Goal: Transaction & Acquisition: Purchase product/service

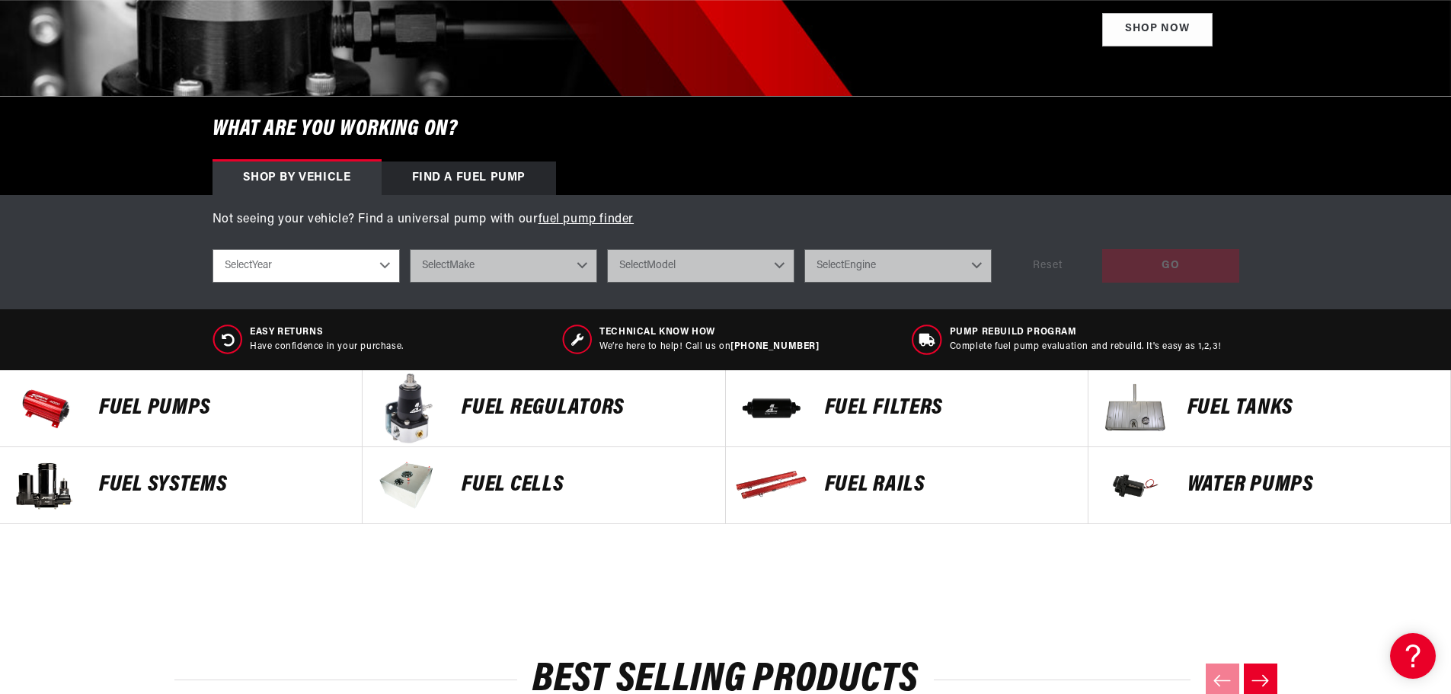
scroll to position [0, 864]
click at [171, 412] on p "Fuel Pumps" at bounding box center [223, 408] width 248 height 23
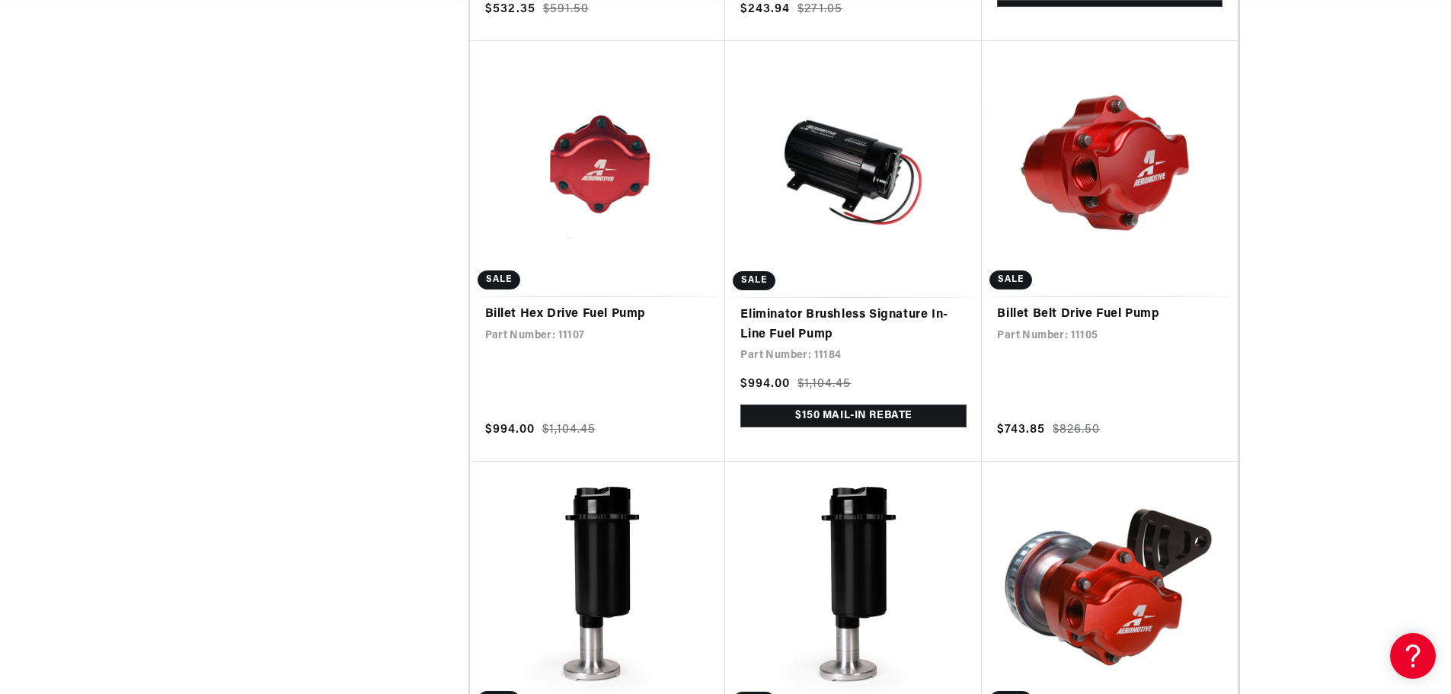
scroll to position [6221, 0]
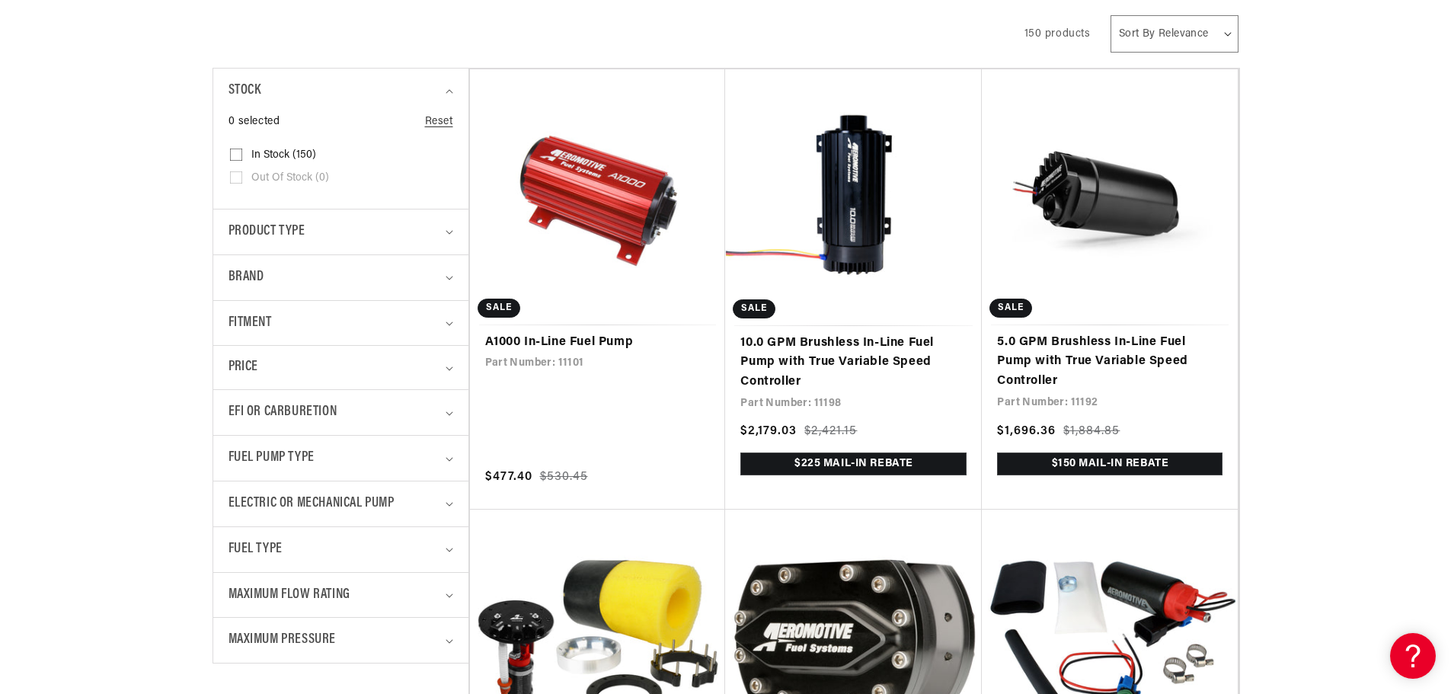
scroll to position [508, 0]
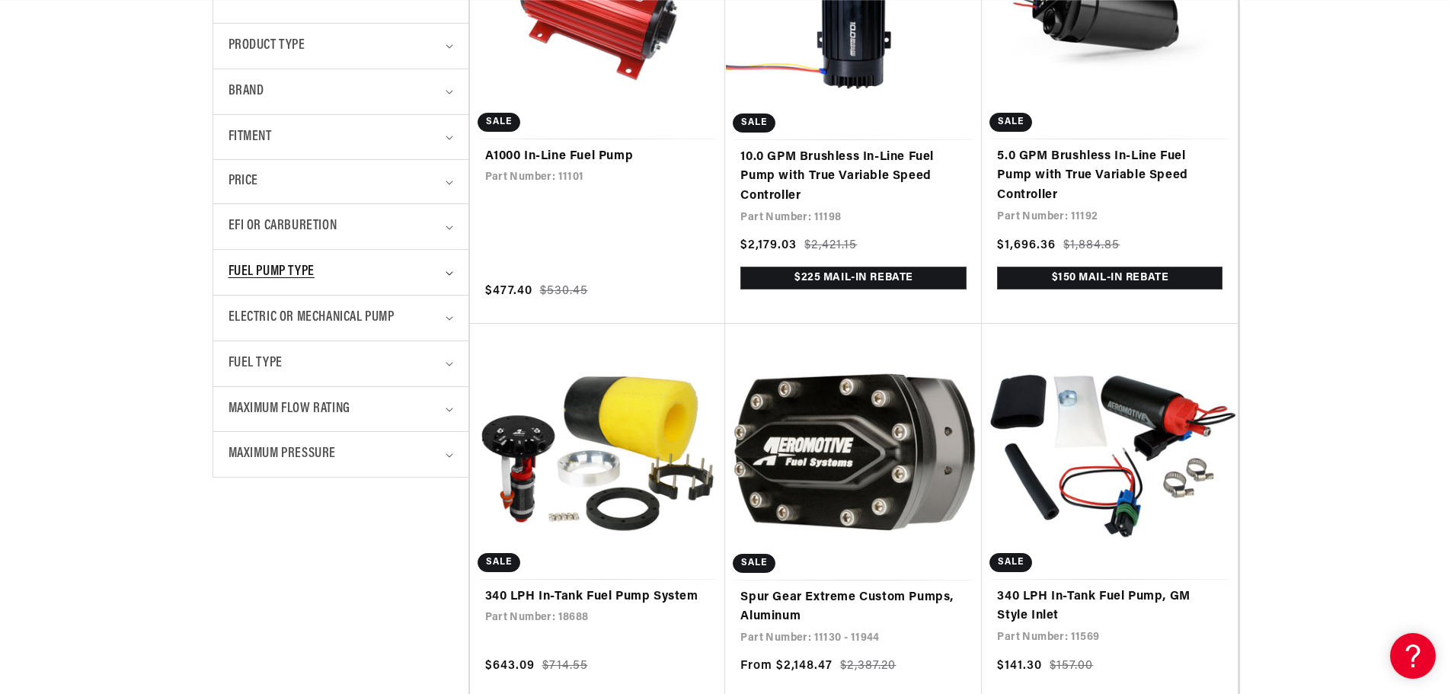
click at [444, 270] on summary "Fuel Pump Type" at bounding box center [341, 272] width 225 height 45
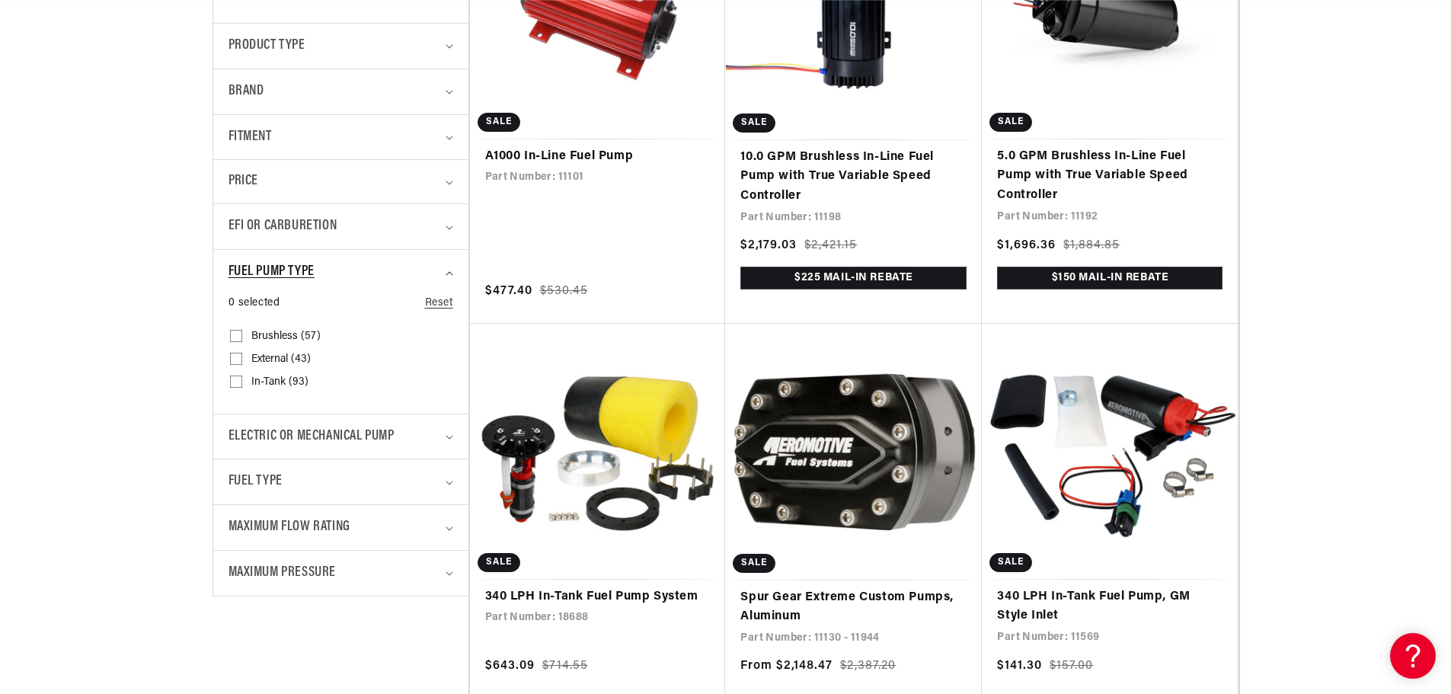
scroll to position [0, 1728]
click at [444, 270] on summary "Fuel Pump Type" at bounding box center [341, 272] width 225 height 45
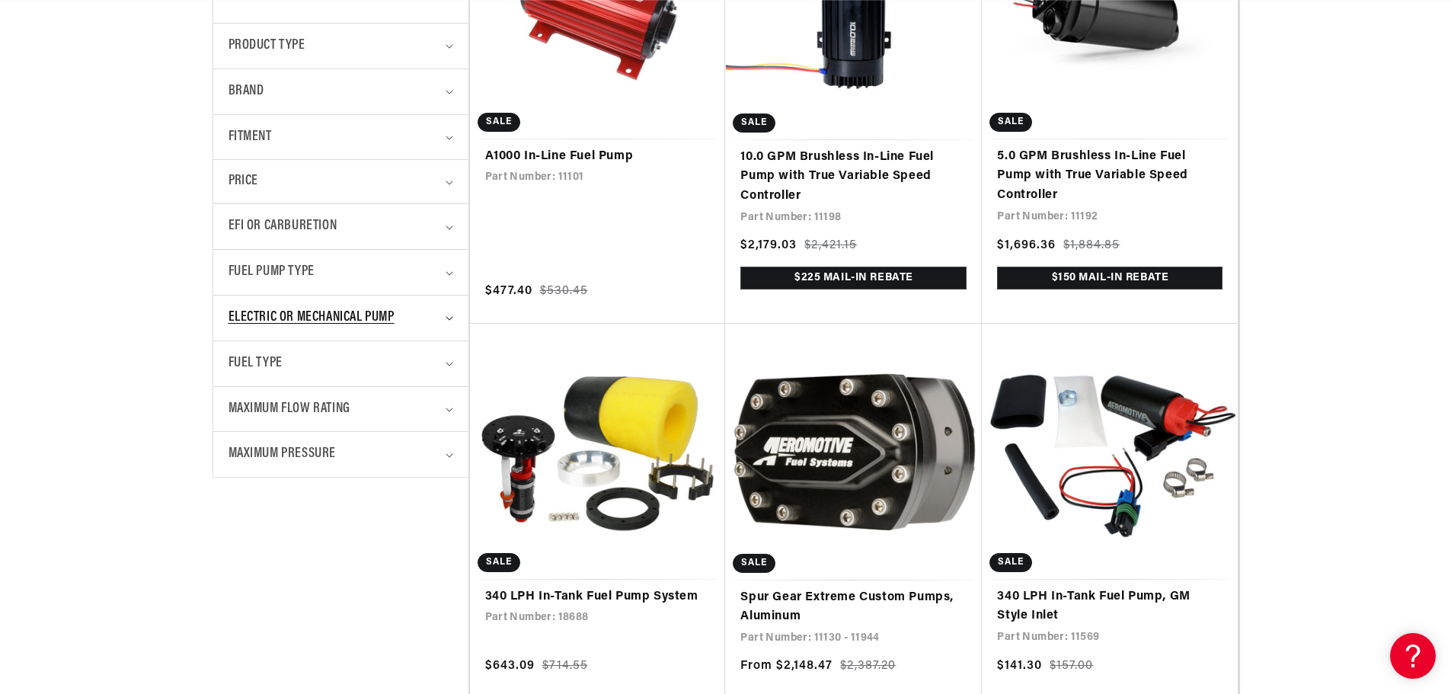
click at [447, 322] on summary "Electric or Mechanical Pump" at bounding box center [341, 318] width 225 height 45
click at [440, 369] on summary "Fuel Type" at bounding box center [341, 363] width 225 height 45
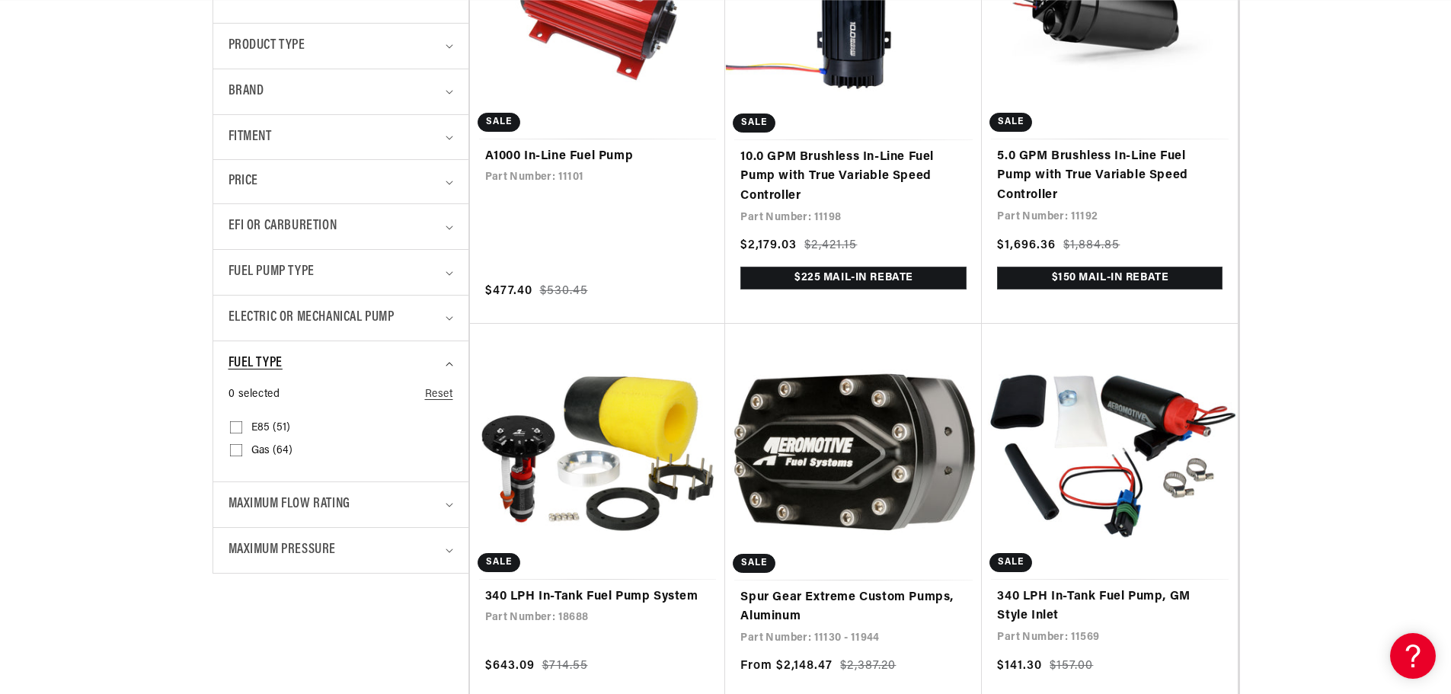
click at [442, 366] on summary "Fuel Type" at bounding box center [341, 363] width 225 height 45
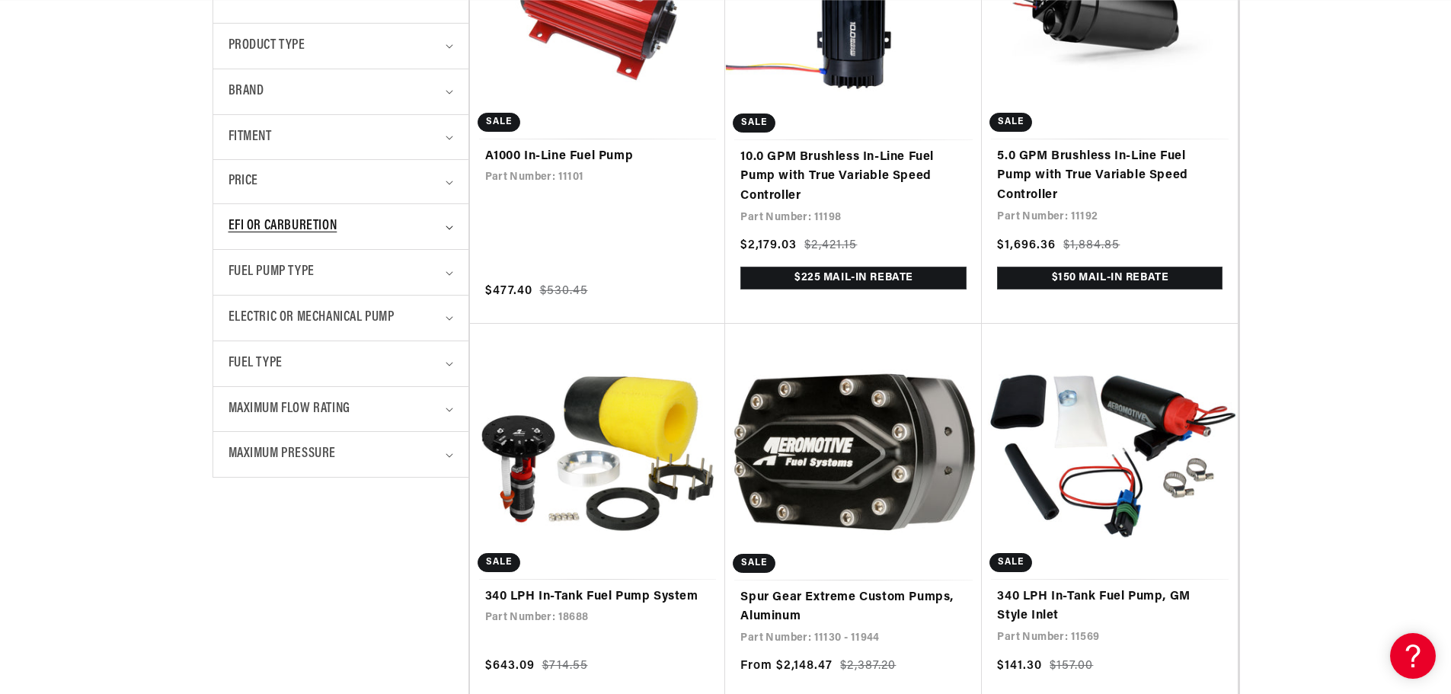
click at [449, 225] on icon "EFI or Carburetion (0 selected)" at bounding box center [450, 227] width 8 height 5
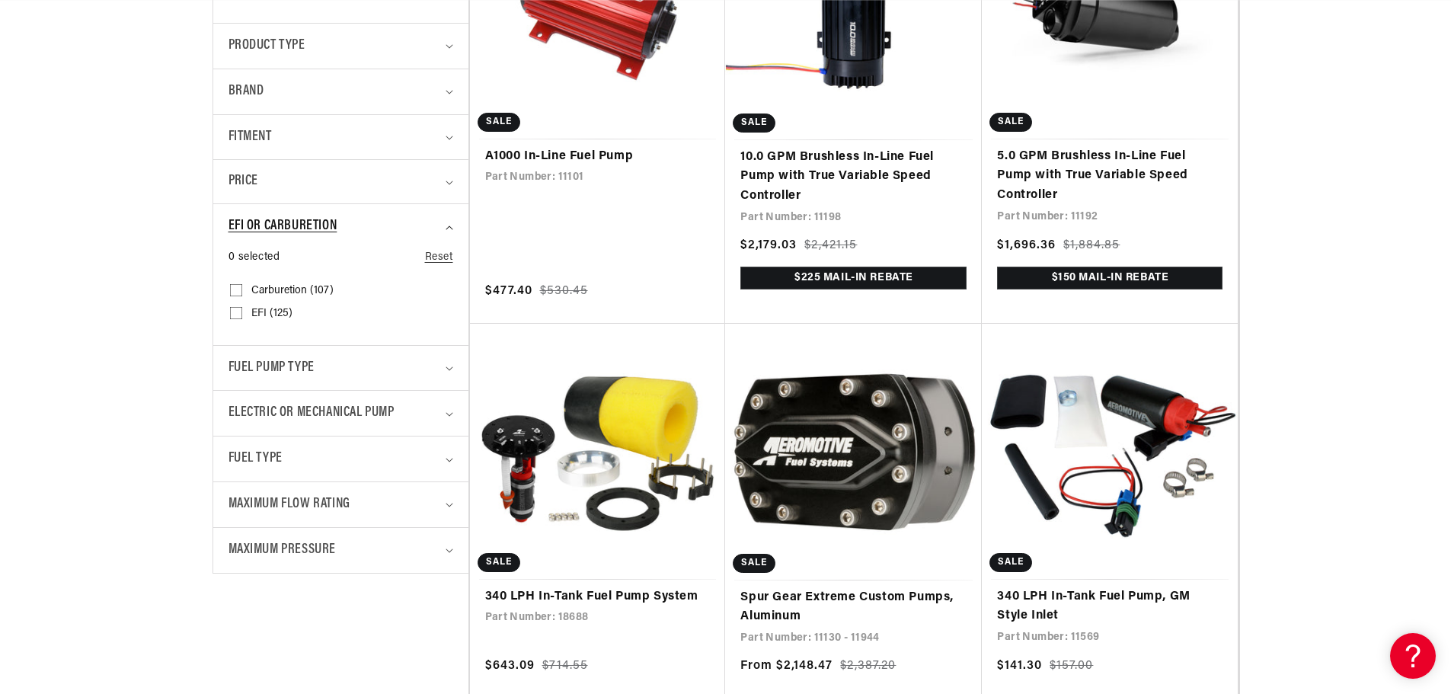
scroll to position [0, 864]
click at [449, 225] on summary "EFI or Carburetion" at bounding box center [341, 226] width 225 height 45
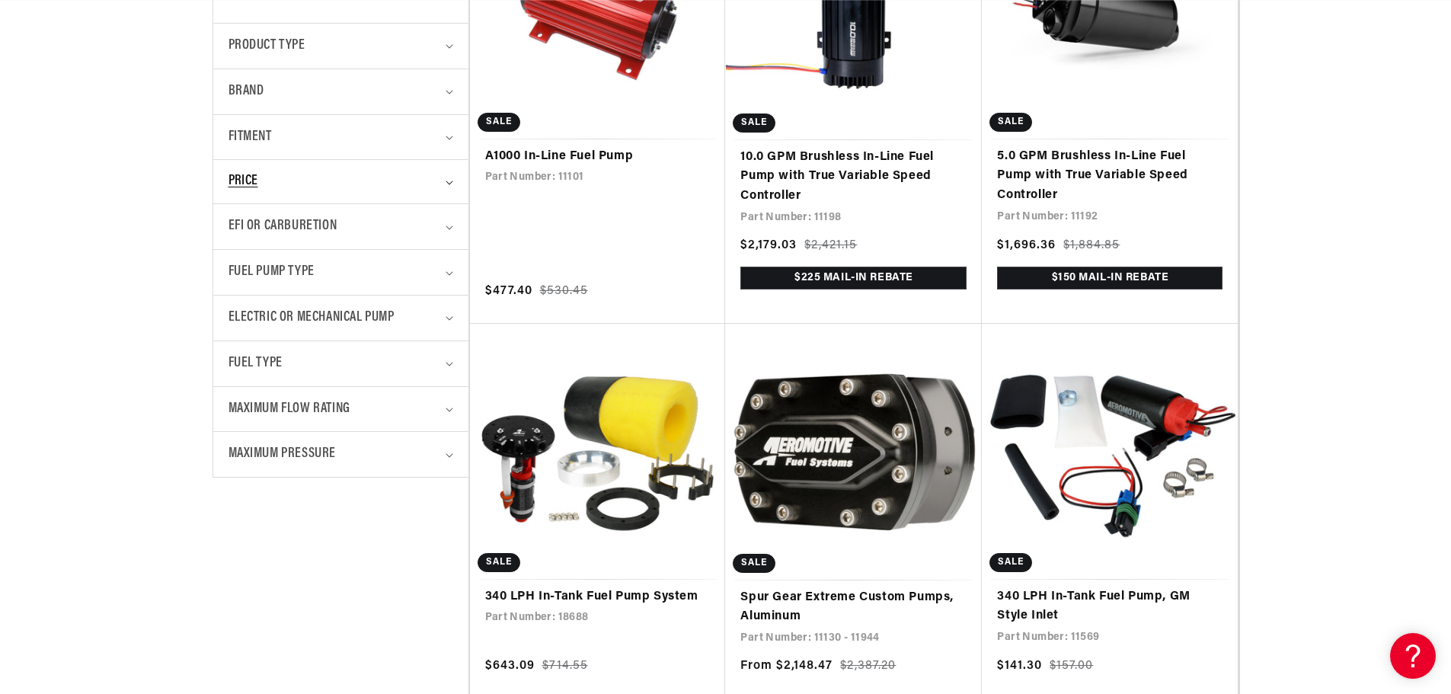
click at [447, 183] on icon at bounding box center [449, 183] width 7 height 4
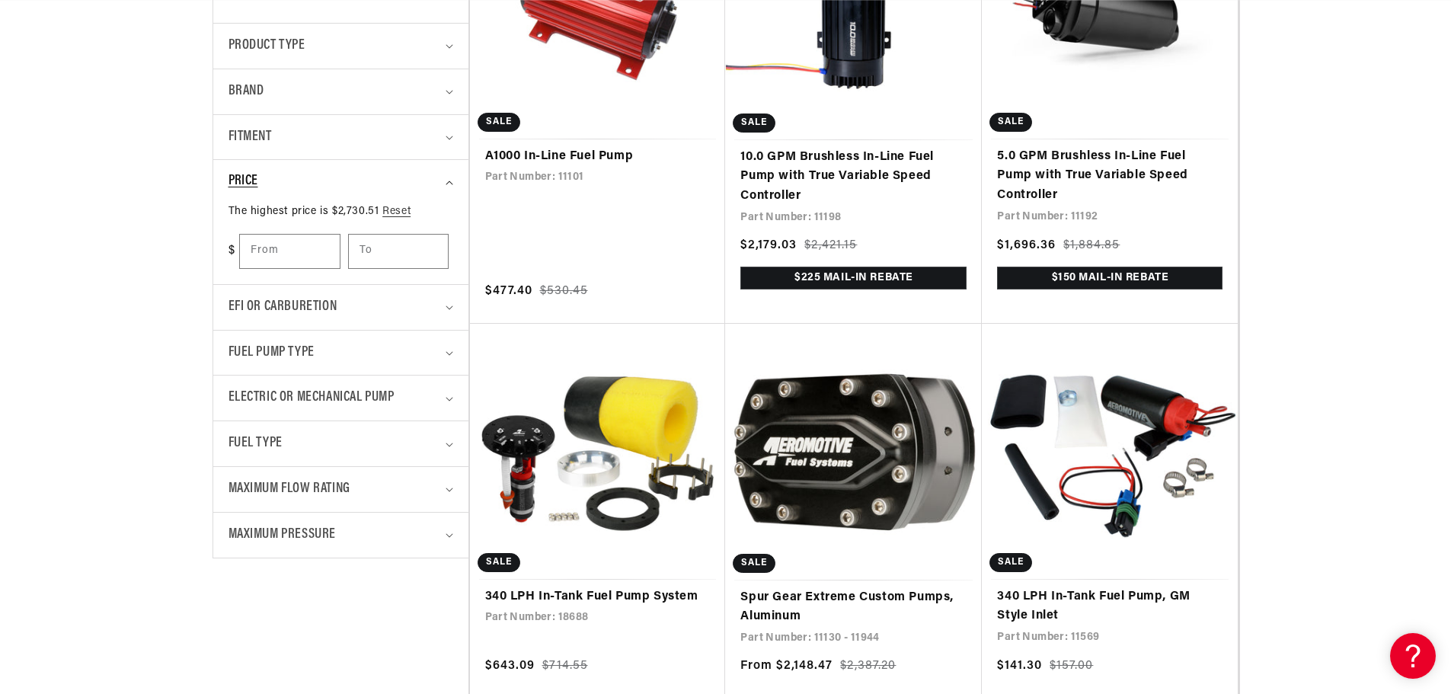
click at [447, 183] on icon at bounding box center [450, 183] width 8 height 5
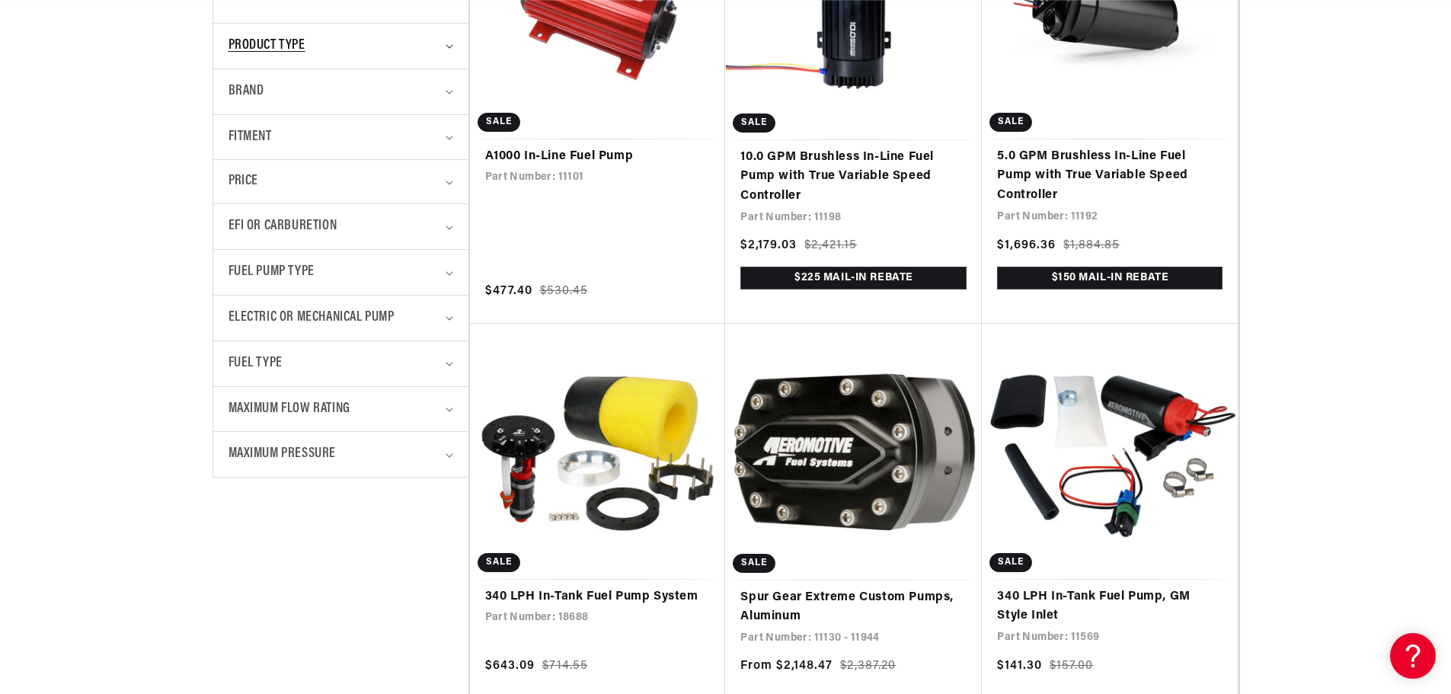
click at [451, 40] on summary "Product type" at bounding box center [341, 46] width 225 height 45
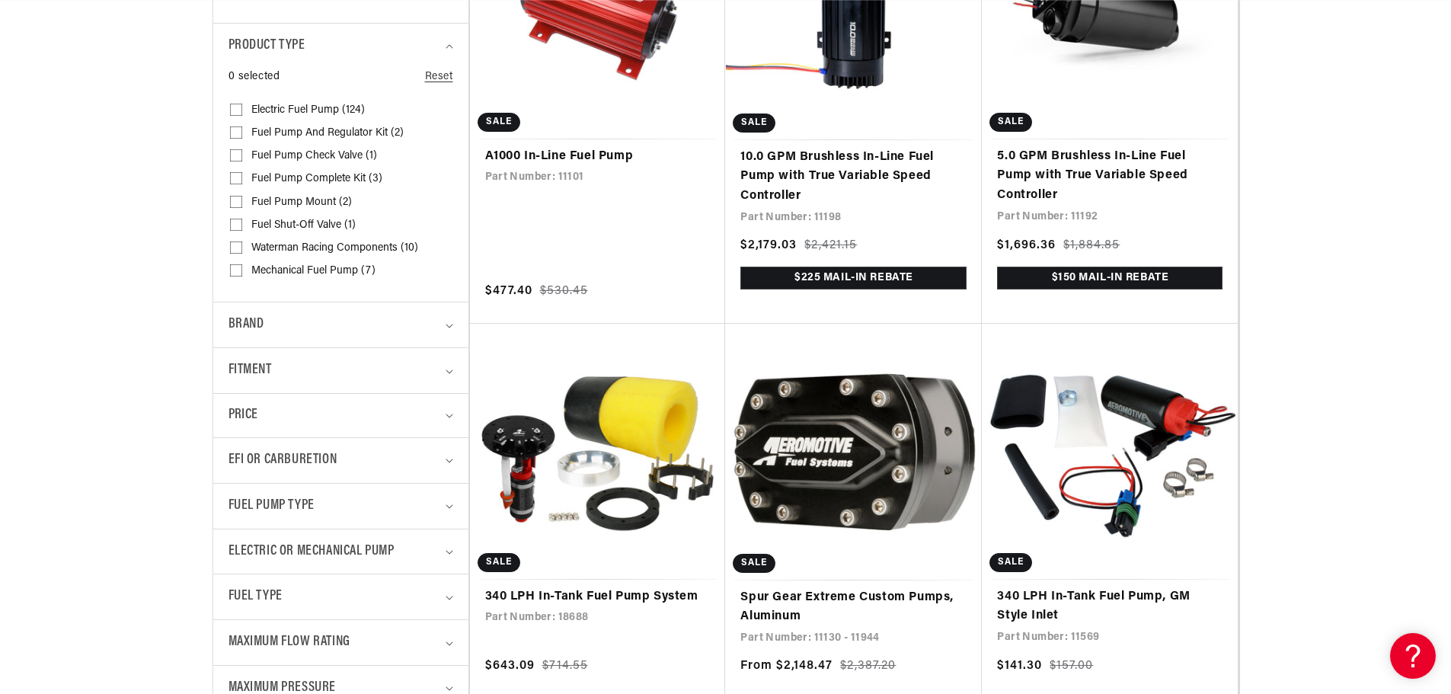
scroll to position [0, 1728]
click at [447, 44] on icon "Product type (0 selected)" at bounding box center [450, 46] width 8 height 5
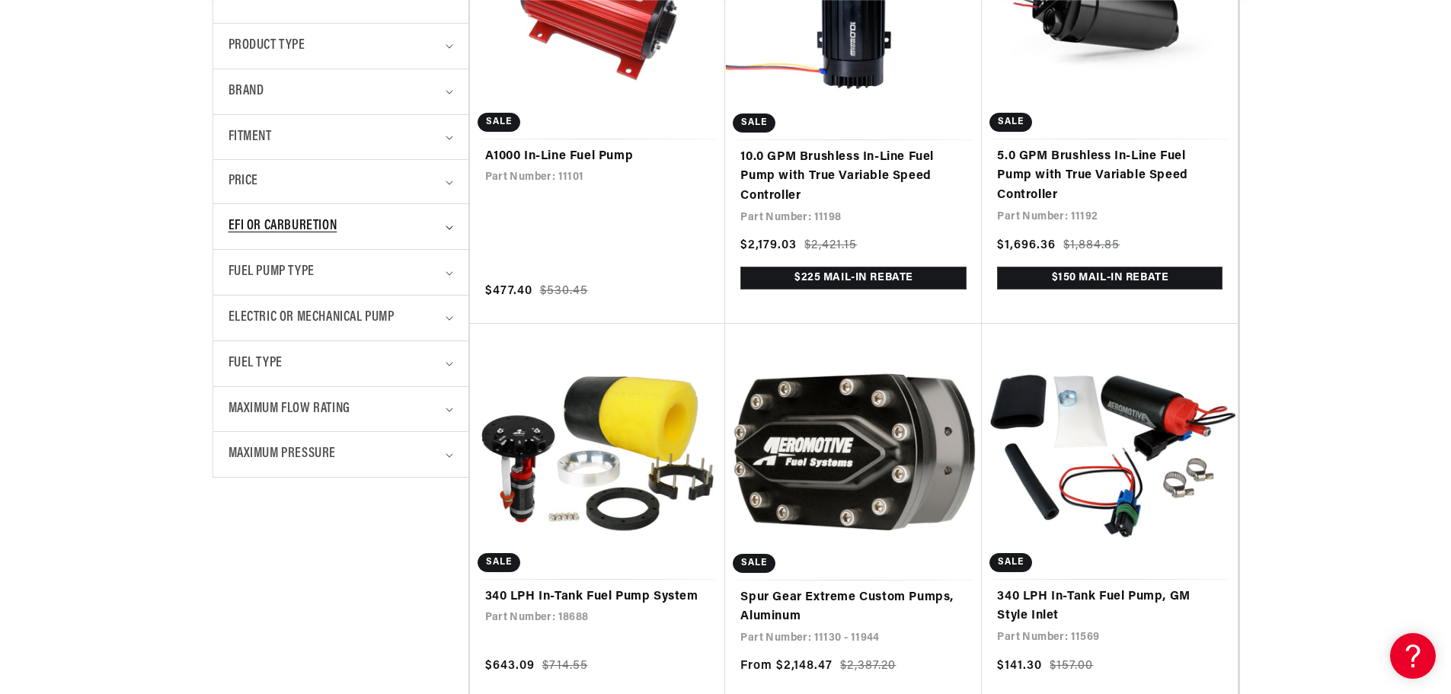
scroll to position [0, 2]
click at [446, 230] on summary "EFI or Carburetion" at bounding box center [341, 226] width 225 height 45
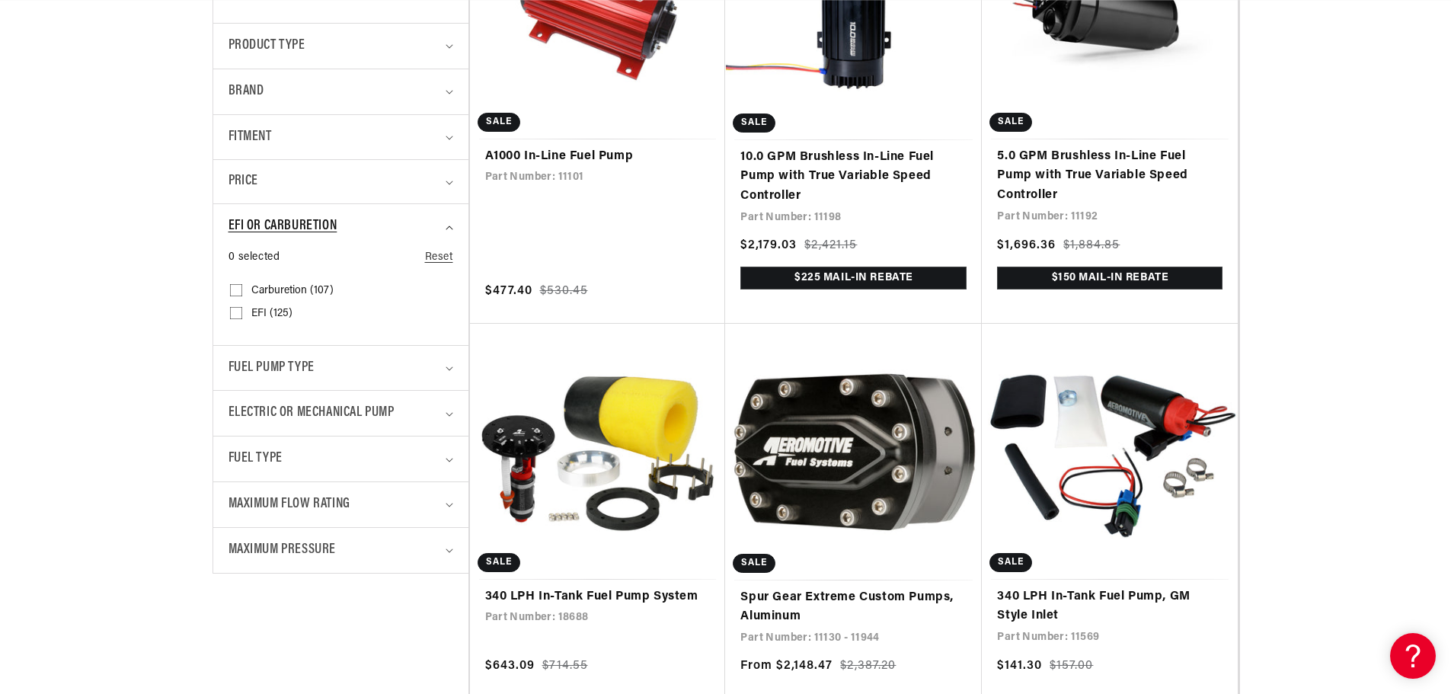
click at [446, 230] on summary "EFI or Carburetion" at bounding box center [341, 226] width 225 height 45
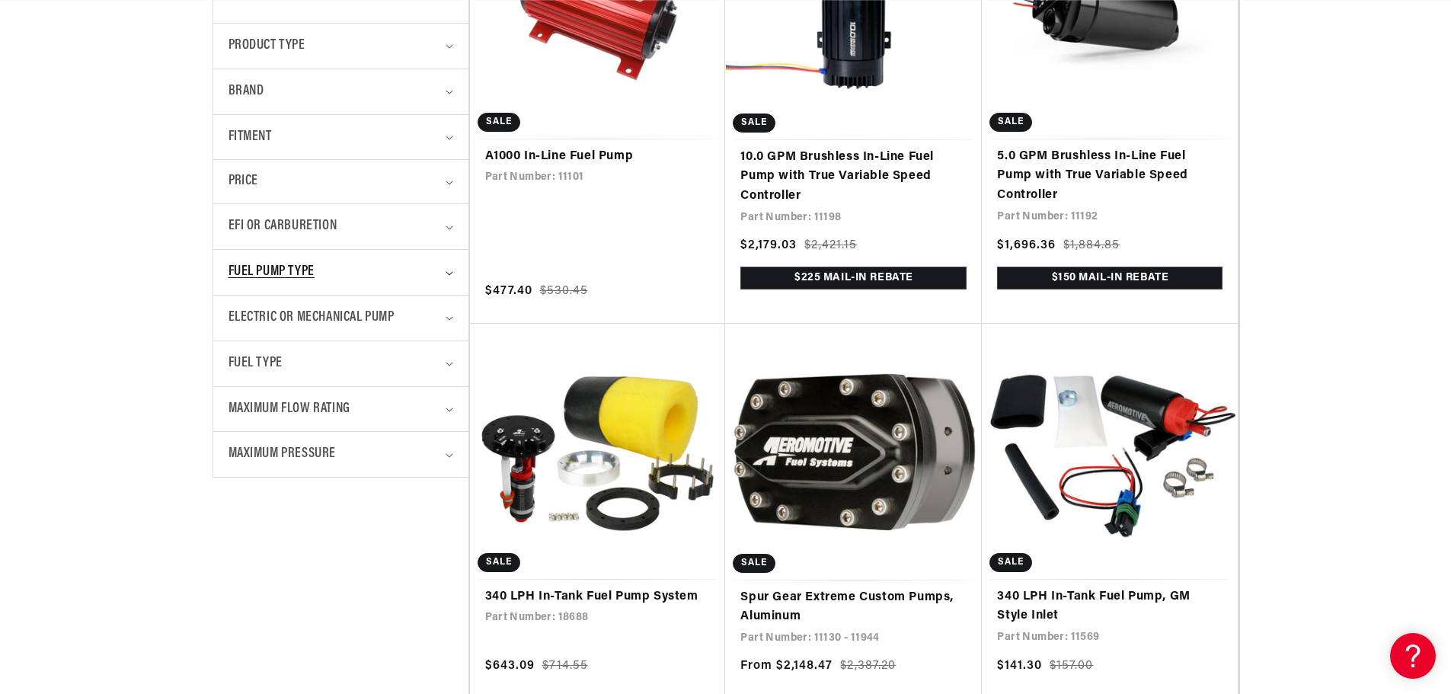
click at [446, 268] on summary "Fuel Pump Type" at bounding box center [341, 272] width 225 height 45
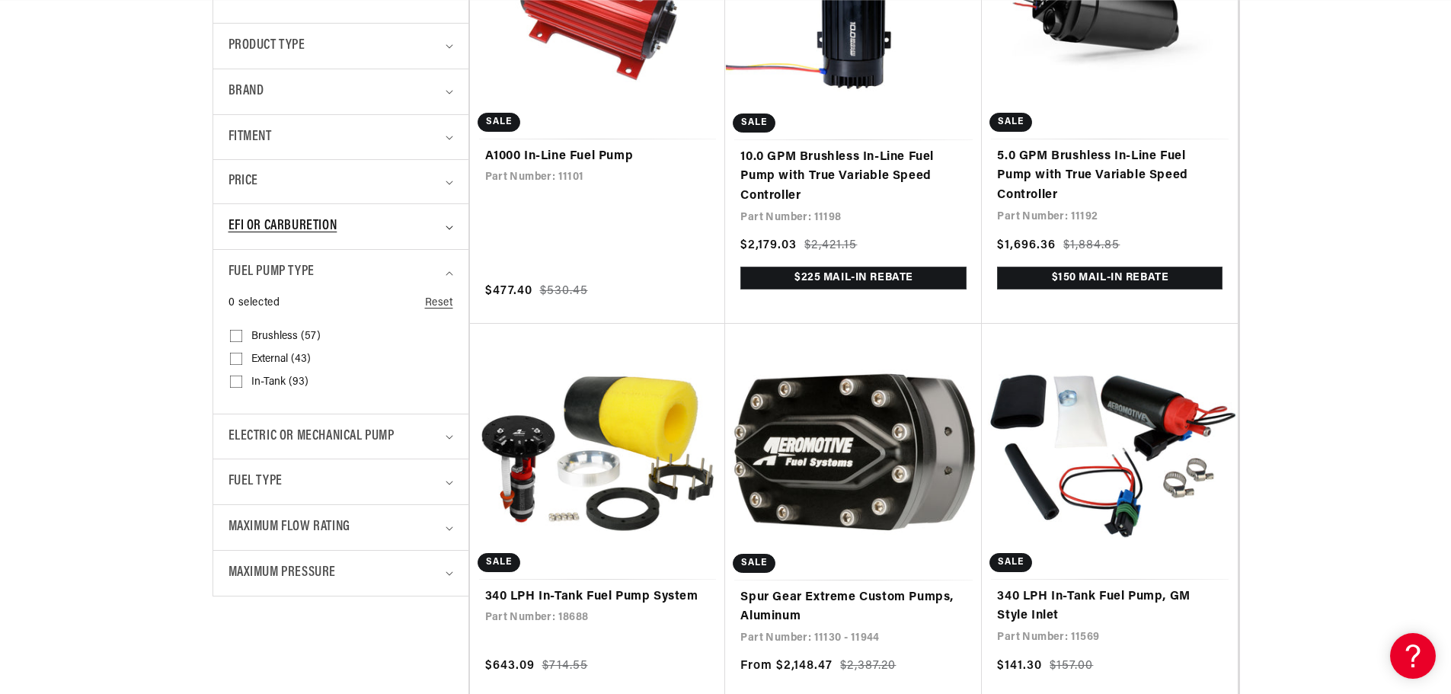
click at [449, 225] on icon "EFI or Carburetion (0 selected)" at bounding box center [450, 227] width 8 height 5
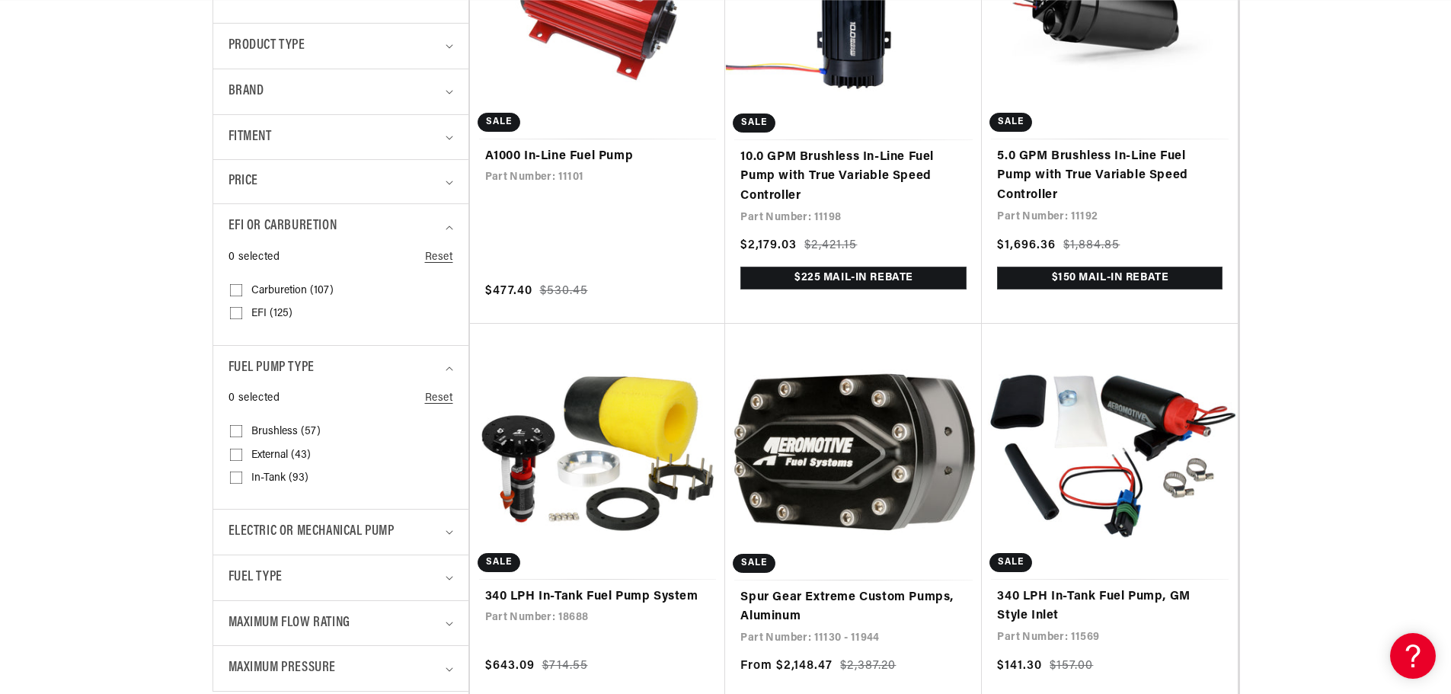
scroll to position [0, 864]
click at [238, 290] on input "Carburetion (107) Carburetion (107 products)" at bounding box center [236, 293] width 12 height 12
checkbox input "true"
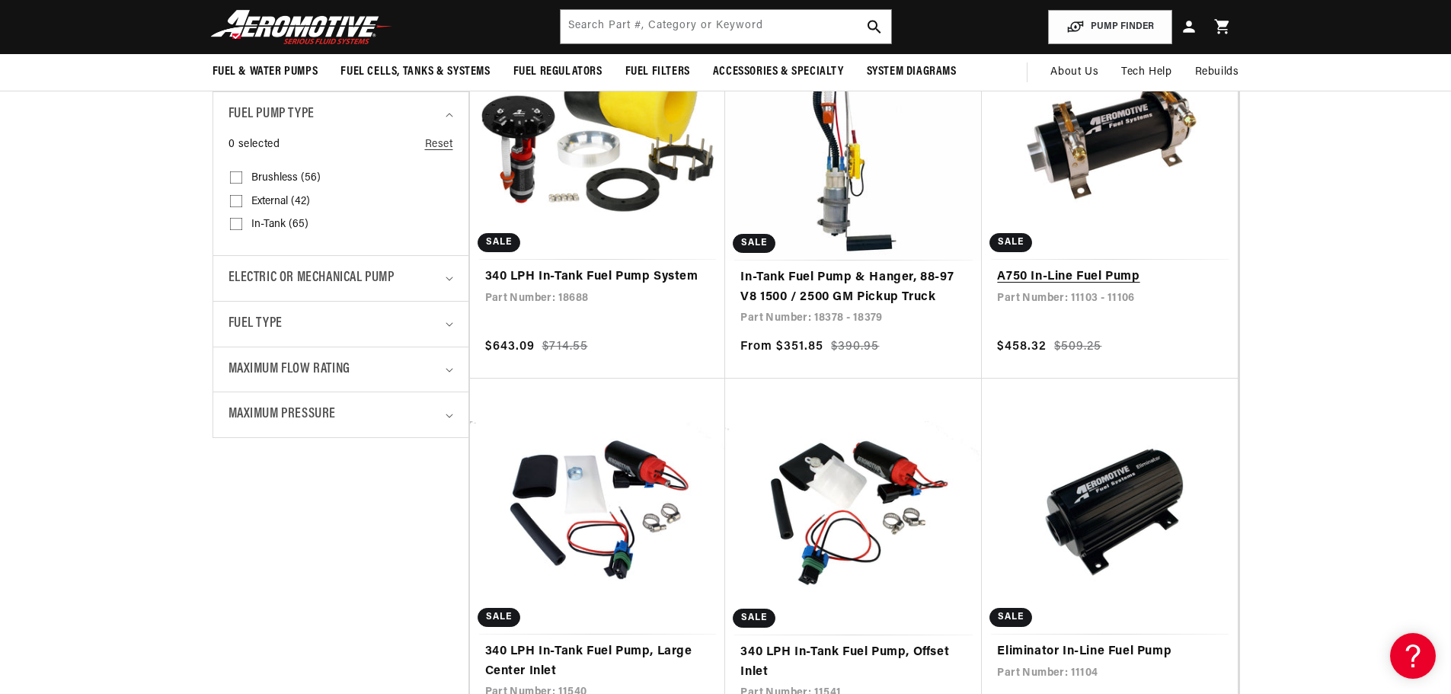
click at [1068, 278] on link "A750 In-Line Fuel Pump" at bounding box center [1109, 277] width 225 height 20
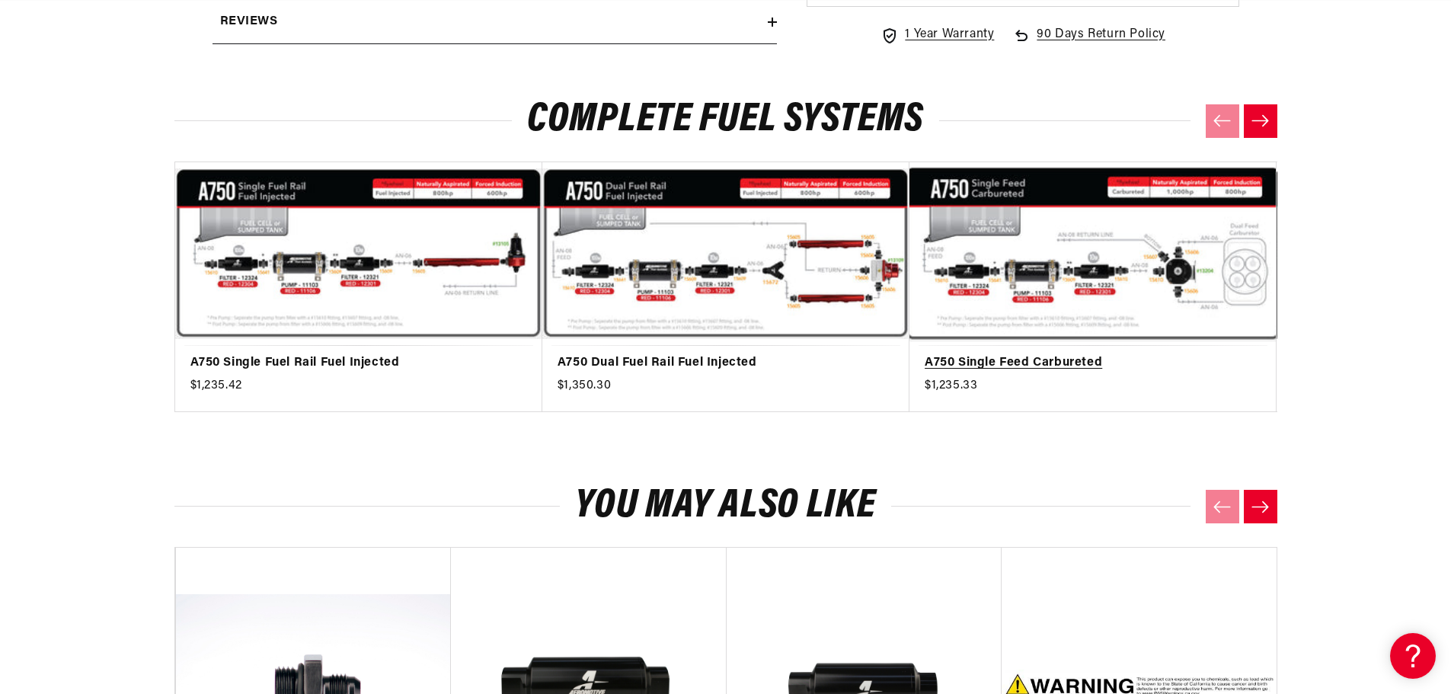
scroll to position [0, 864]
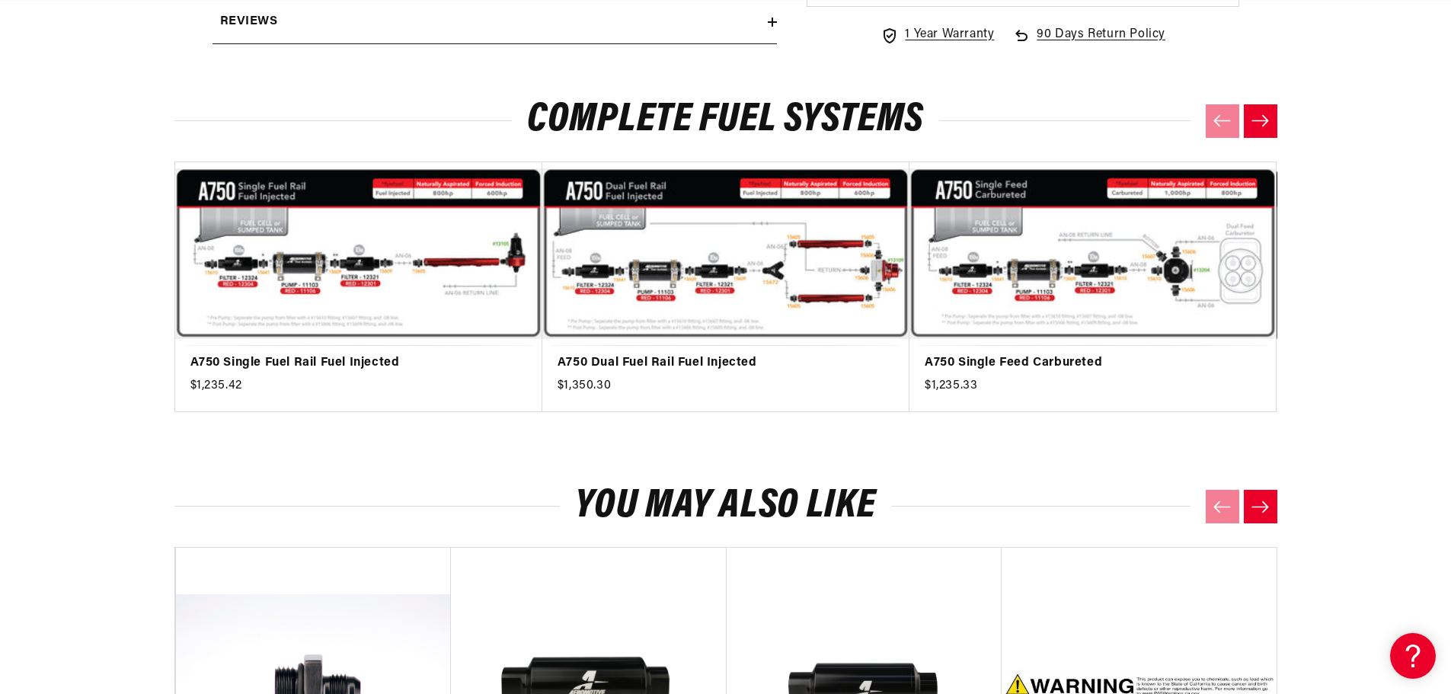
click at [1262, 130] on button "Next slide" at bounding box center [1261, 121] width 34 height 34
click at [1249, 123] on button "Next slide" at bounding box center [1261, 121] width 34 height 34
click at [1255, 109] on button "Next slide" at bounding box center [1261, 121] width 34 height 34
click at [1264, 117] on icon "Next slide" at bounding box center [1260, 120] width 17 height 11
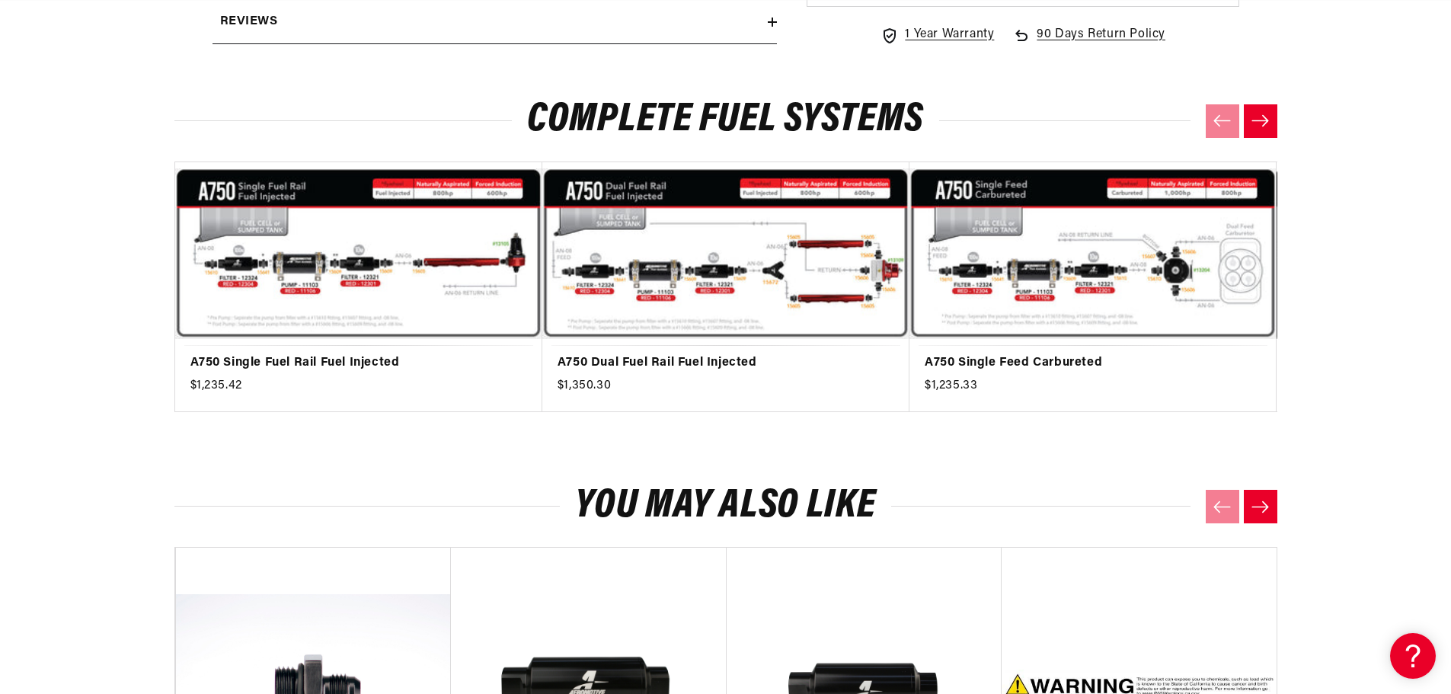
drag, startPoint x: 1264, startPoint y: 117, endPoint x: 1257, endPoint y: 158, distance: 41.7
click at [1265, 119] on icon "Next slide" at bounding box center [1260, 120] width 19 height 13
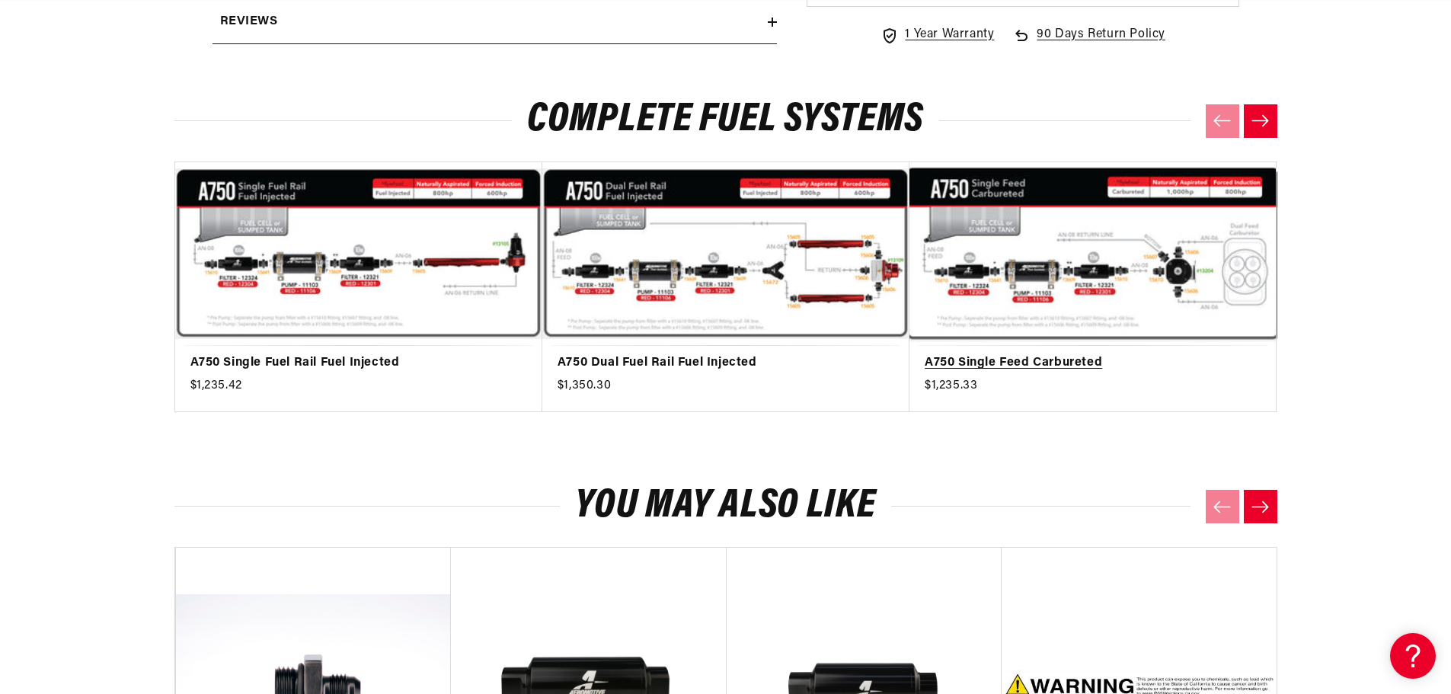
scroll to position [0, 0]
click at [1060, 363] on link "A750 Single Feed Carbureted" at bounding box center [1085, 363] width 321 height 20
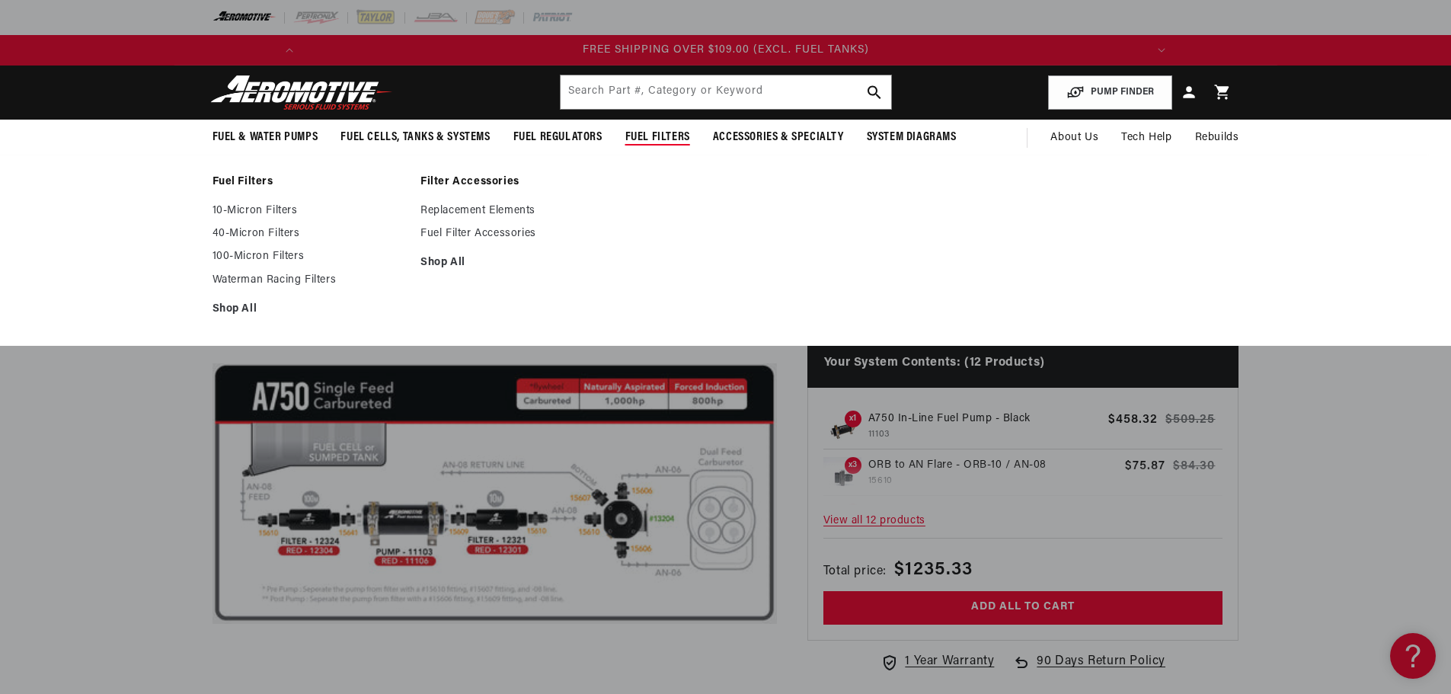
scroll to position [0, 1728]
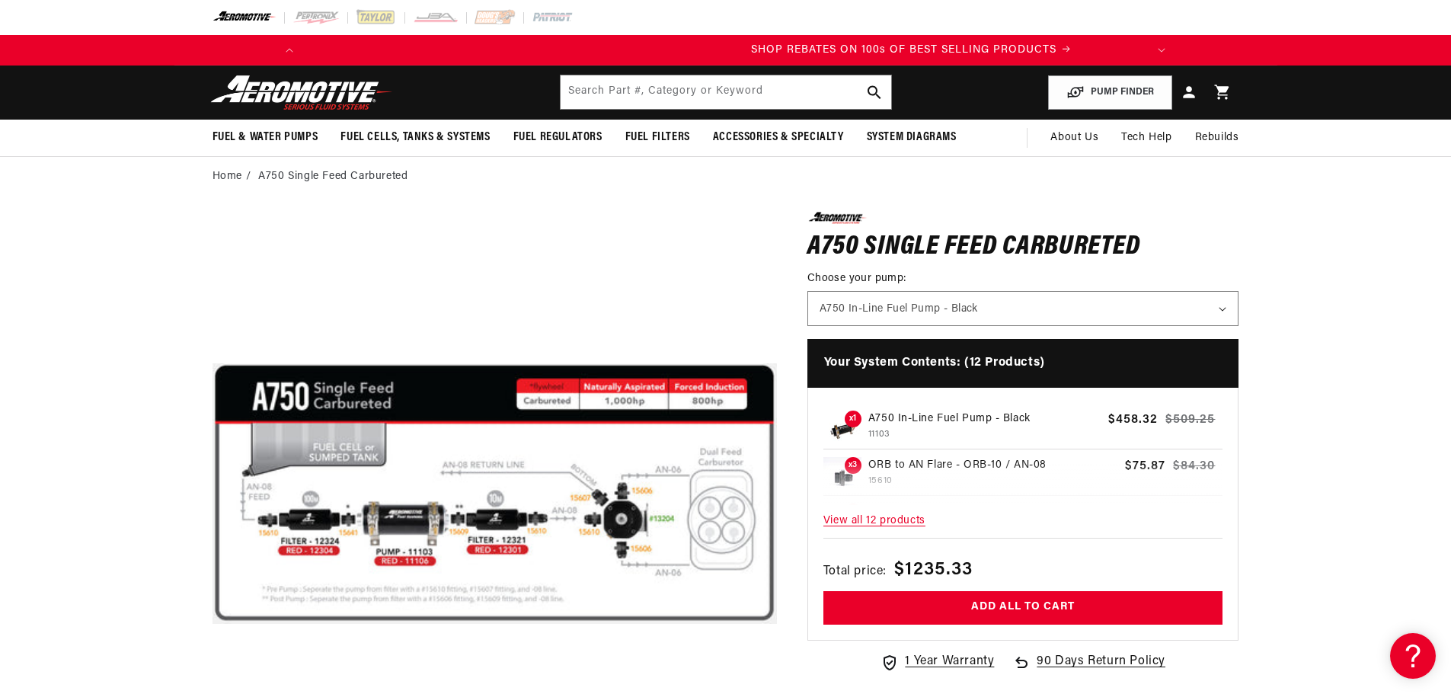
click at [910, 523] on span "View all 12 products" at bounding box center [1023, 521] width 400 height 33
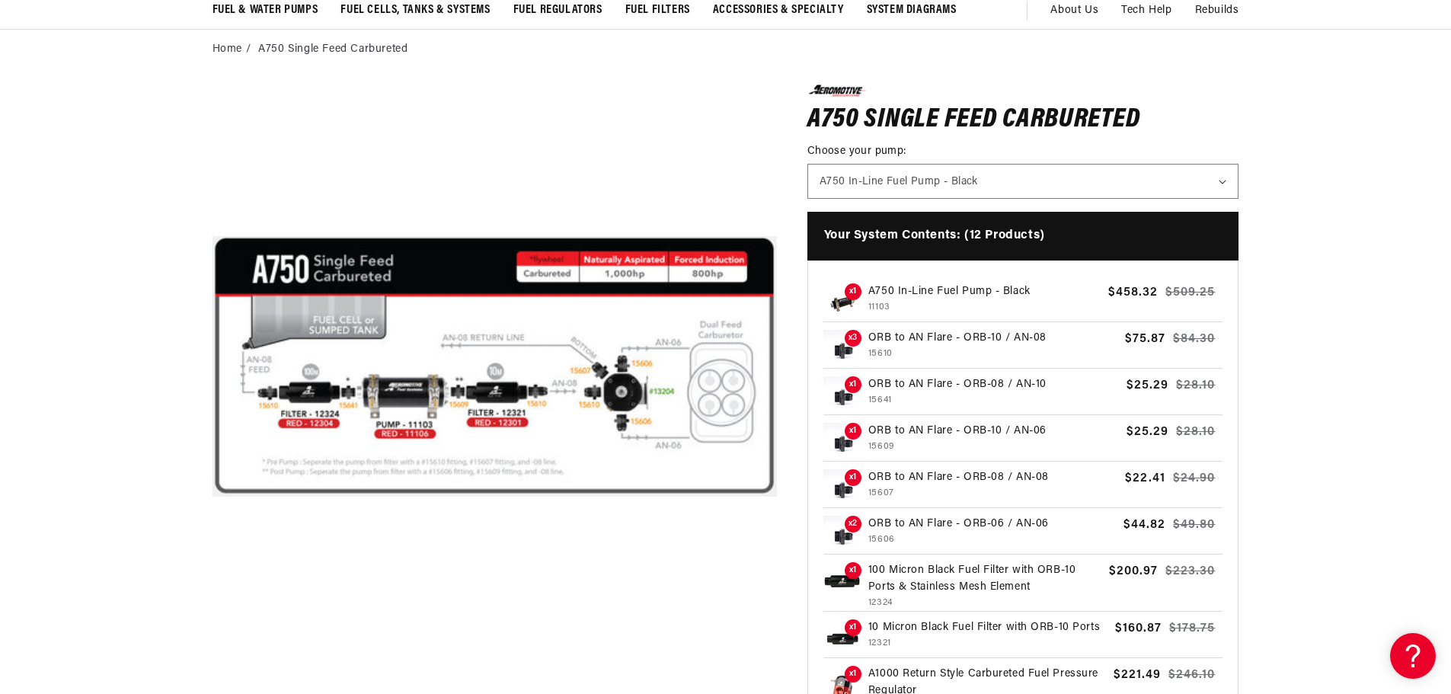
scroll to position [0, 864]
click at [977, 336] on p "ORB to AN Flare - ORB-10 / AN-08" at bounding box center [993, 338] width 251 height 17
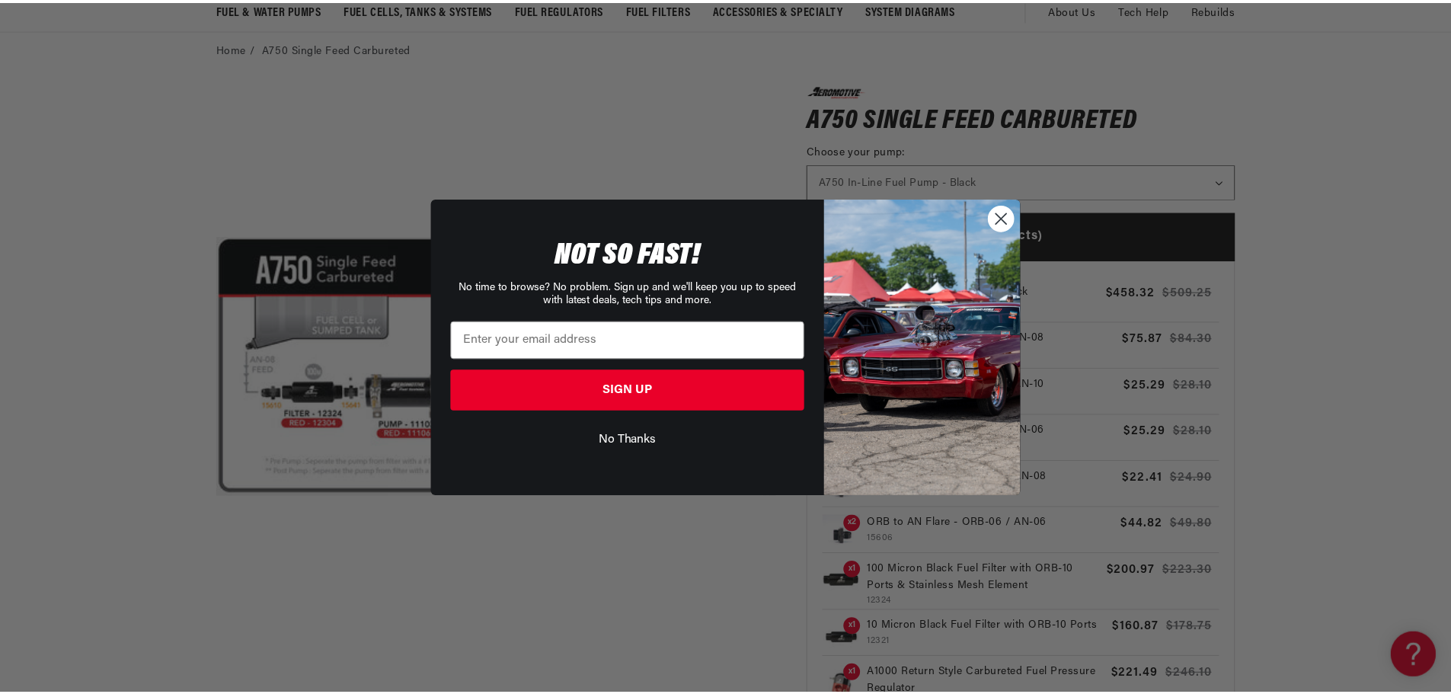
scroll to position [0, 1728]
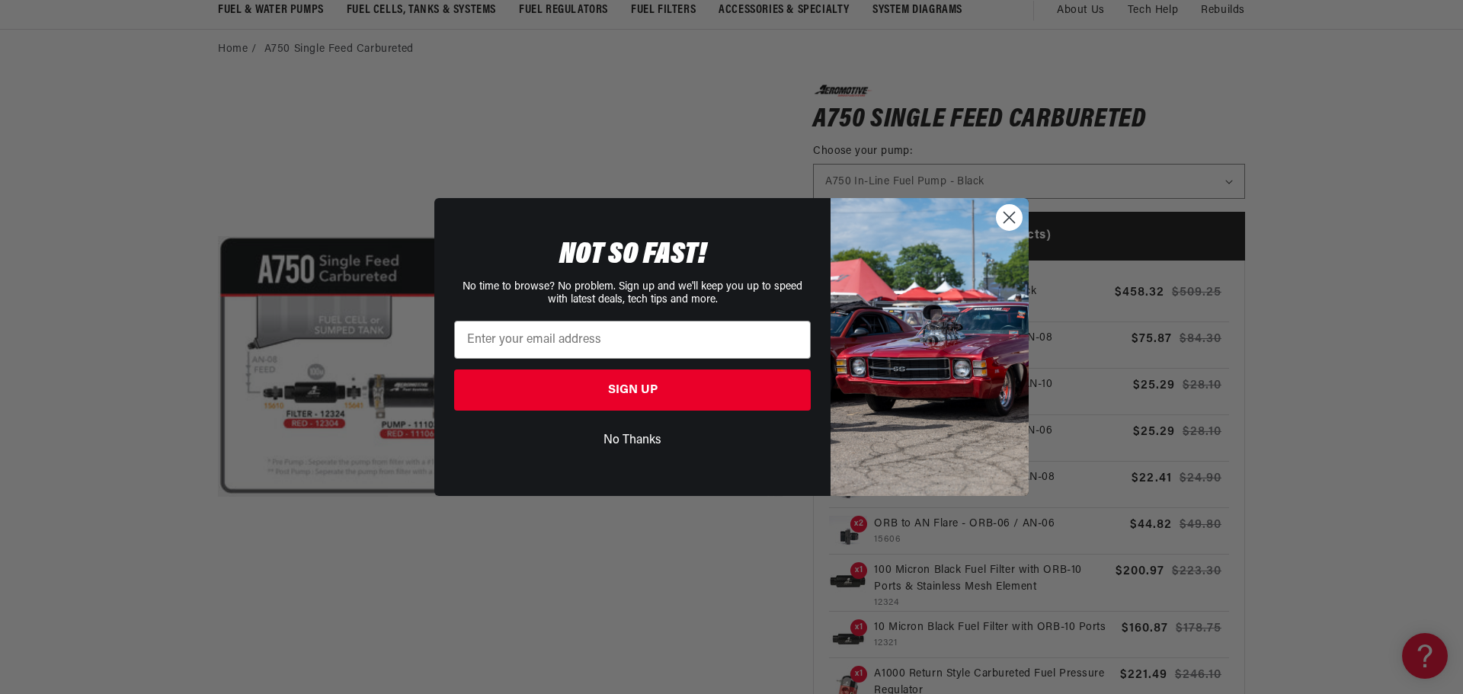
click at [1002, 222] on circle "Close dialog" at bounding box center [1008, 217] width 25 height 25
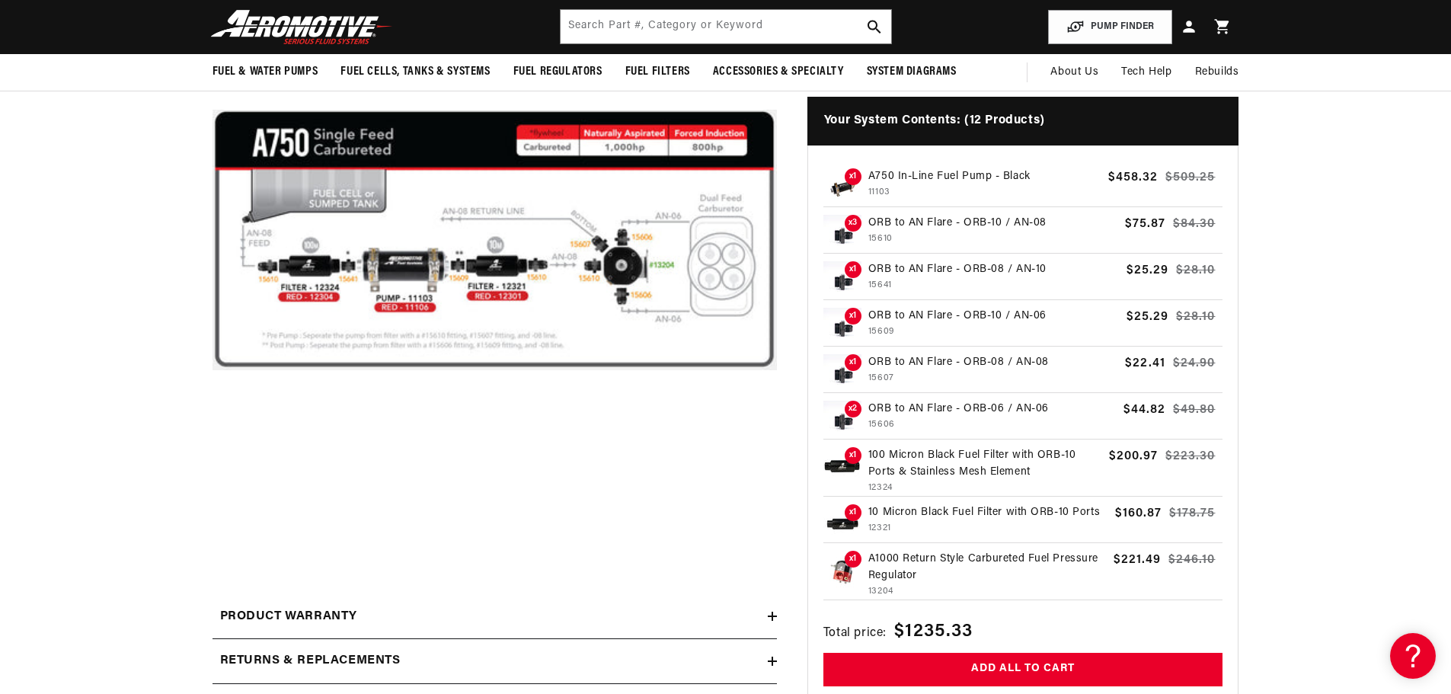
click at [213, 523] on button "Open media 1 in modal" at bounding box center [213, 523] width 0 height 0
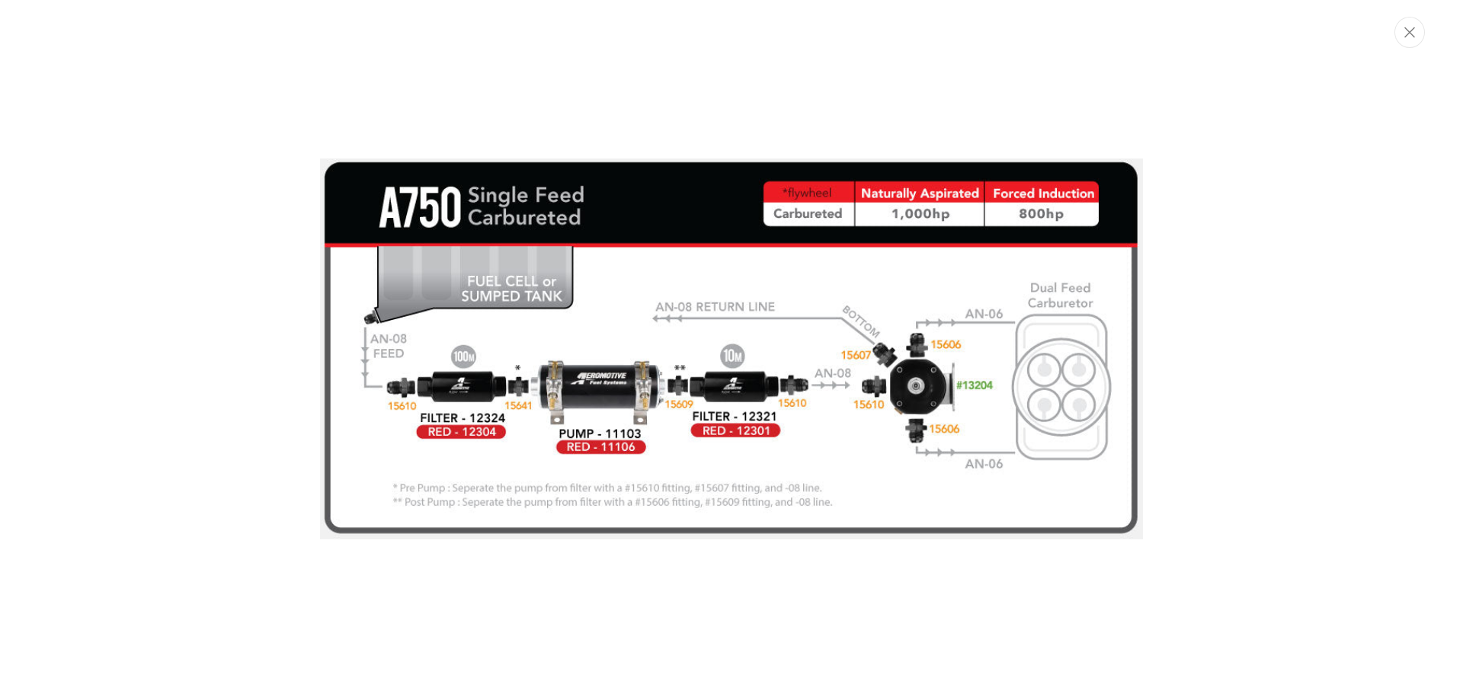
click at [604, 450] on img "Media gallery" at bounding box center [731, 349] width 823 height 382
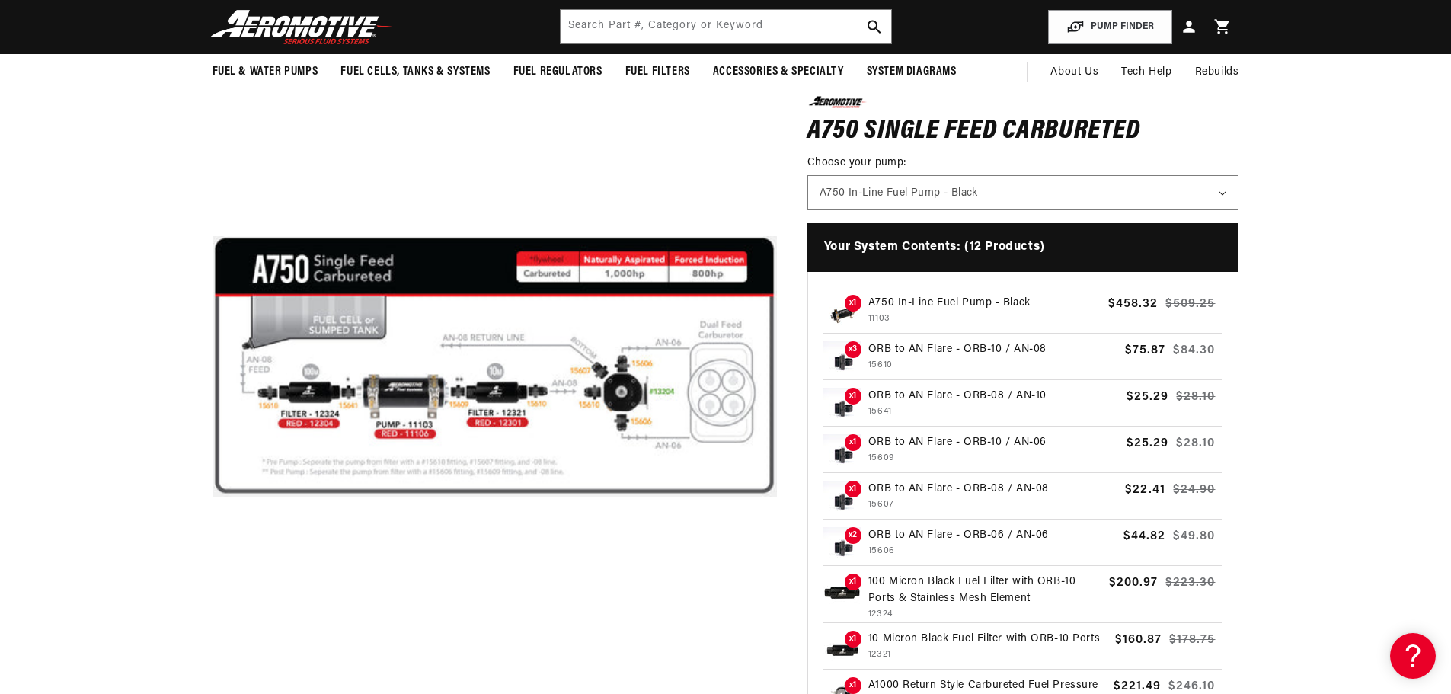
scroll to position [0, 0]
click at [945, 300] on p "A750 In-Line Fuel Pump - Black" at bounding box center [985, 303] width 234 height 17
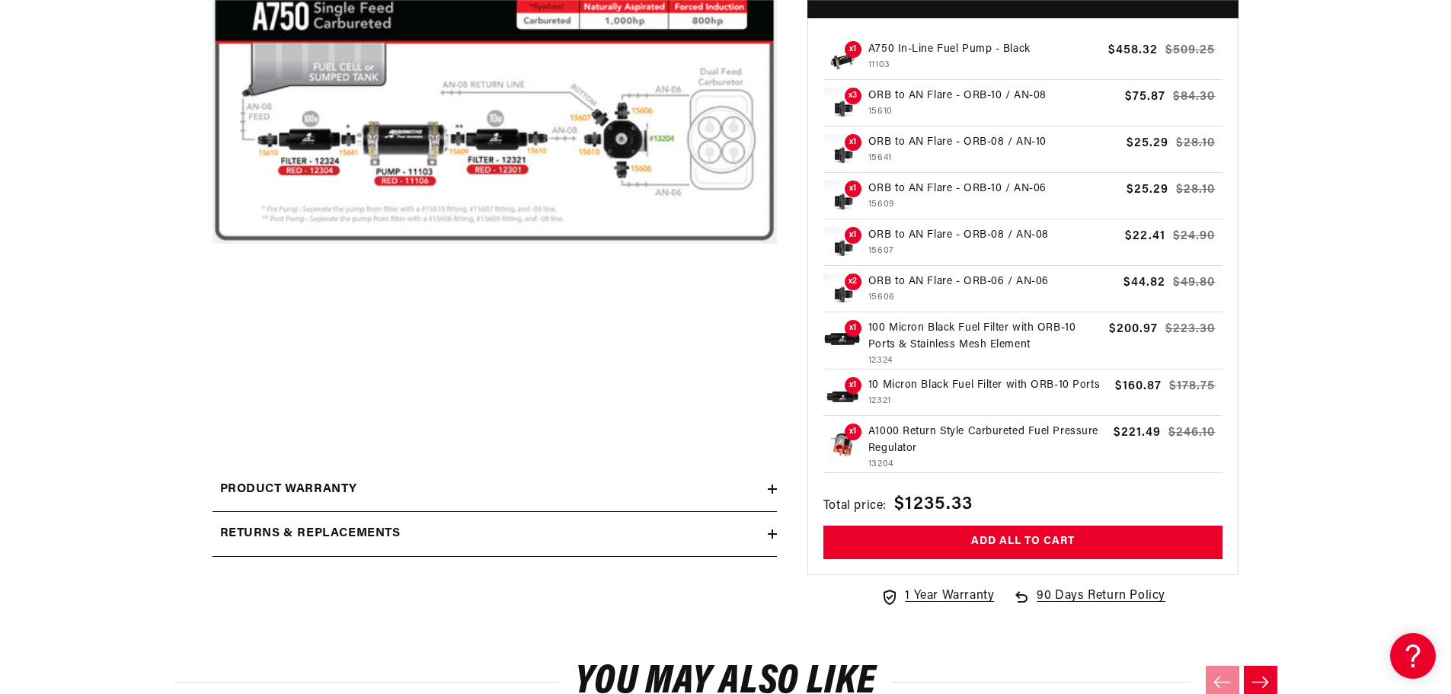
scroll to position [0, 864]
click at [967, 430] on p "A1000 Return Style Carbureted Fuel Pressure Regulator" at bounding box center [987, 441] width 239 height 34
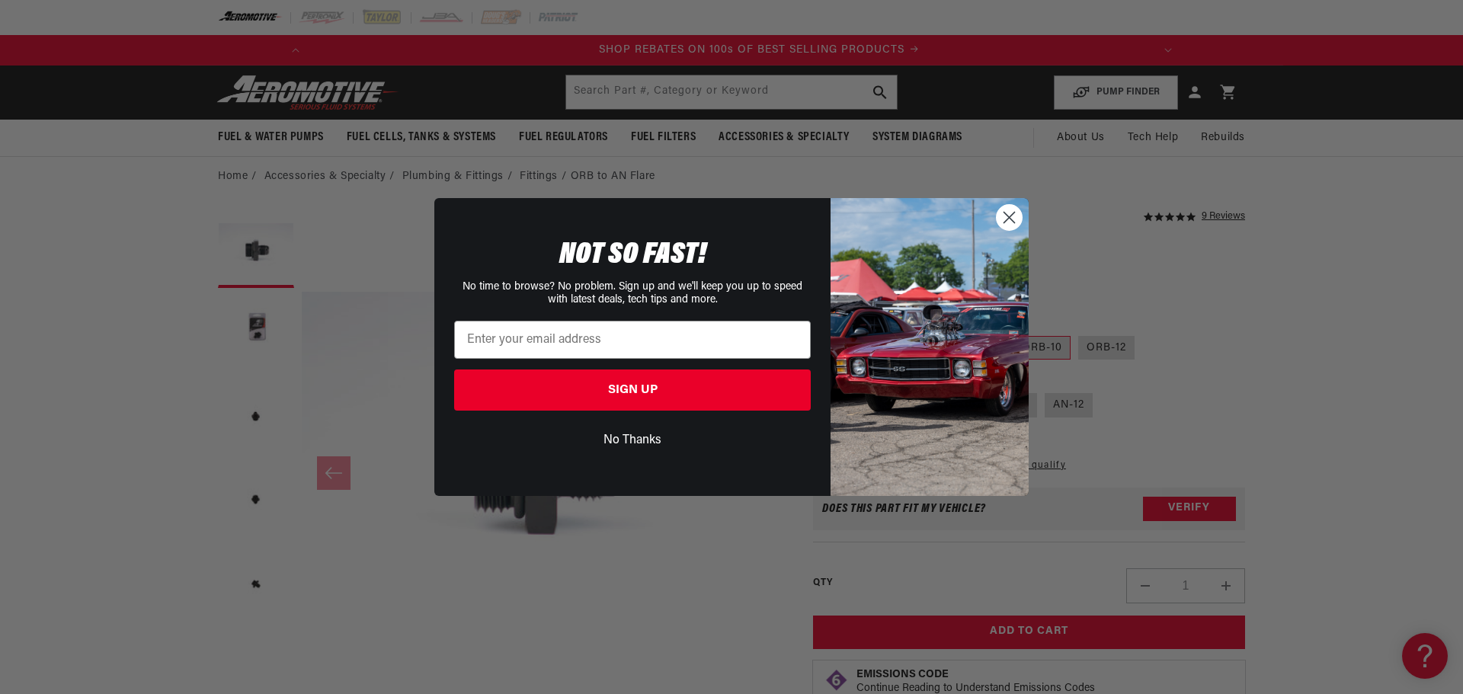
scroll to position [0, 864]
click at [1012, 225] on circle "Close dialog" at bounding box center [1008, 217] width 25 height 25
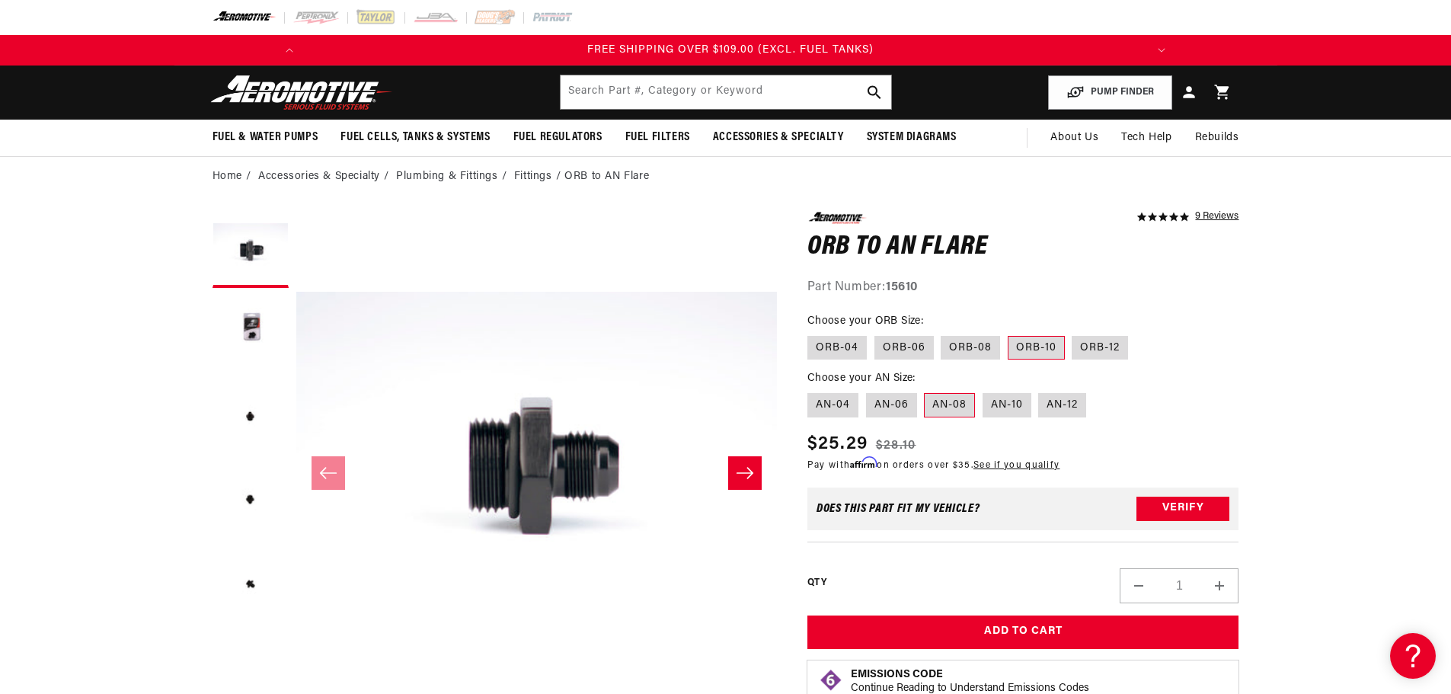
scroll to position [0, 1728]
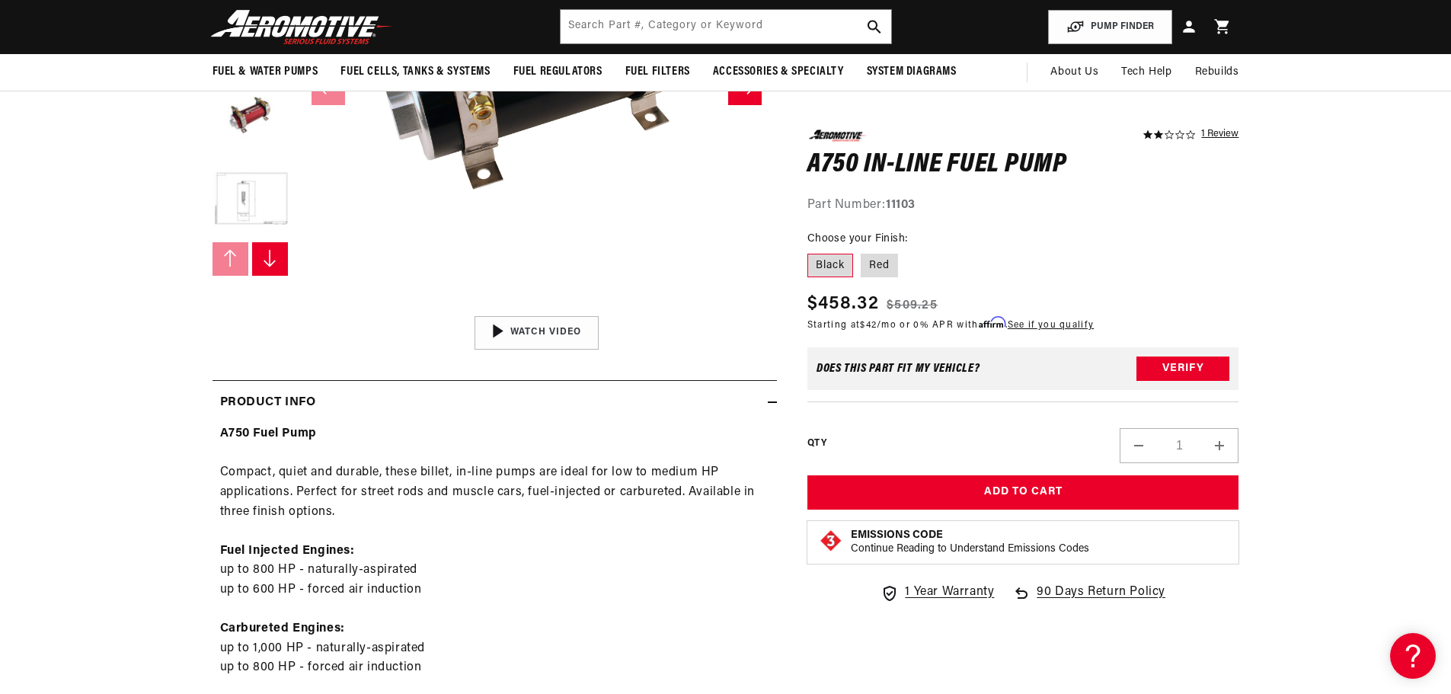
scroll to position [127, 0]
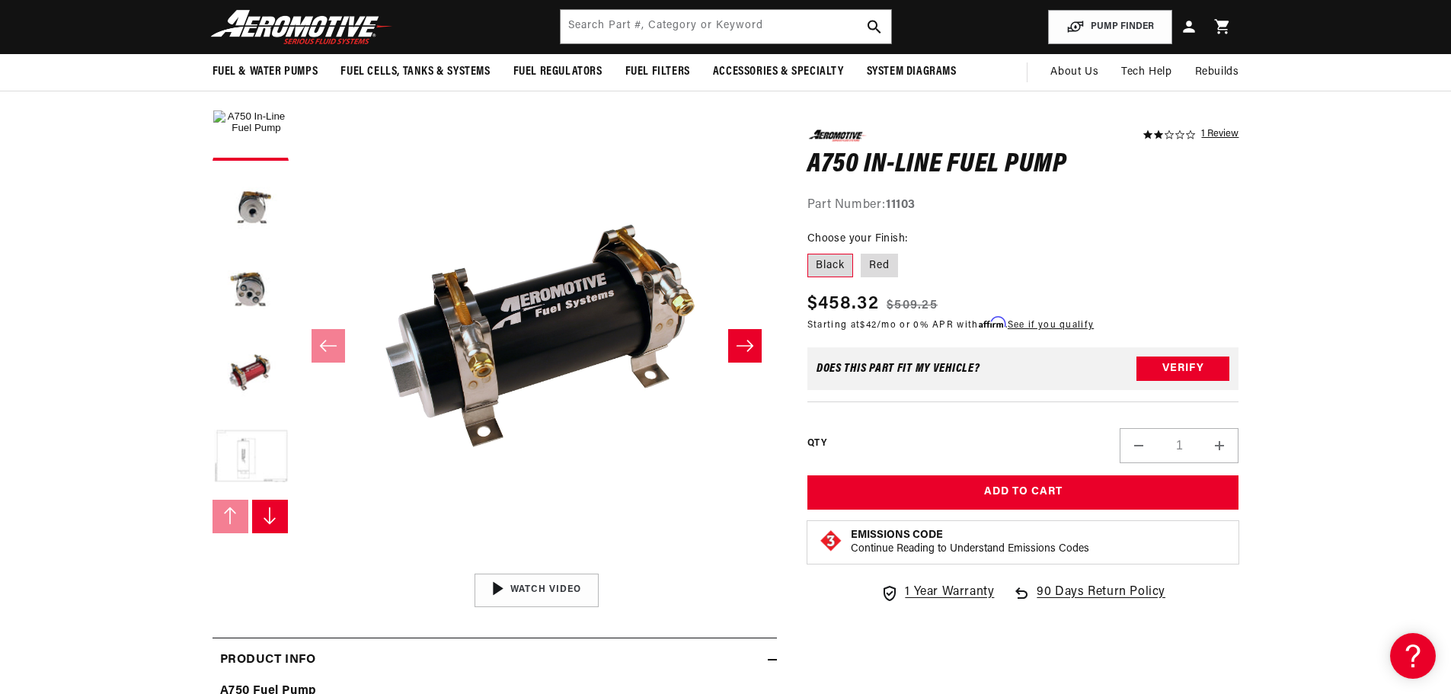
click at [235, 462] on button "Load image 5 in gallery view" at bounding box center [251, 458] width 76 height 76
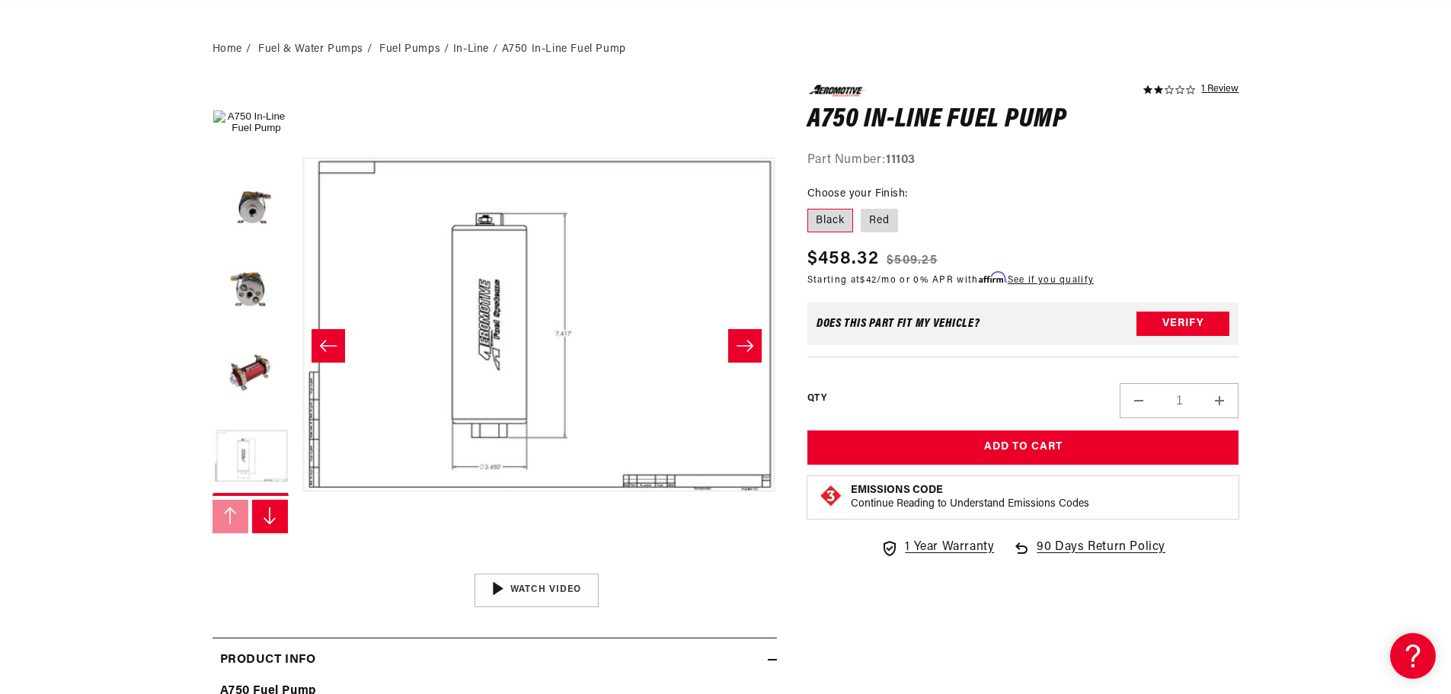
click at [265, 514] on icon "Slide right" at bounding box center [269, 516] width 15 height 18
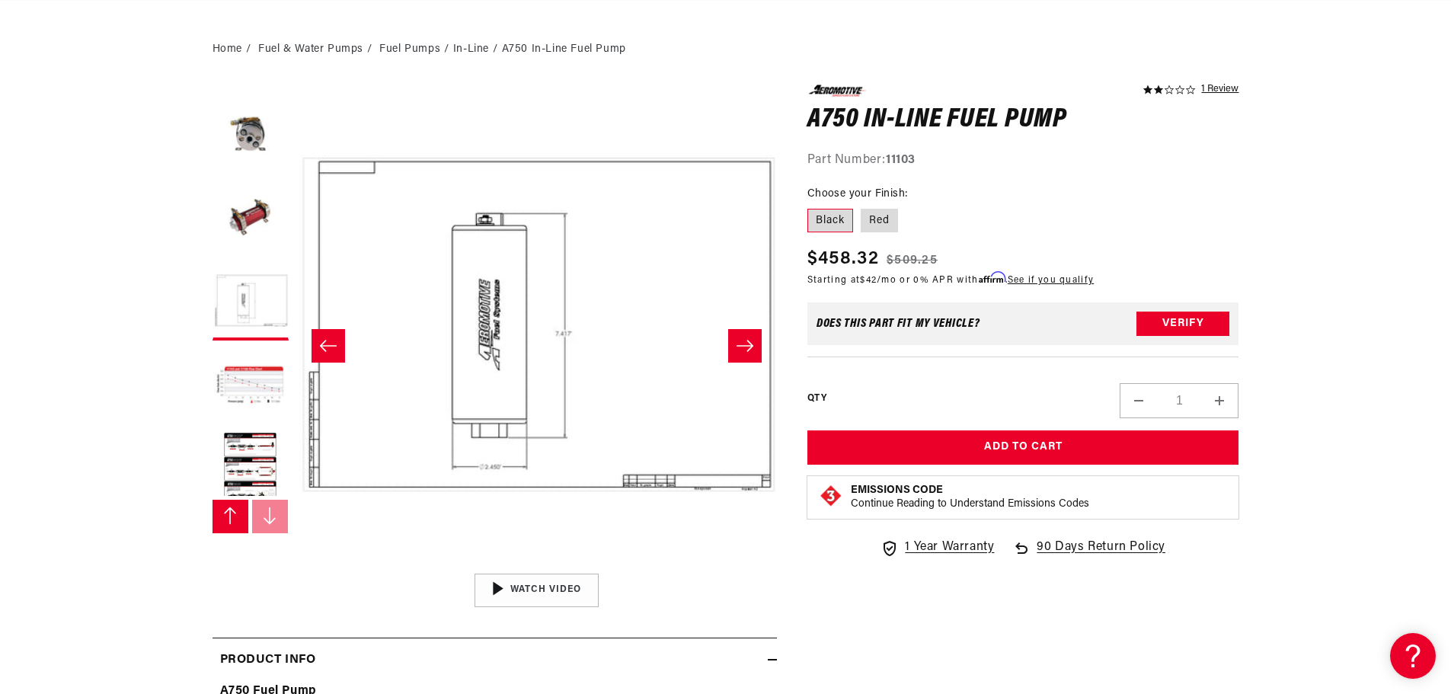
scroll to position [168, 0]
click at [260, 426] on button "Load image 7 in gallery view" at bounding box center [251, 458] width 76 height 76
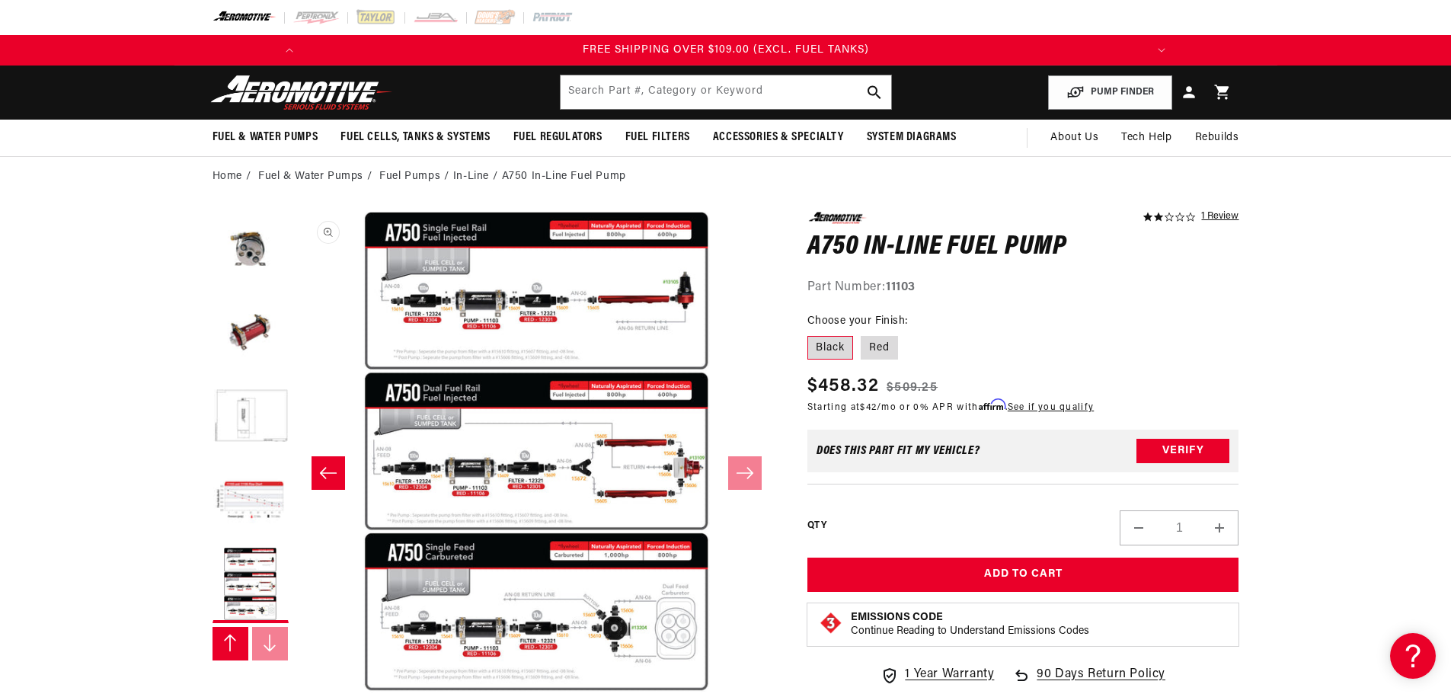
scroll to position [0, 2886]
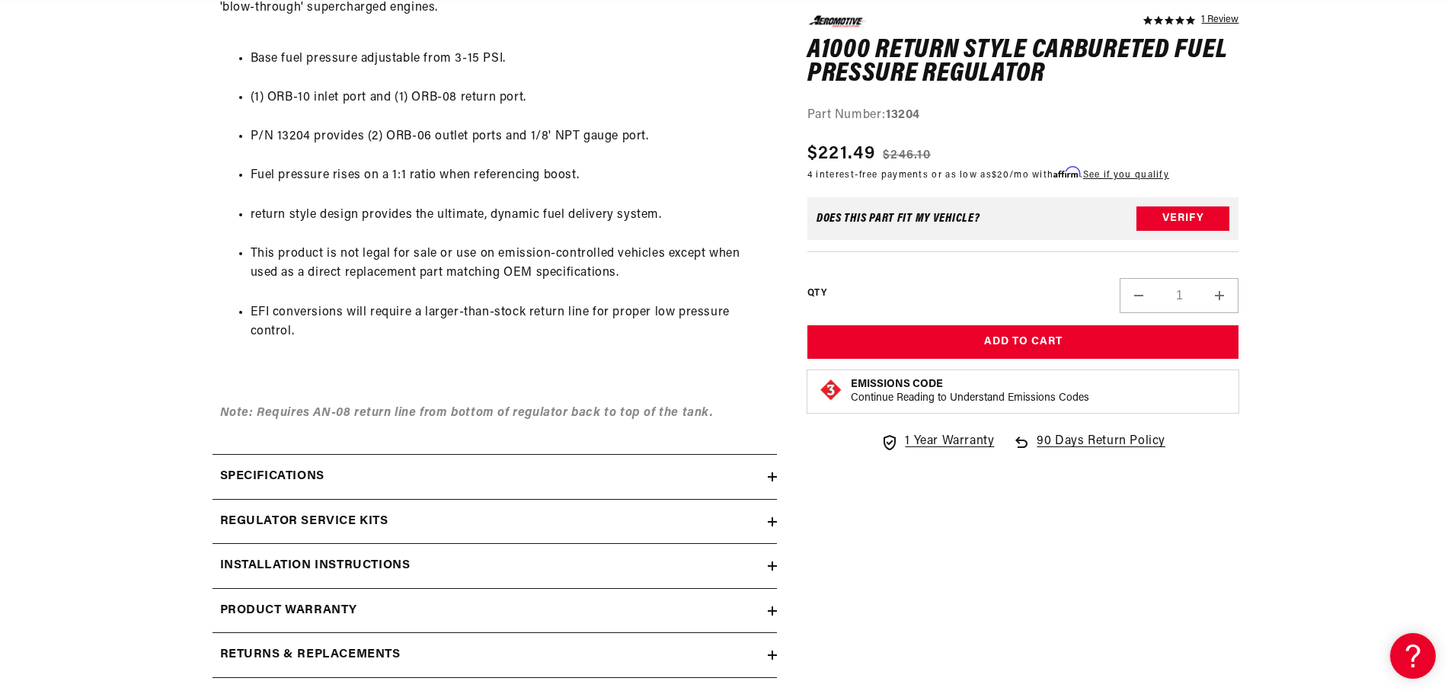
scroll to position [0, 1728]
click at [772, 478] on icon at bounding box center [772, 476] width 0 height 9
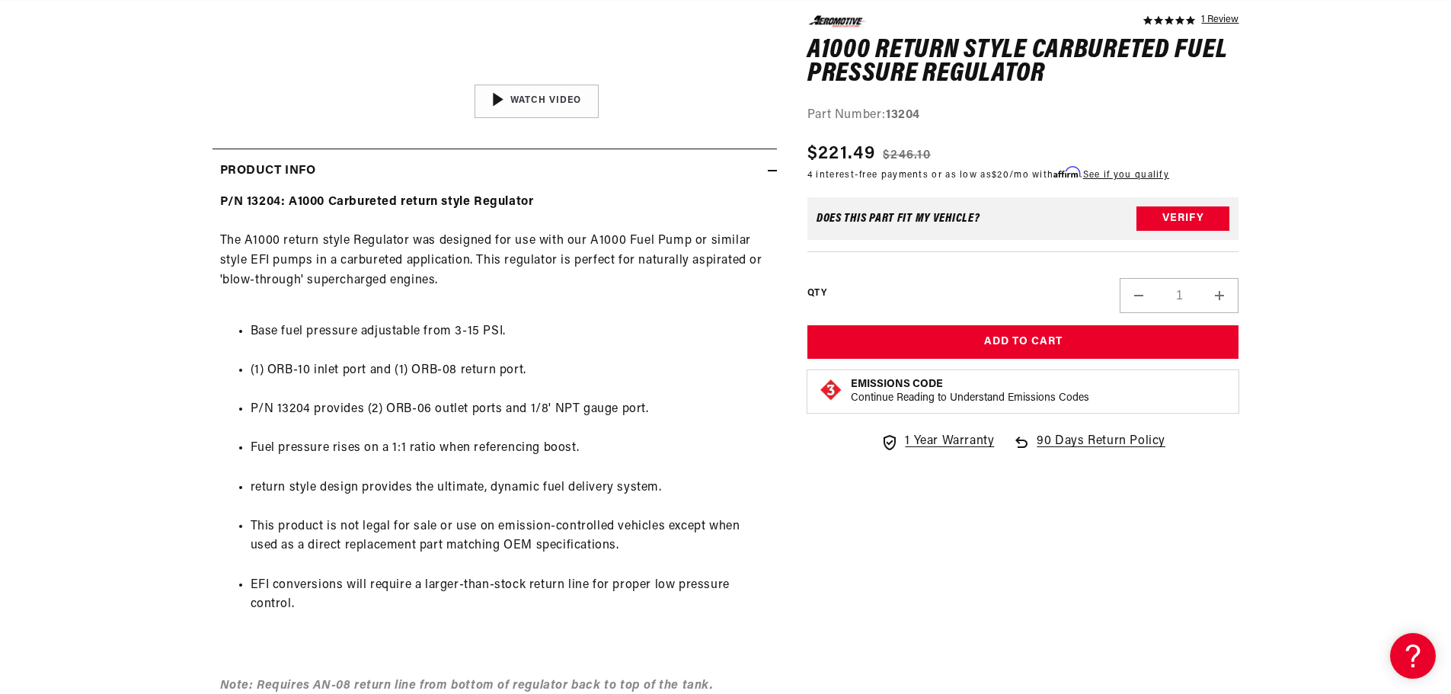
scroll to position [0, 814]
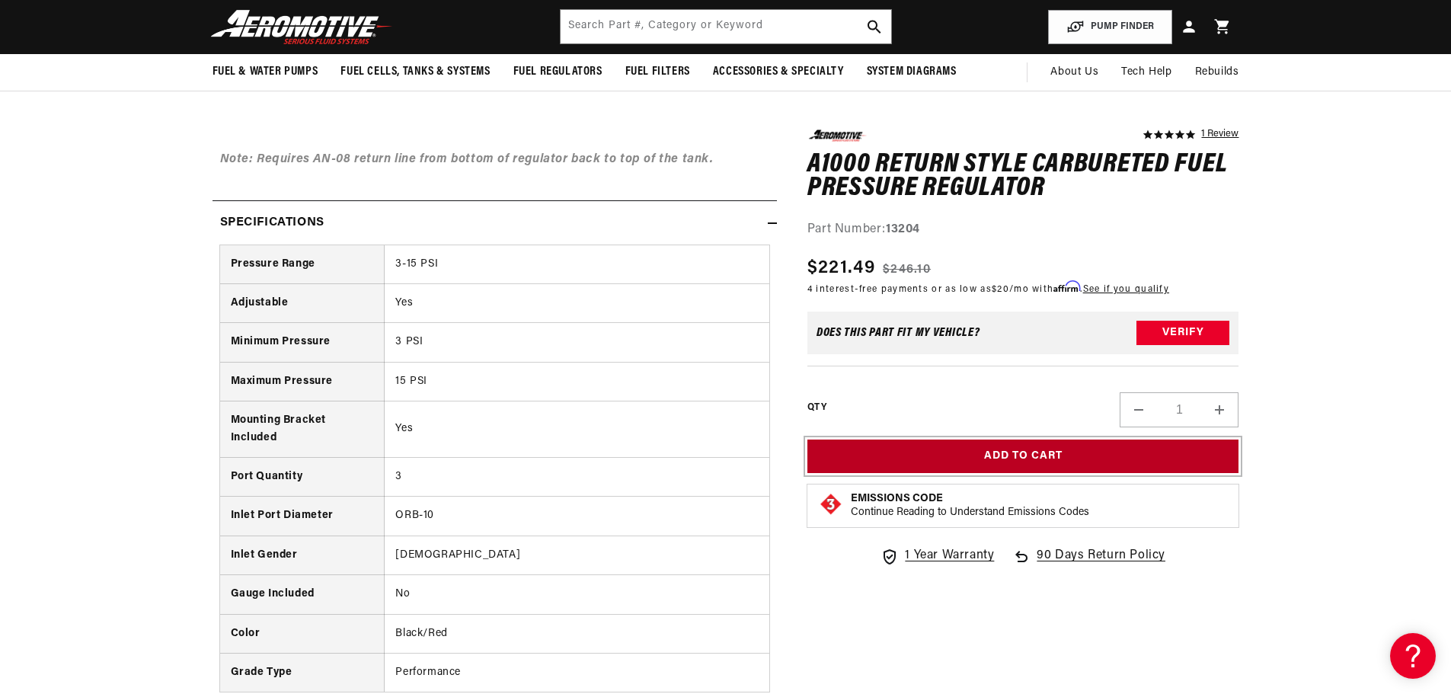
click at [1004, 457] on button "Add to Cart" at bounding box center [1023, 457] width 432 height 34
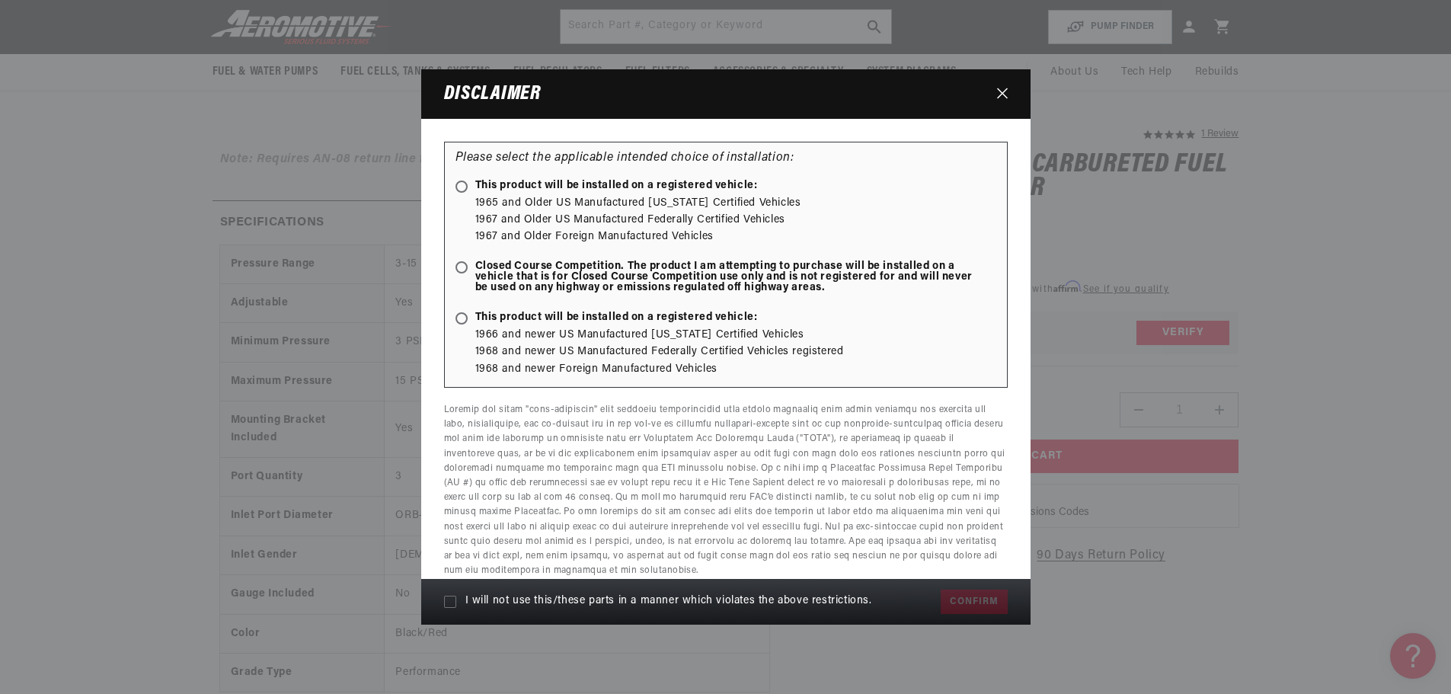
click at [446, 603] on icon at bounding box center [450, 602] width 12 height 12
click at [446, 603] on input "I will not use this/these parts in a manner which violates the above restrictio…" at bounding box center [450, 602] width 12 height 12
checkbox input "true"
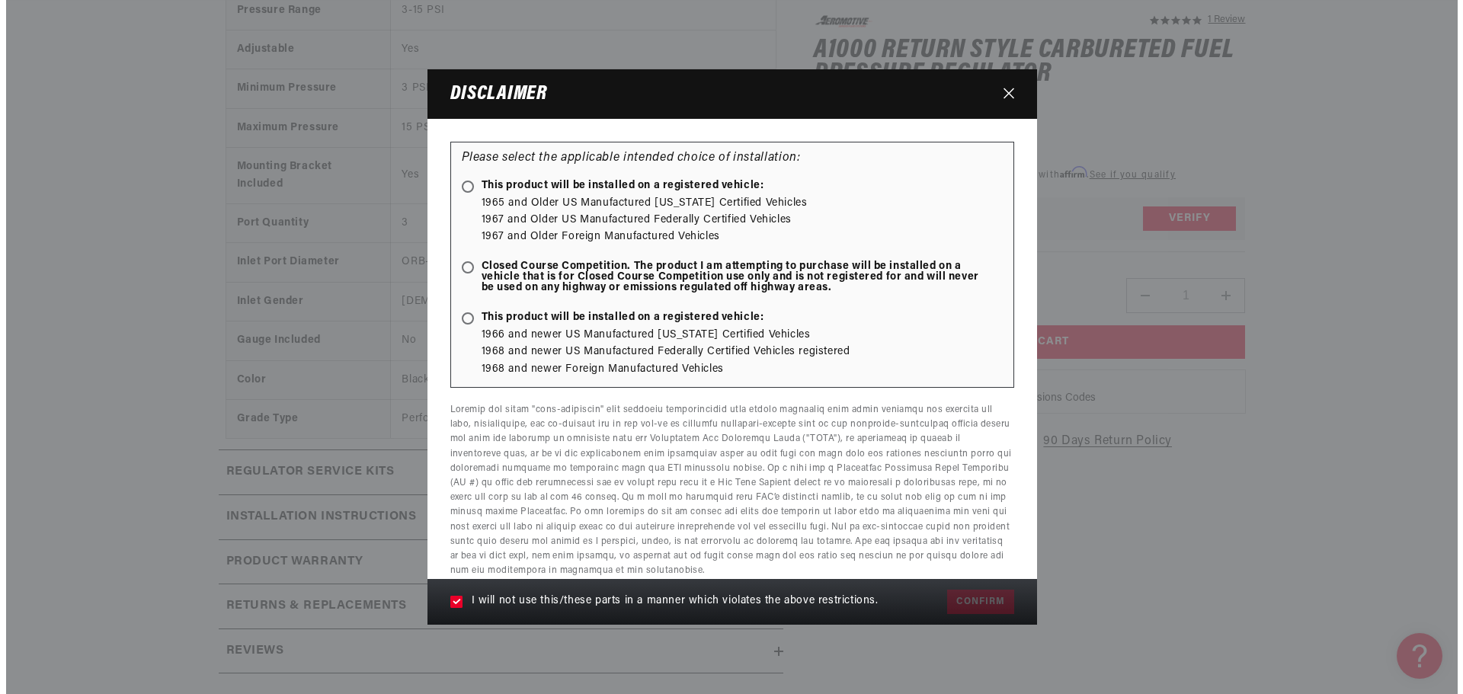
scroll to position [0, 0]
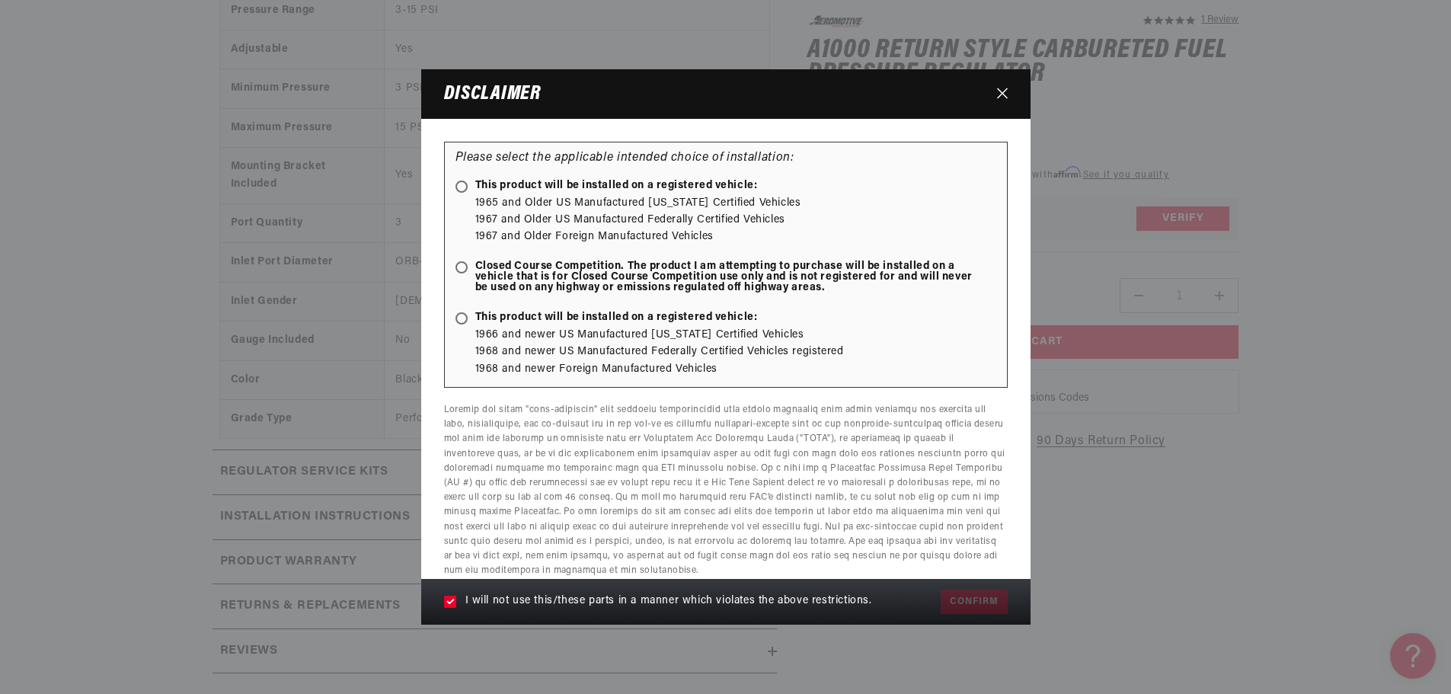
click at [462, 271] on span at bounding box center [462, 267] width 12 height 12
click at [462, 271] on input "Closed Course Competition. The product I am attempting to purchase will be inst…" at bounding box center [464, 269] width 10 height 10
radio input "true"
click at [976, 606] on button "Confirm" at bounding box center [974, 602] width 66 height 24
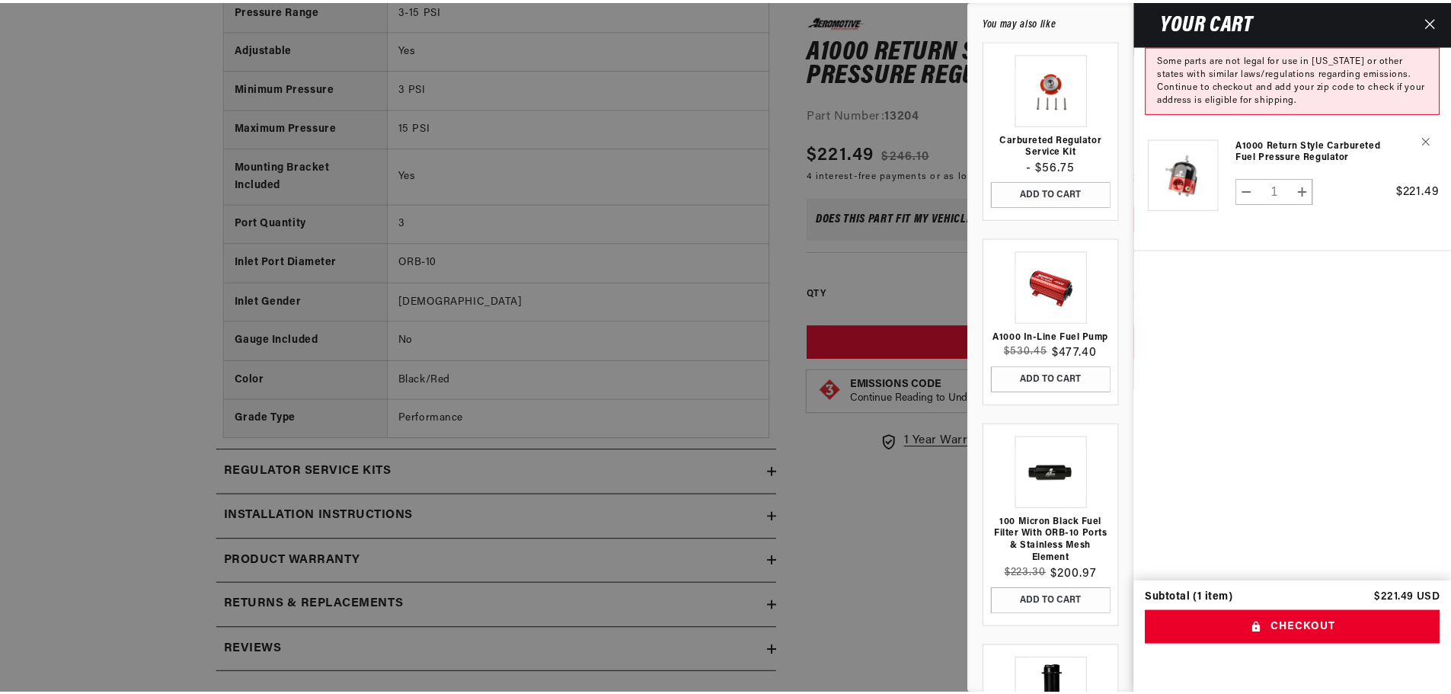
scroll to position [0, 1728]
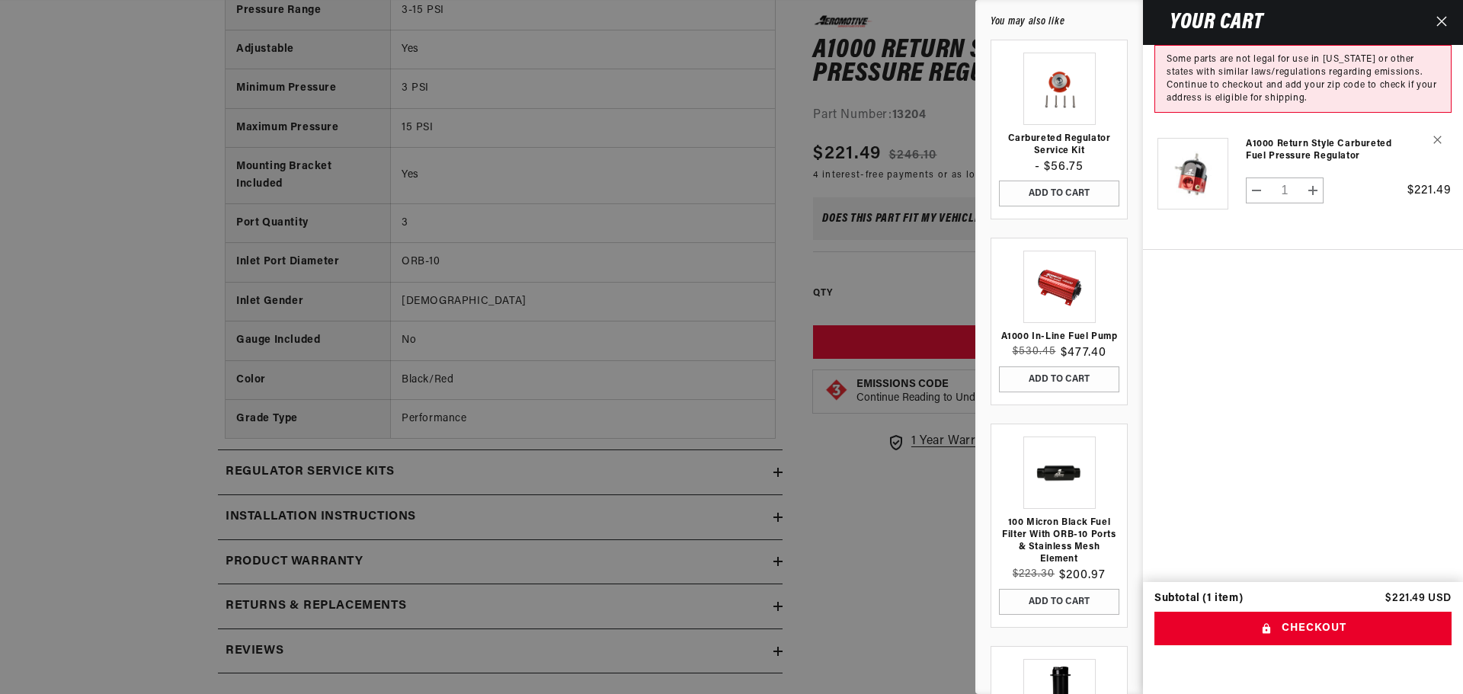
click at [1439, 19] on icon "Close" at bounding box center [1441, 22] width 10 height 10
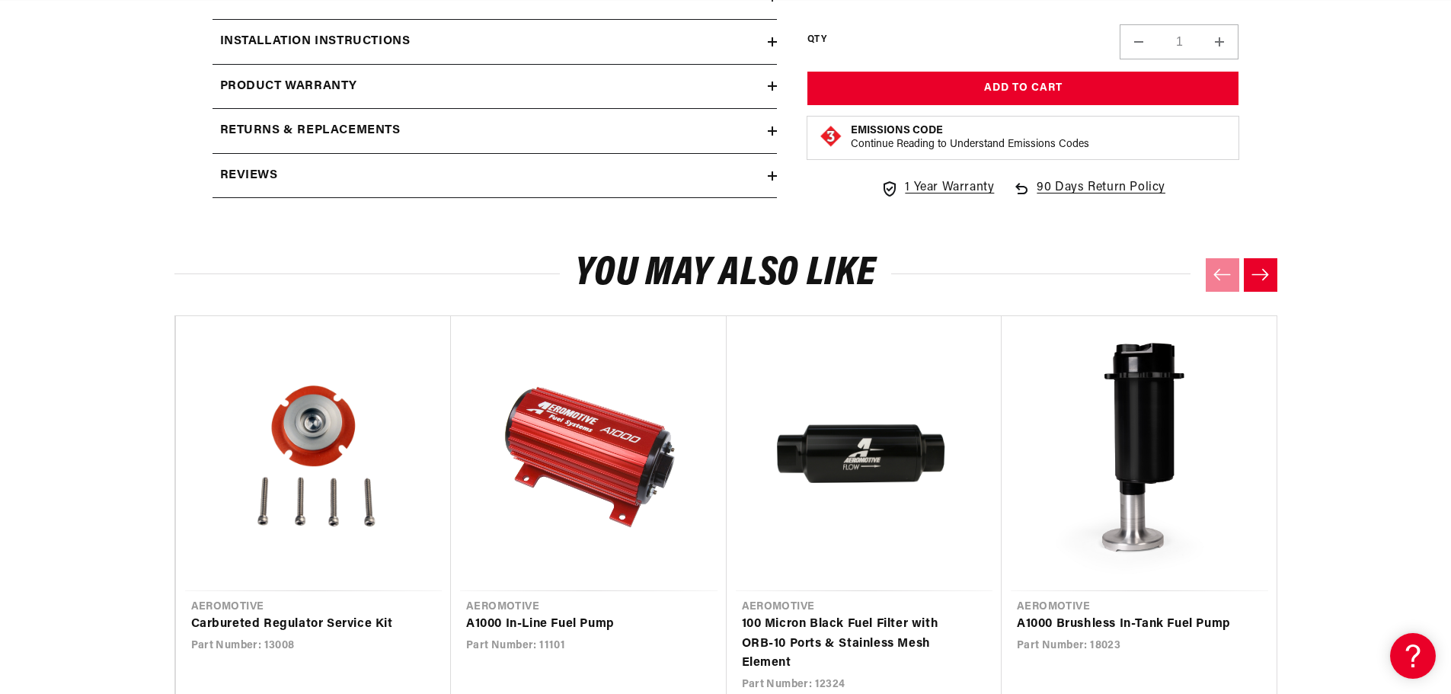
scroll to position [1904, 0]
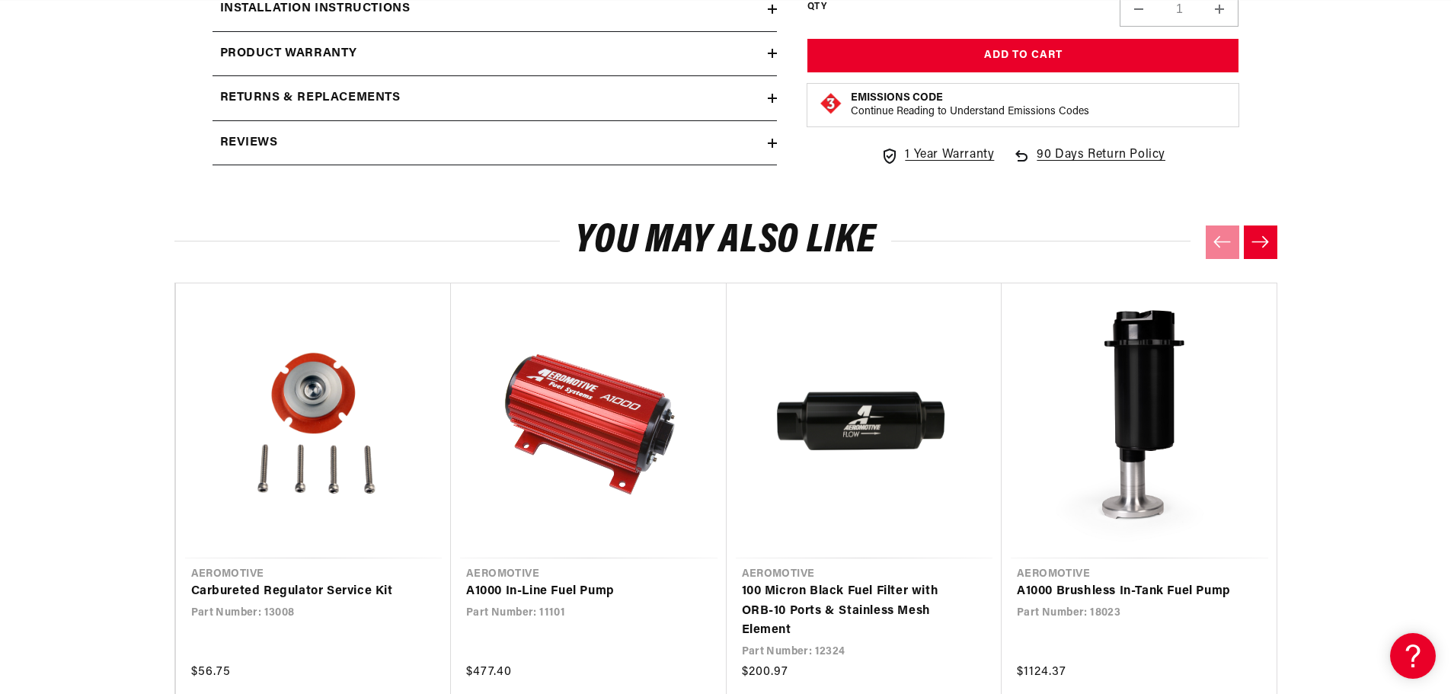
click at [1263, 253] on button "Next slide" at bounding box center [1261, 242] width 34 height 34
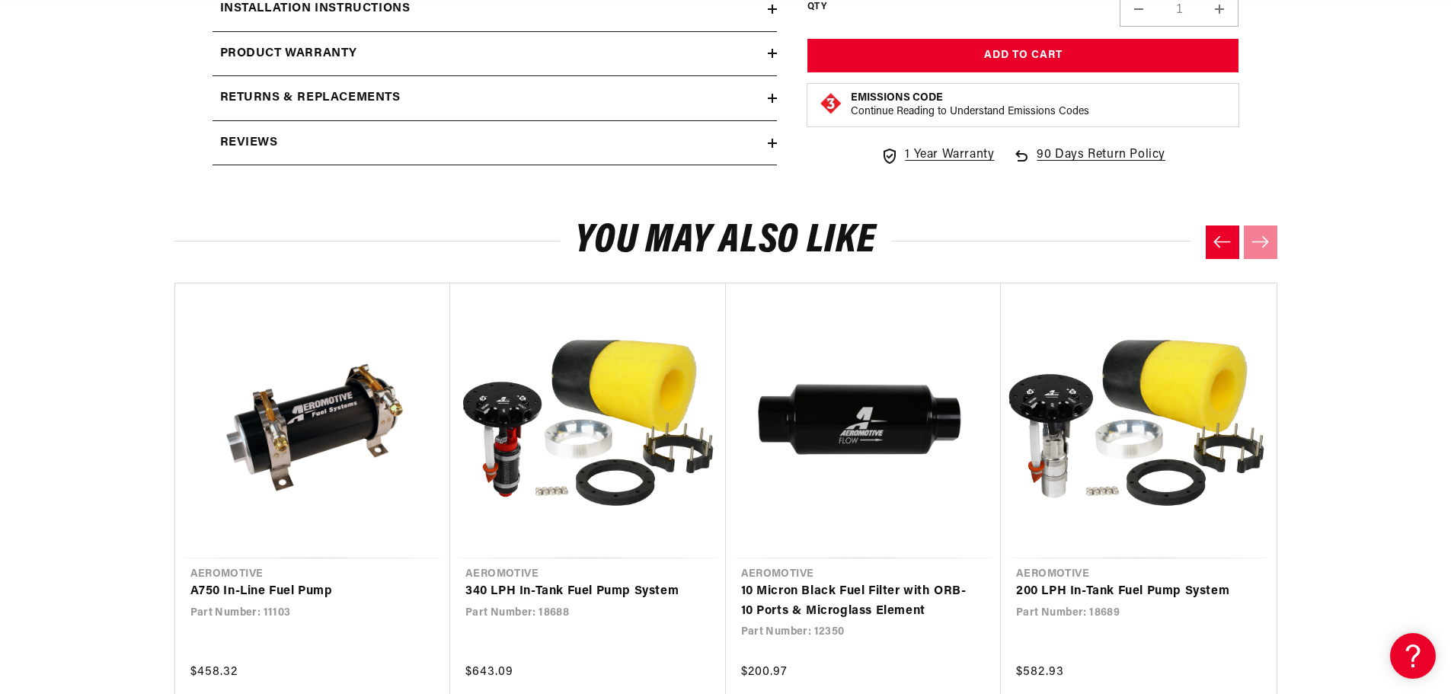
scroll to position [0, 864]
click at [305, 587] on link "A750 In-Line Fuel Pump" at bounding box center [305, 592] width 230 height 20
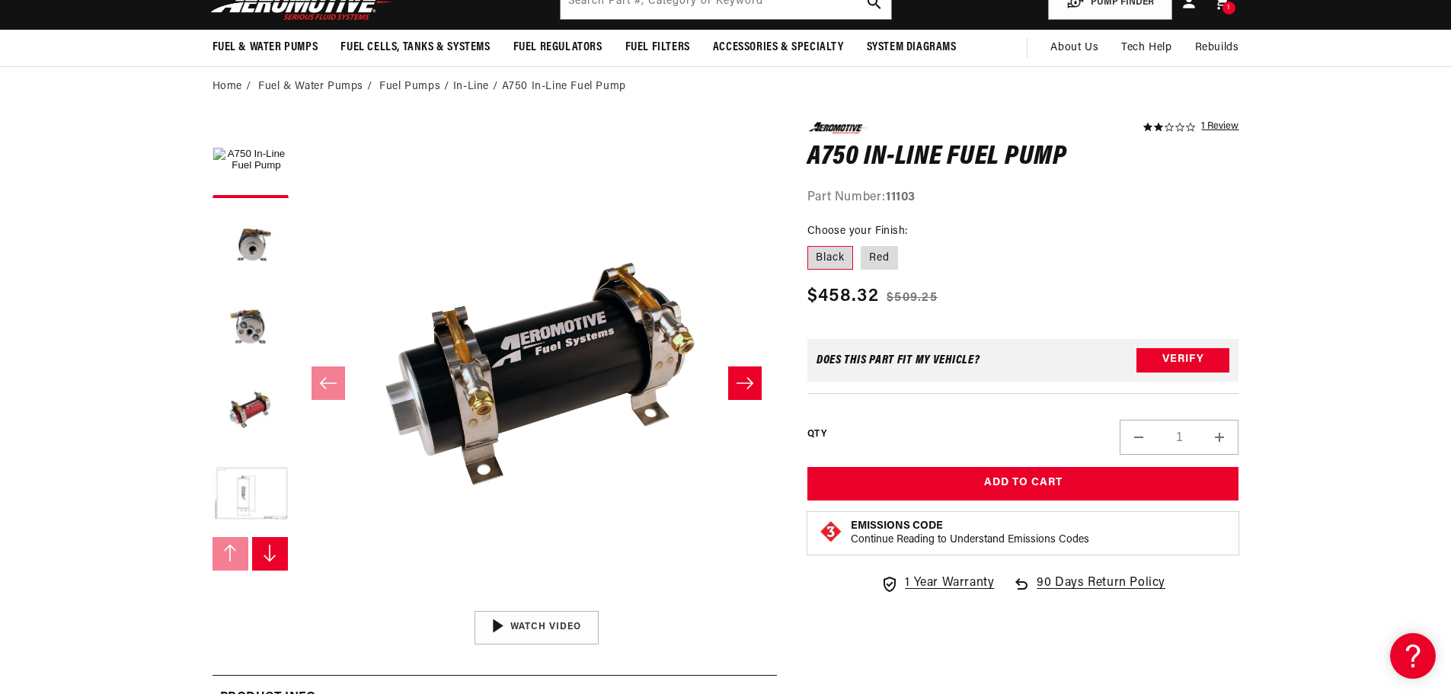
scroll to position [127, 0]
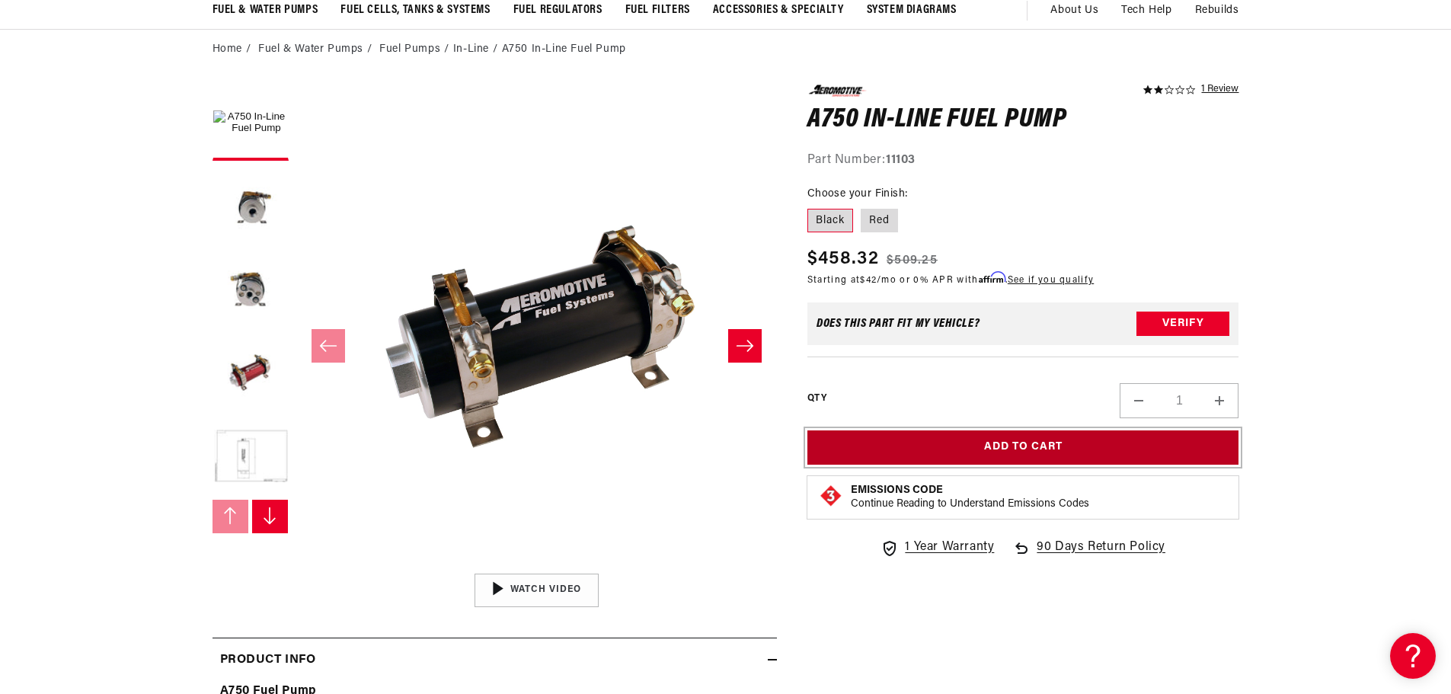
click at [1010, 442] on button "Add to Cart" at bounding box center [1023, 447] width 432 height 34
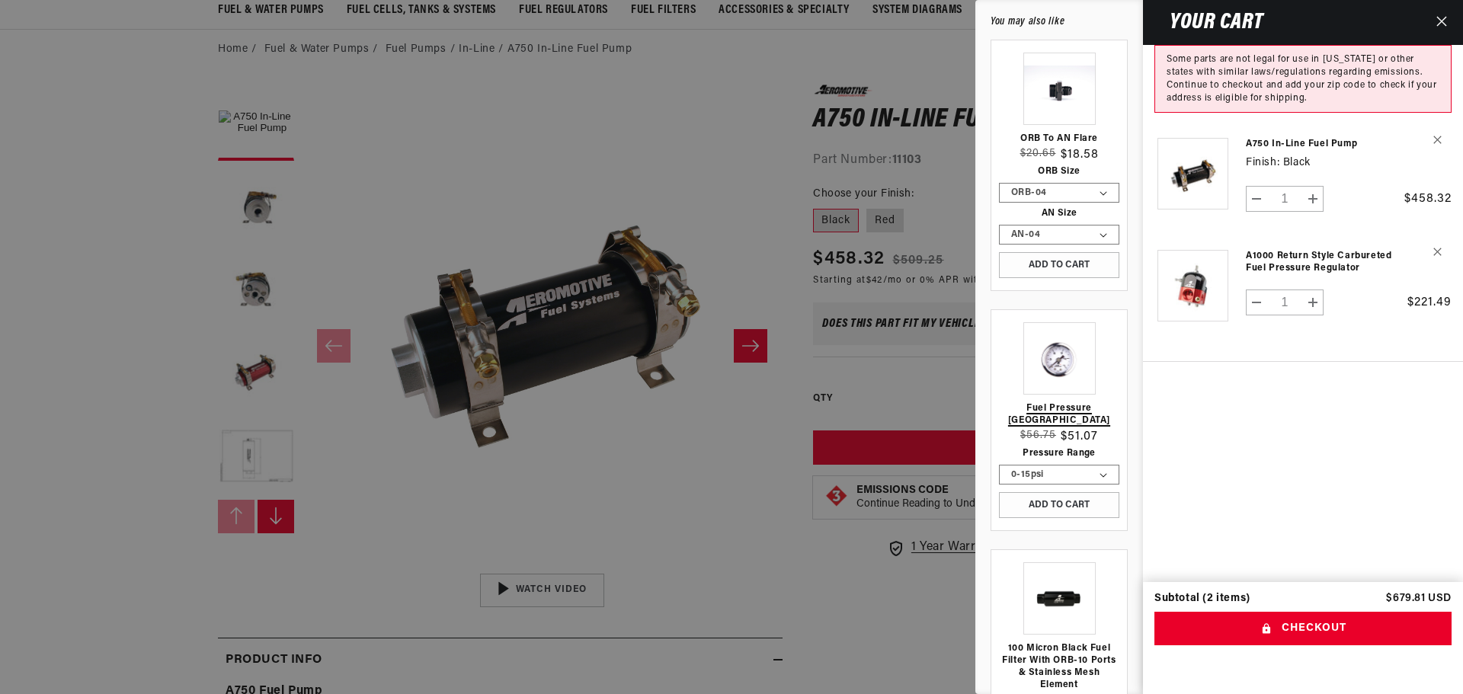
scroll to position [0, 0]
click at [1096, 406] on link "Fuel Pressure [GEOGRAPHIC_DATA]" at bounding box center [1059, 414] width 120 height 24
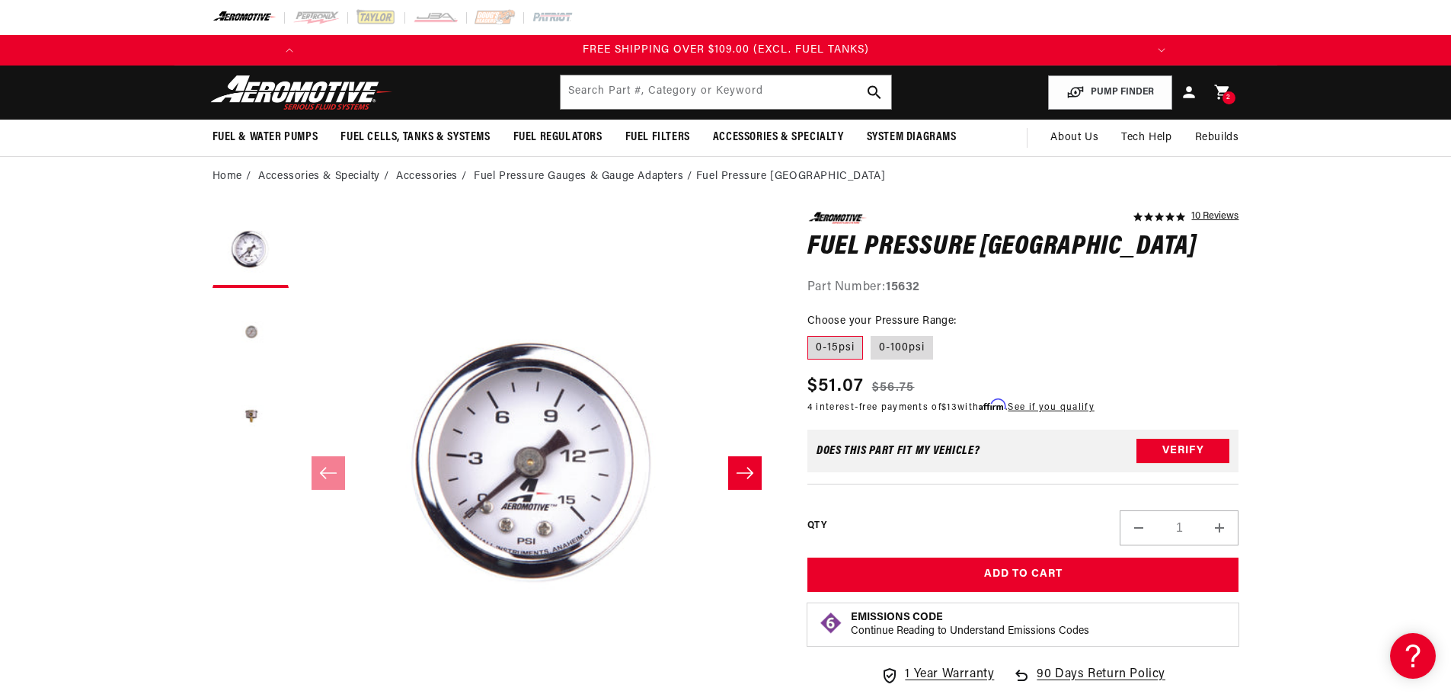
scroll to position [0, 1728]
click at [253, 334] on button "Load image 2 in gallery view" at bounding box center [251, 334] width 76 height 76
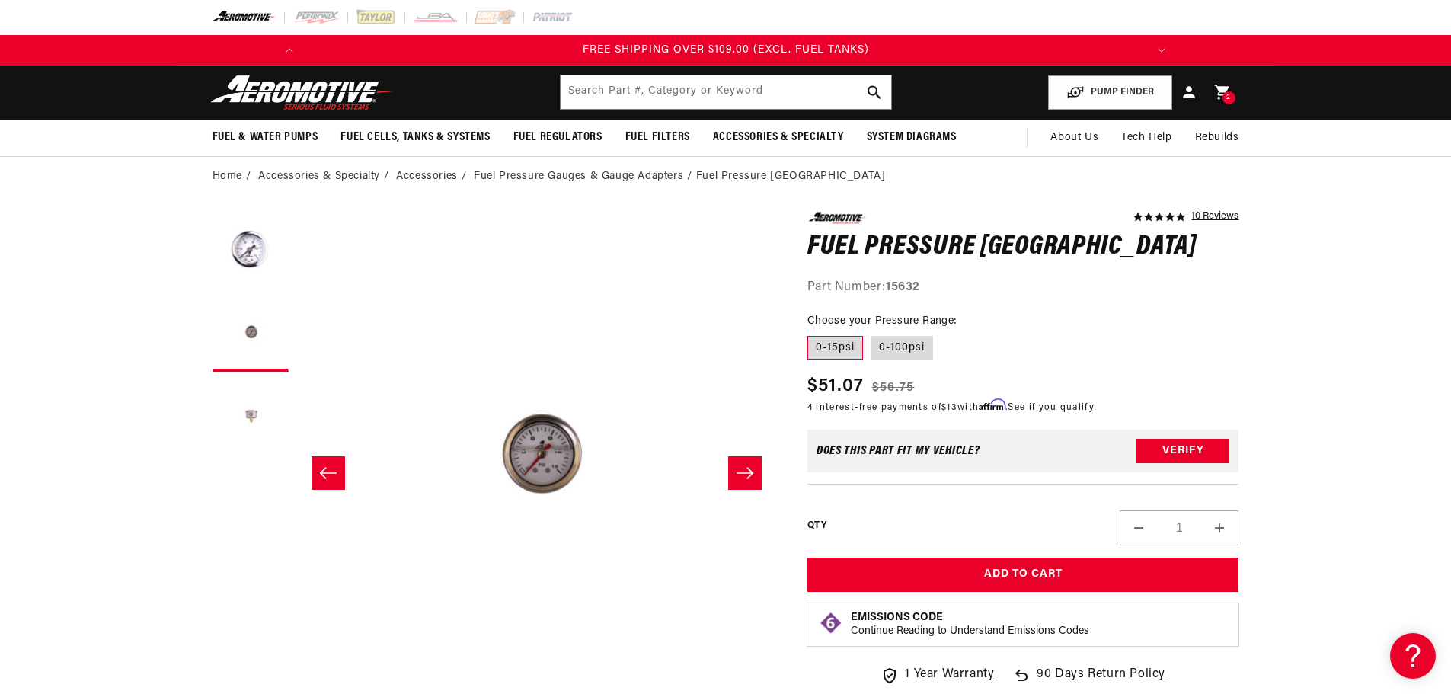
click at [254, 417] on button "Load image 3 in gallery view" at bounding box center [251, 417] width 76 height 76
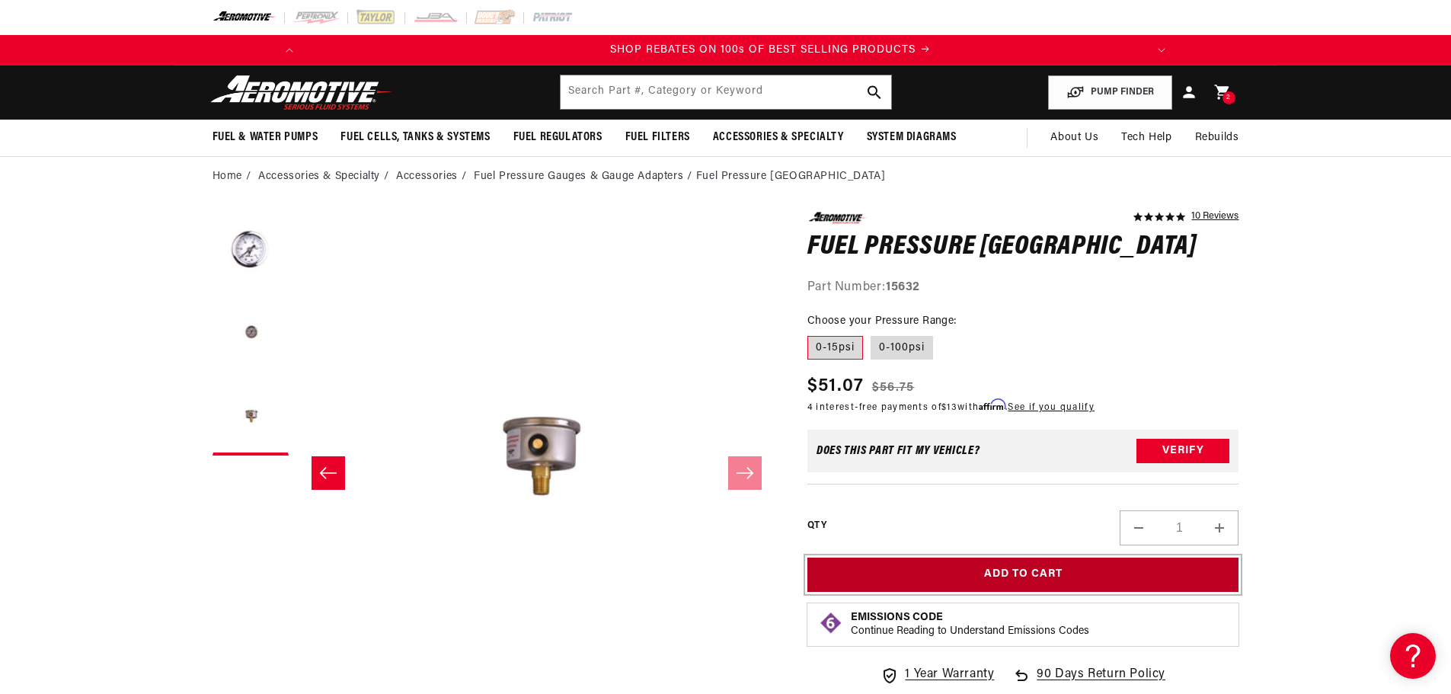
click at [1050, 575] on button "Add to Cart" at bounding box center [1023, 575] width 432 height 34
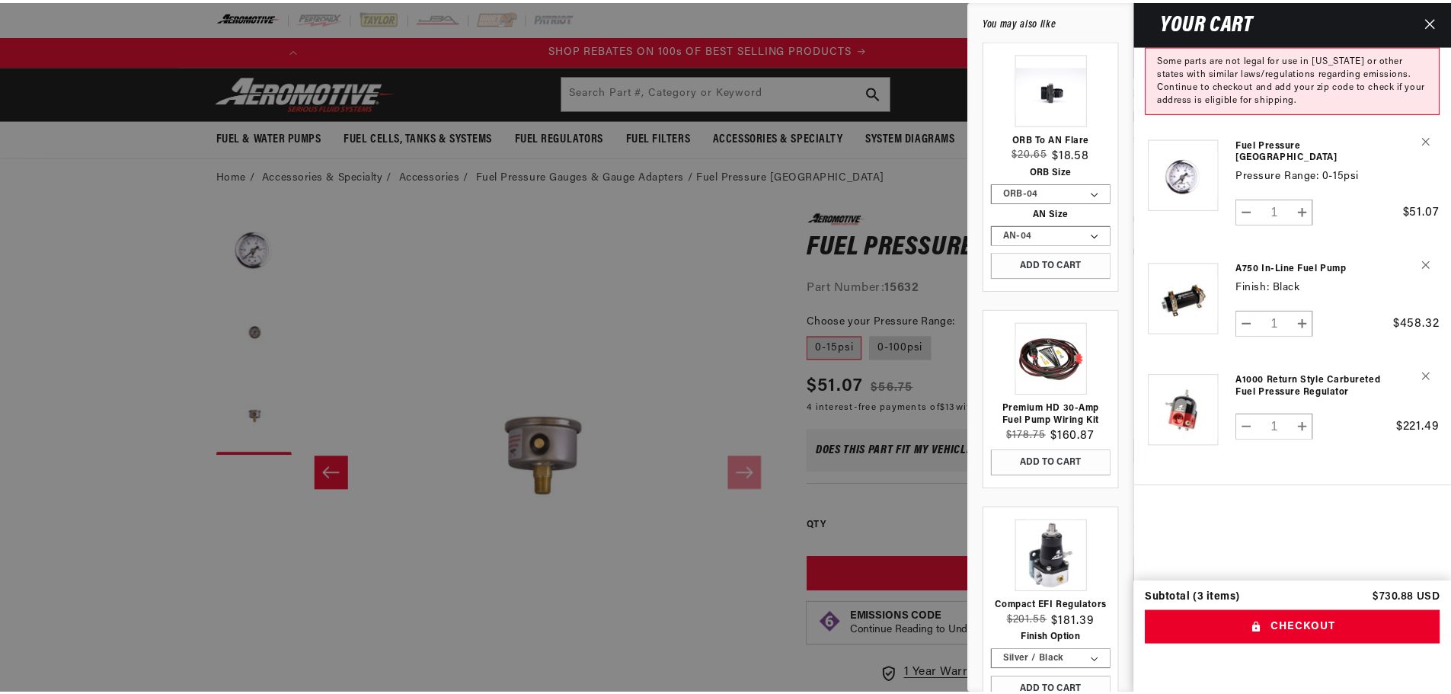
scroll to position [0, 864]
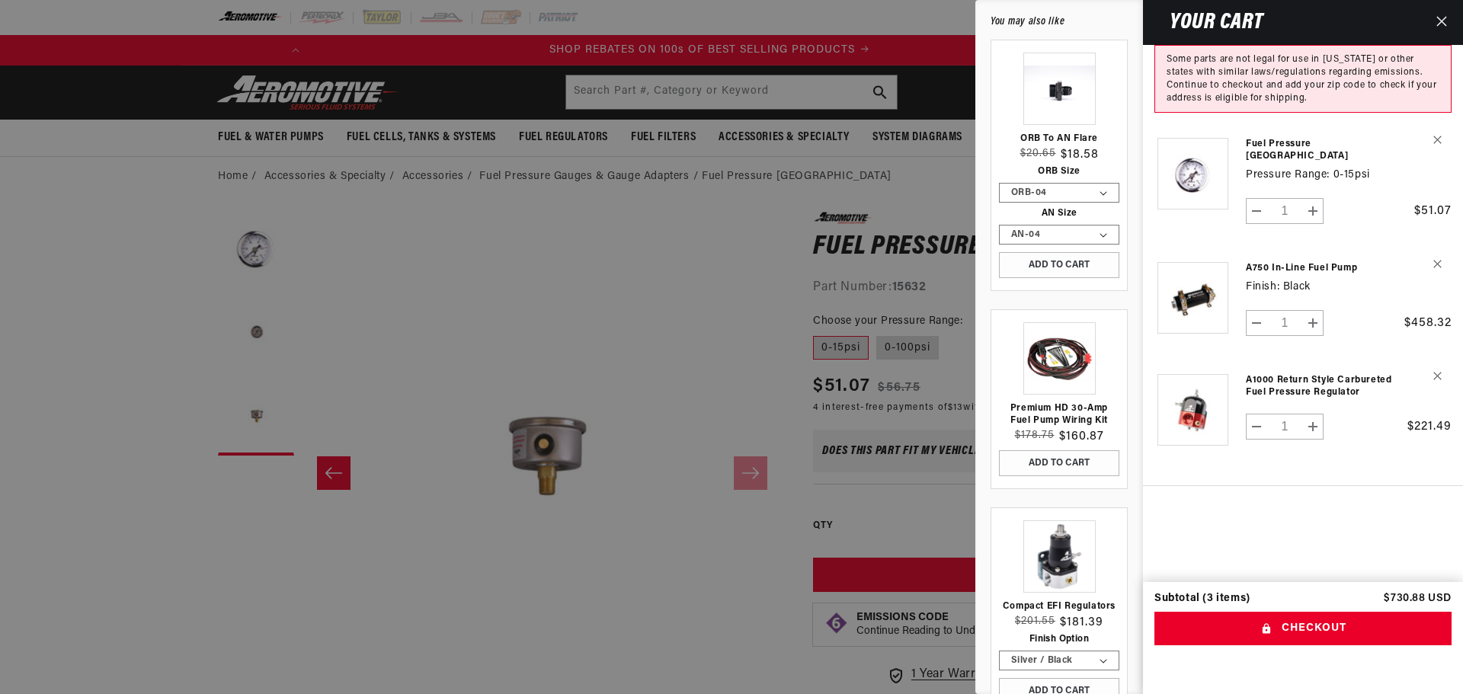
click at [1450, 22] on button "Close" at bounding box center [1442, 22] width 34 height 45
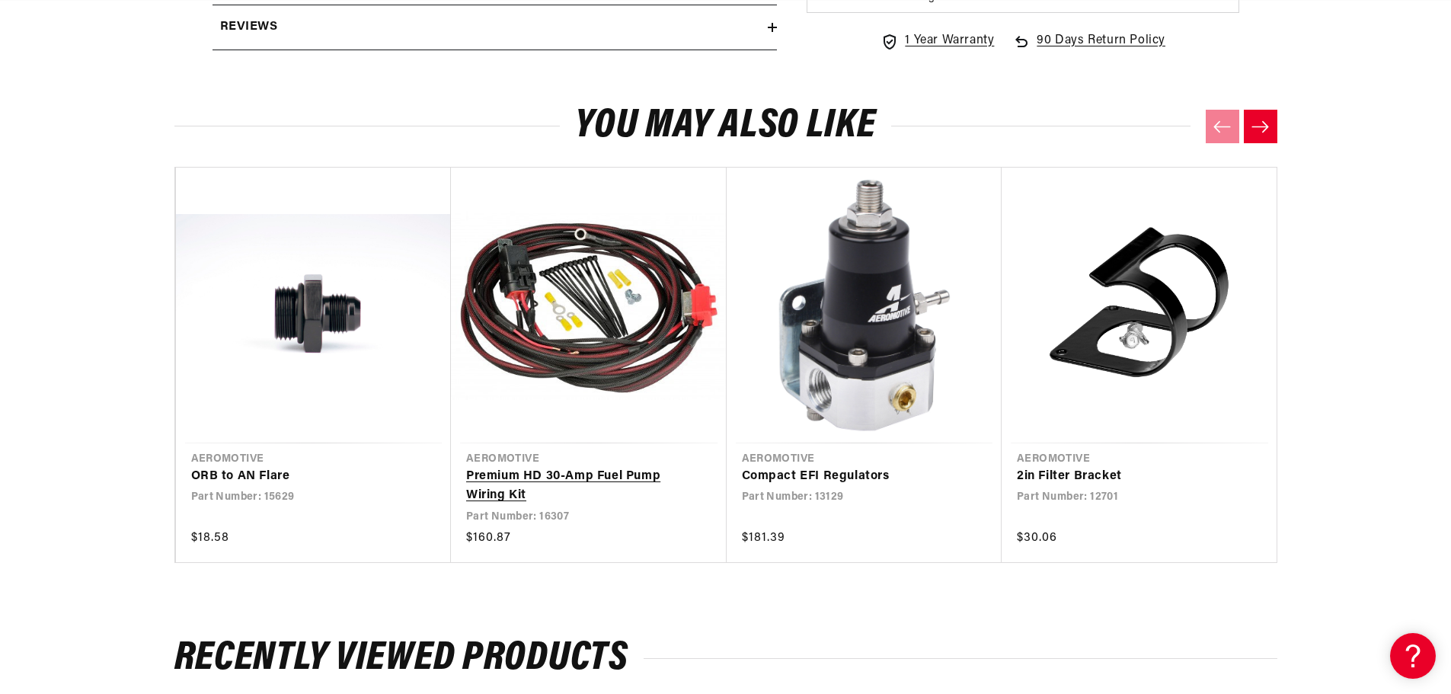
click at [606, 478] on link "Premium HD 30-Amp Fuel Pump Wiring Kit" at bounding box center [581, 486] width 230 height 39
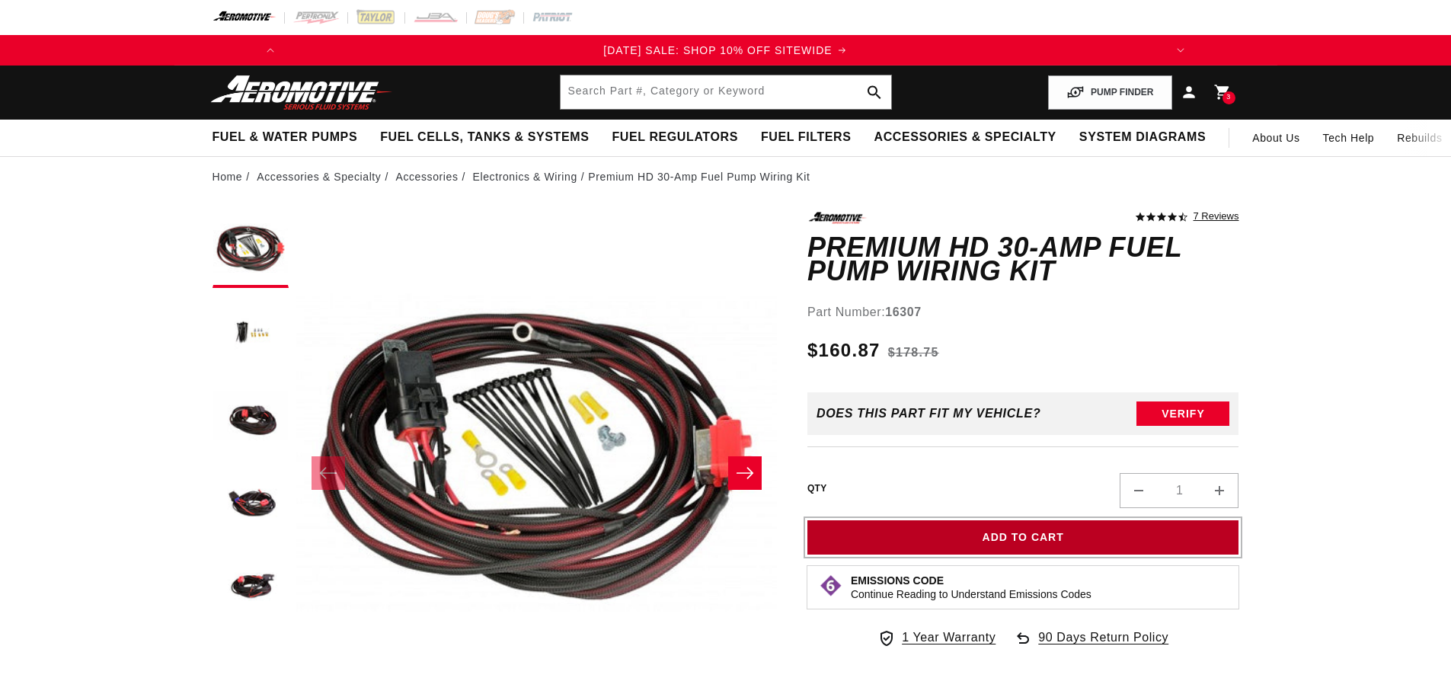
click at [1041, 540] on button "Add to Cart" at bounding box center [1023, 537] width 432 height 34
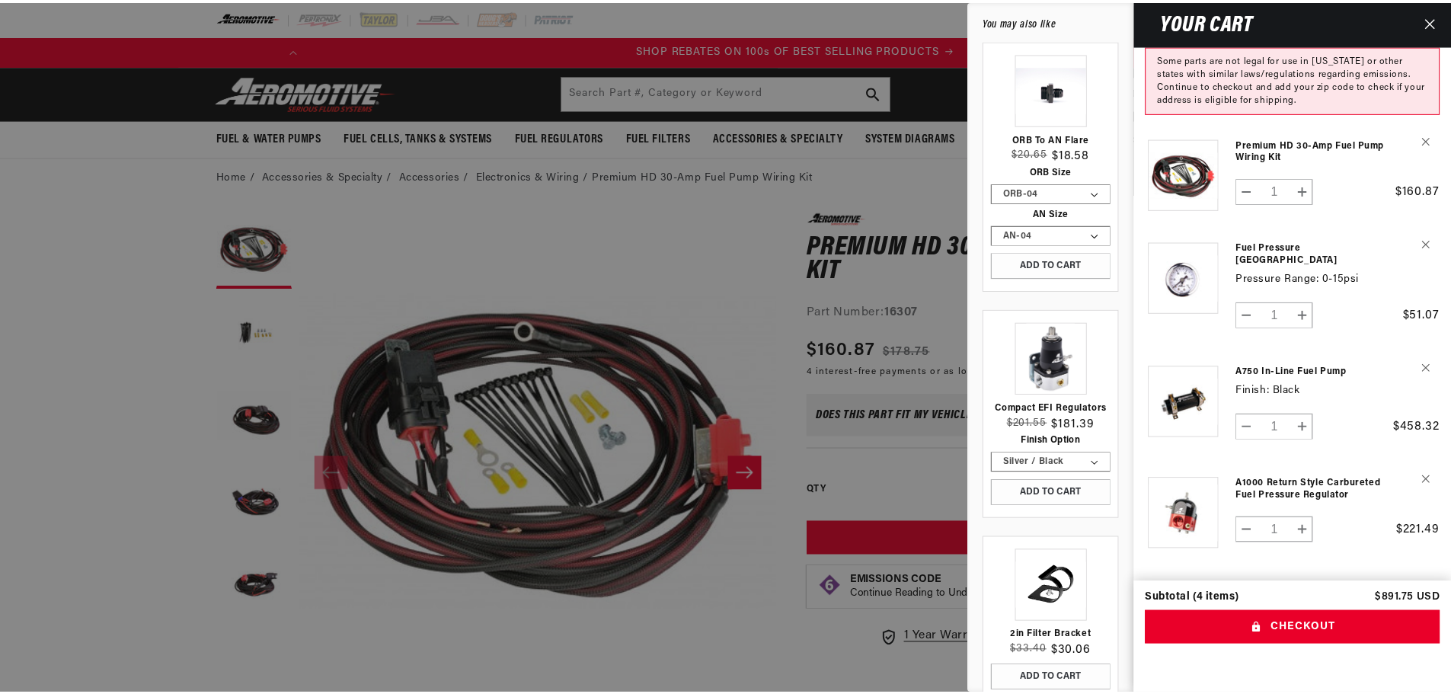
scroll to position [0, 864]
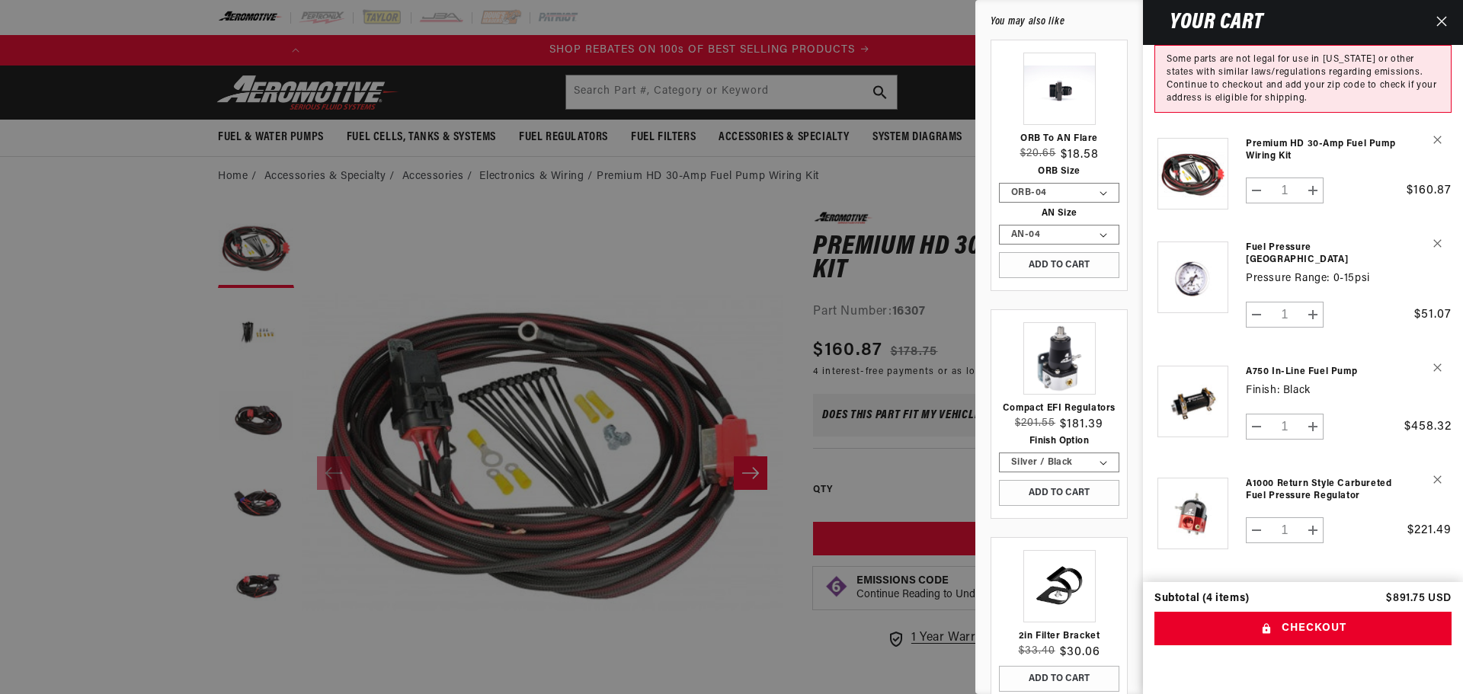
click at [1442, 16] on icon "Close" at bounding box center [1441, 21] width 11 height 11
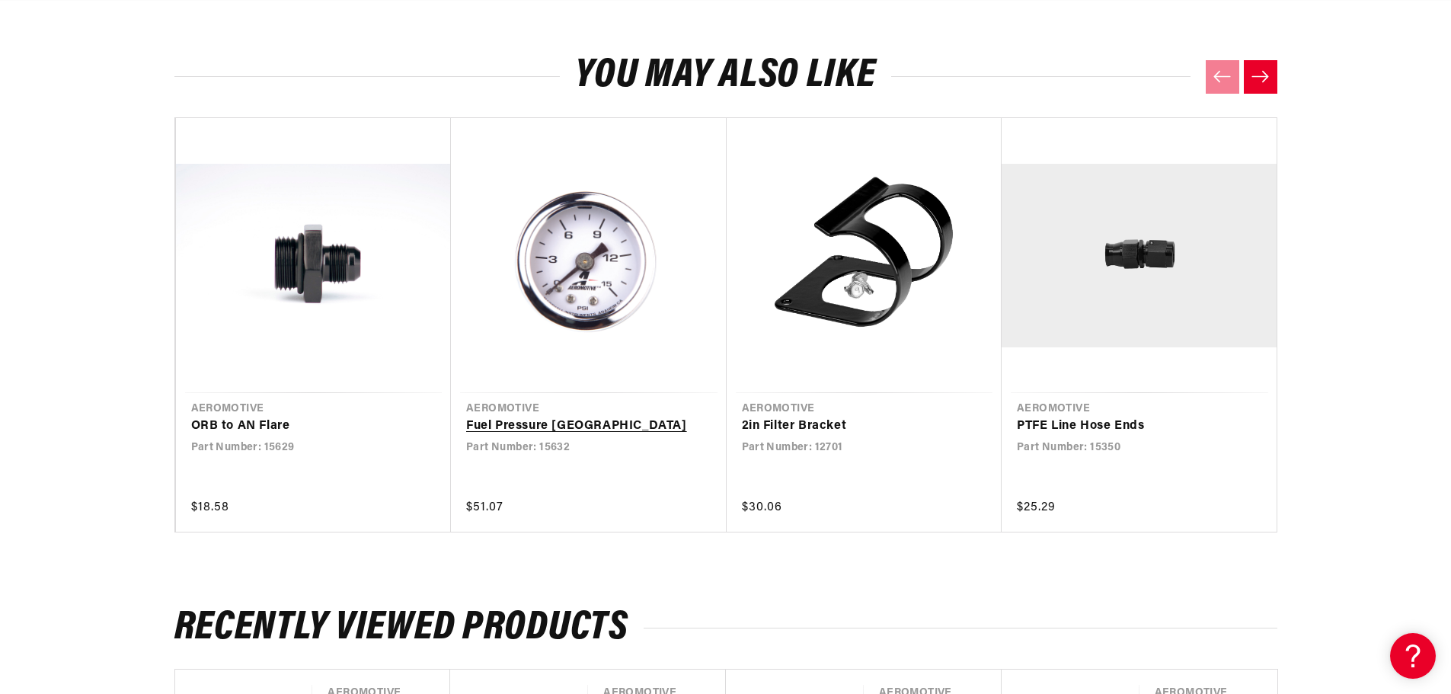
scroll to position [0, 1728]
click at [1268, 84] on button "Next slide" at bounding box center [1261, 77] width 34 height 34
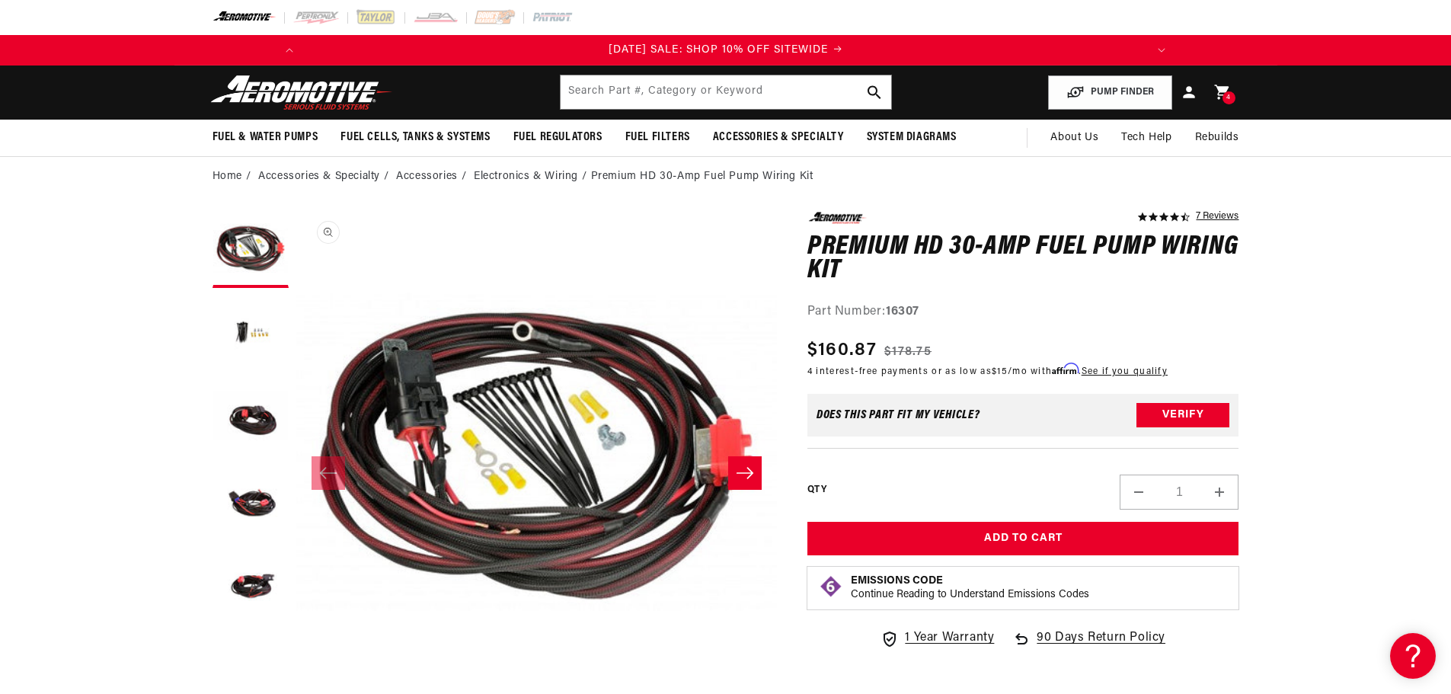
scroll to position [0, 0]
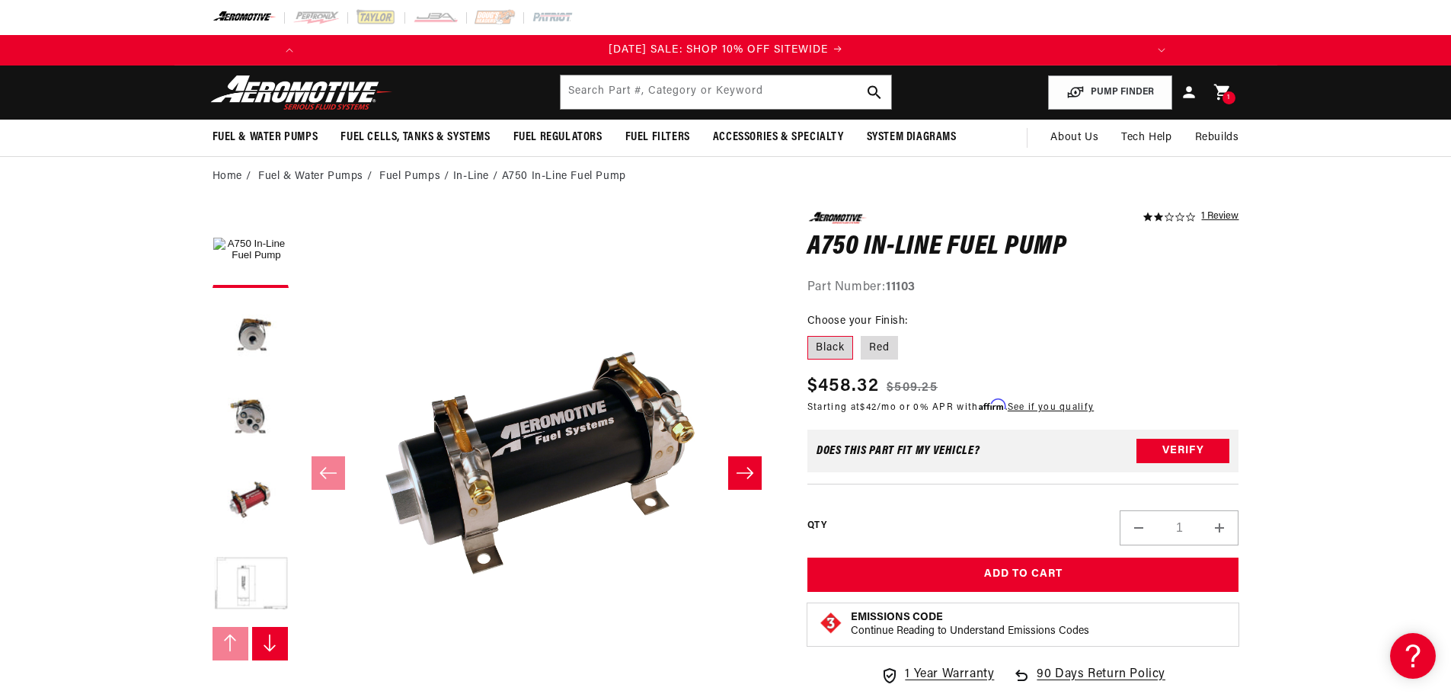
click at [1228, 94] on span "1" at bounding box center [1228, 97] width 3 height 13
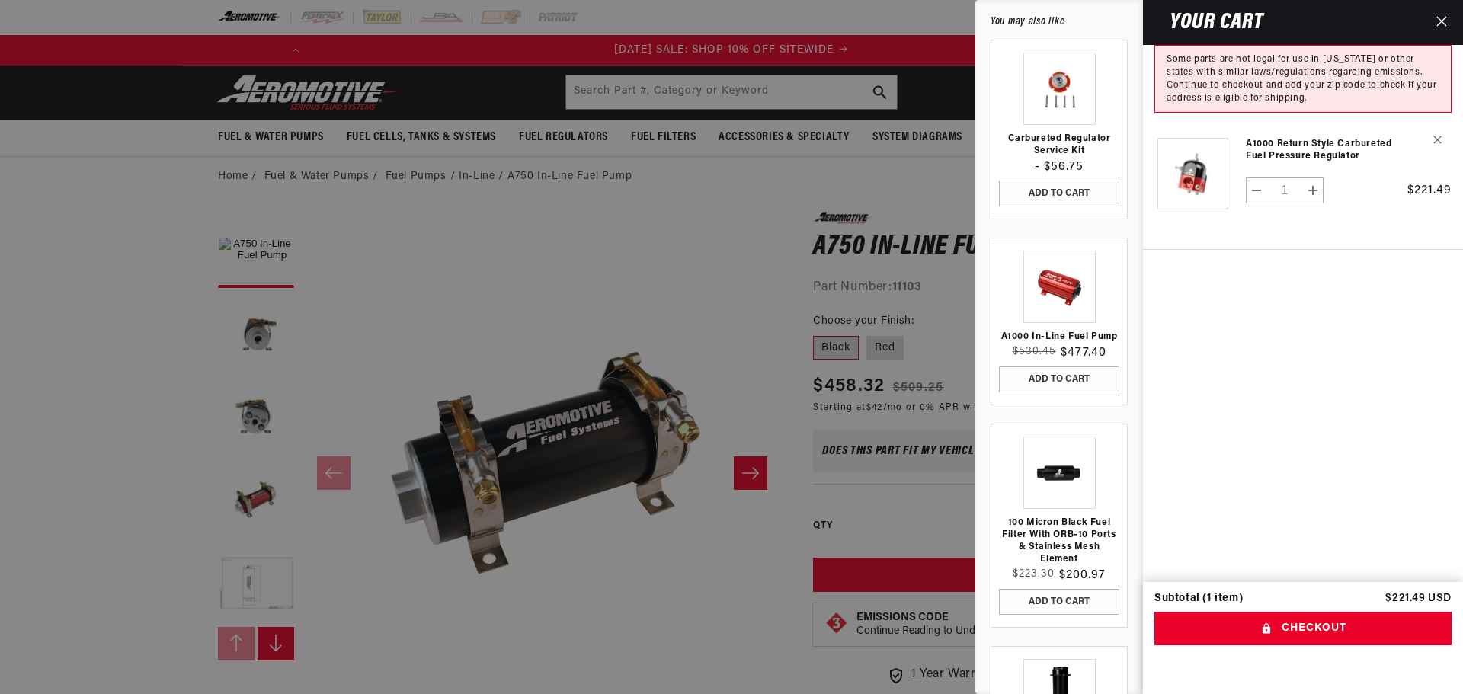
click at [1443, 15] on button "Close" at bounding box center [1442, 22] width 34 height 45
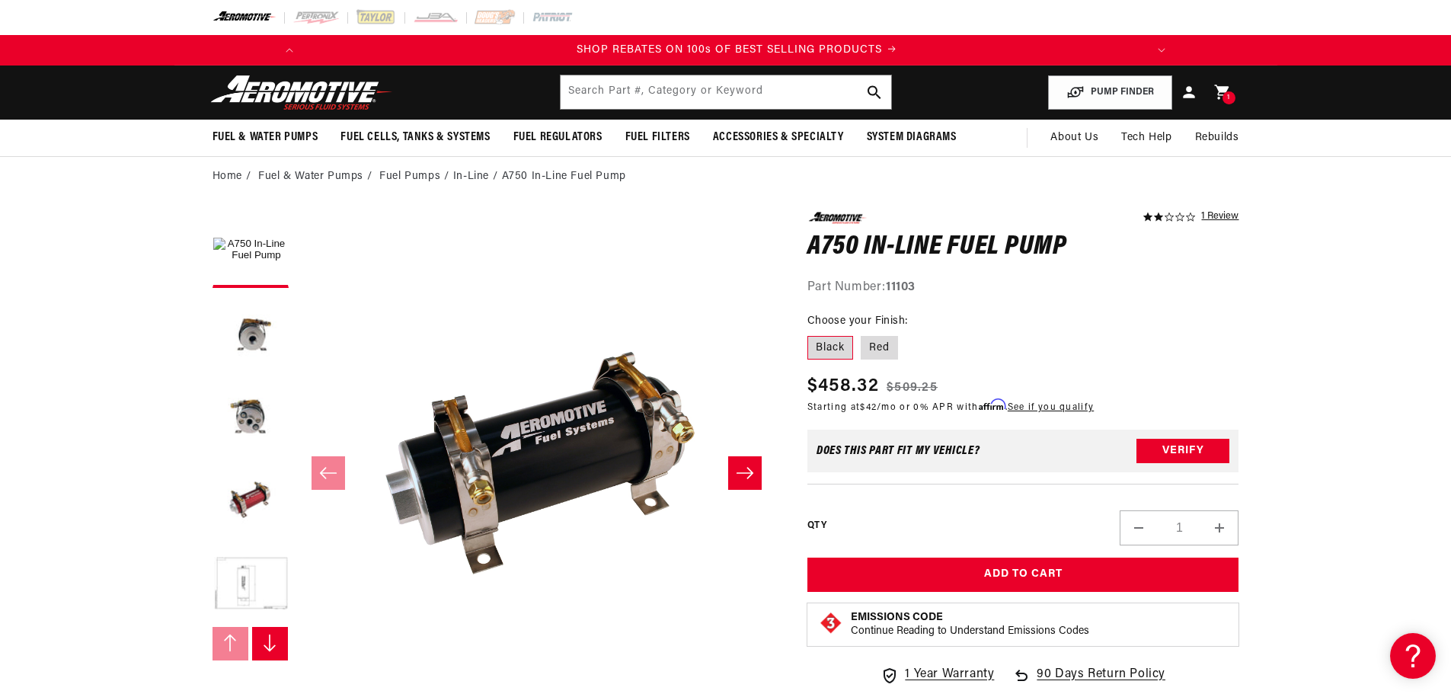
scroll to position [0, 864]
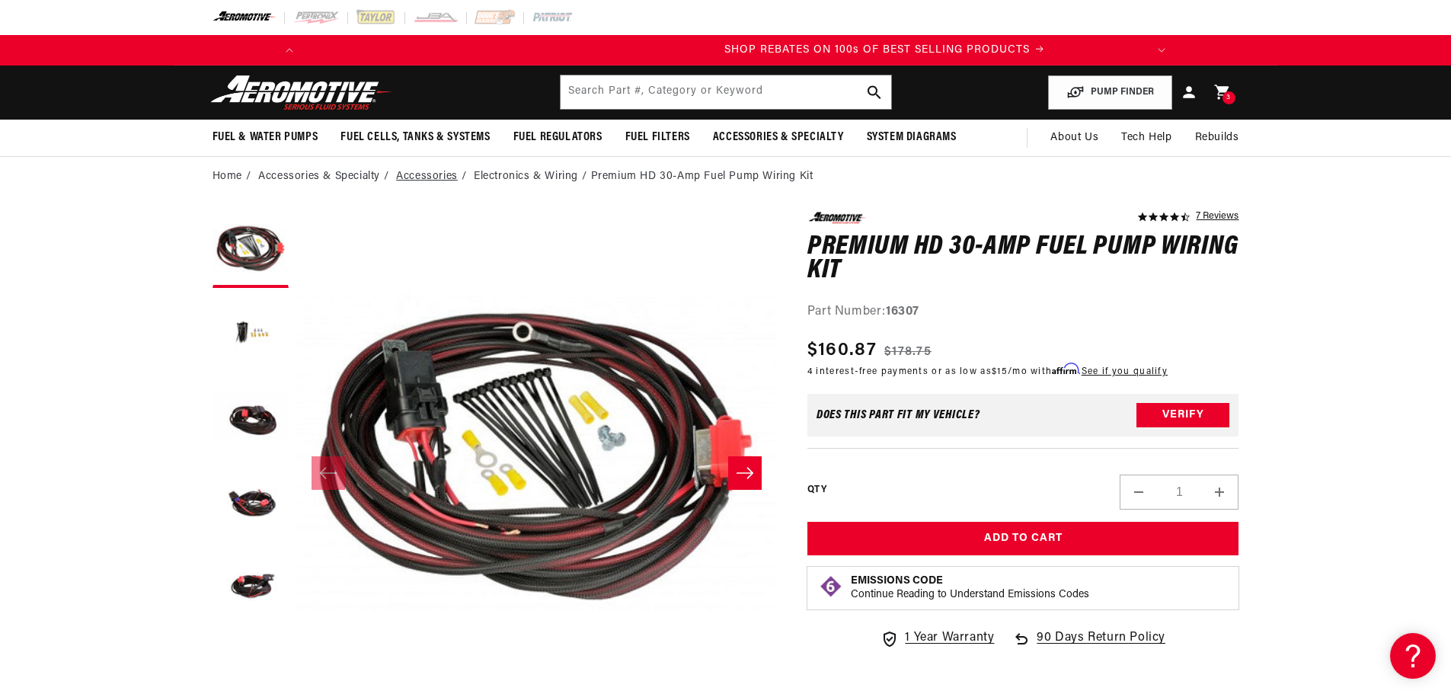
scroll to position [0, 864]
click at [342, 176] on li "Accessories & Specialty" at bounding box center [325, 176] width 134 height 17
click at [225, 183] on link "Home" at bounding box center [228, 176] width 30 height 17
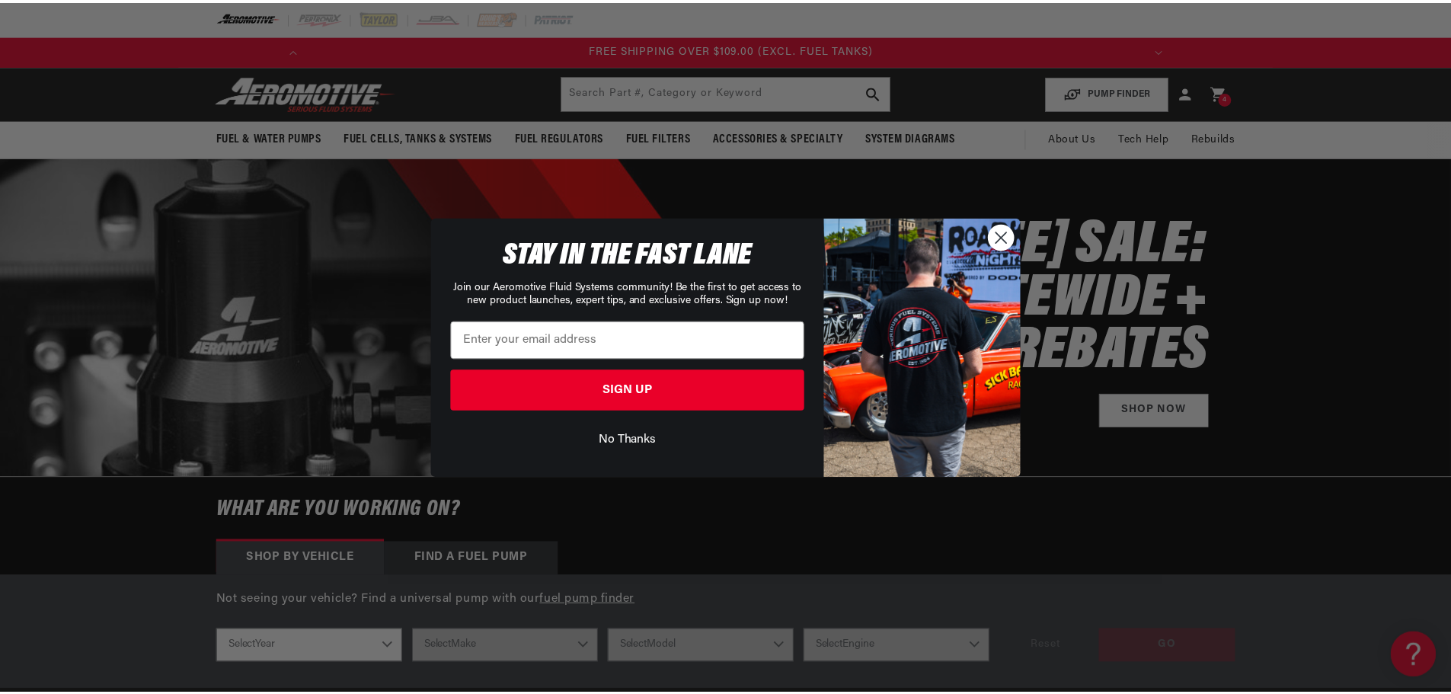
scroll to position [0, 1728]
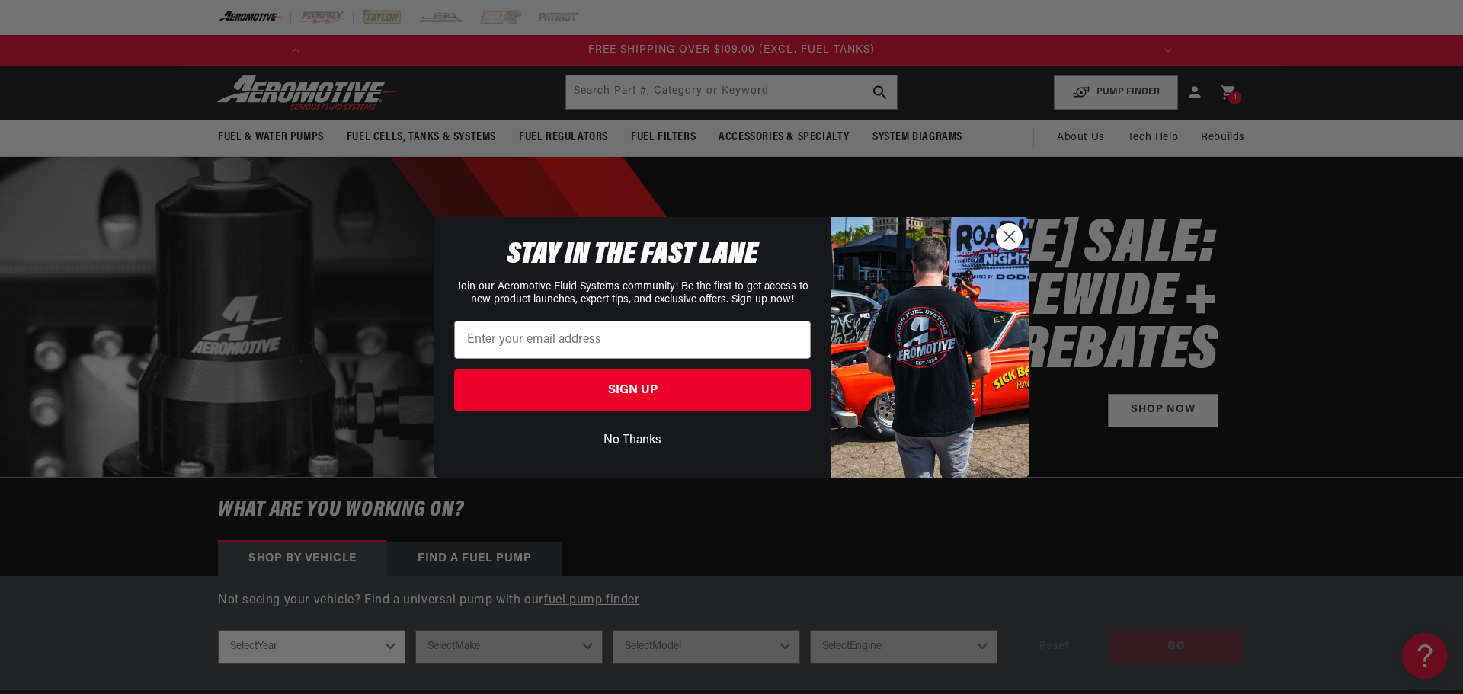
click at [648, 438] on button "No Thanks" at bounding box center [632, 440] width 357 height 29
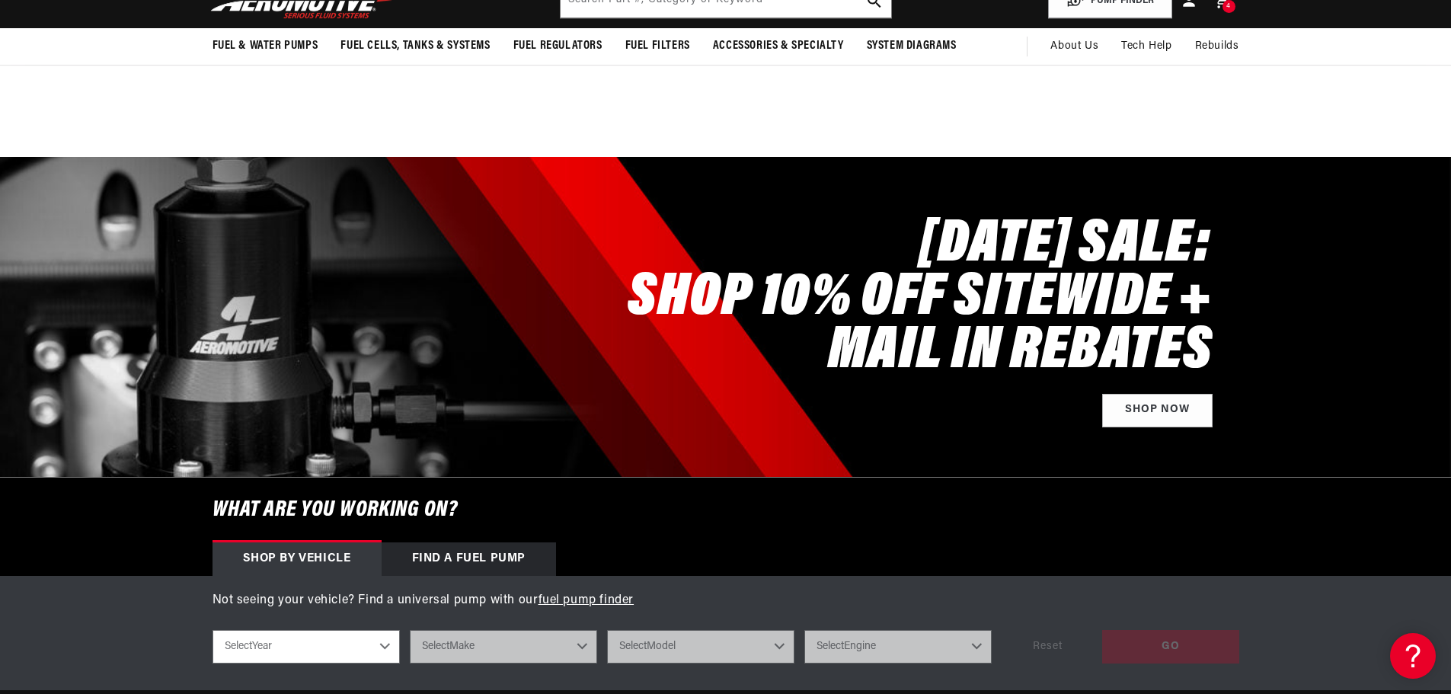
scroll to position [0, 0]
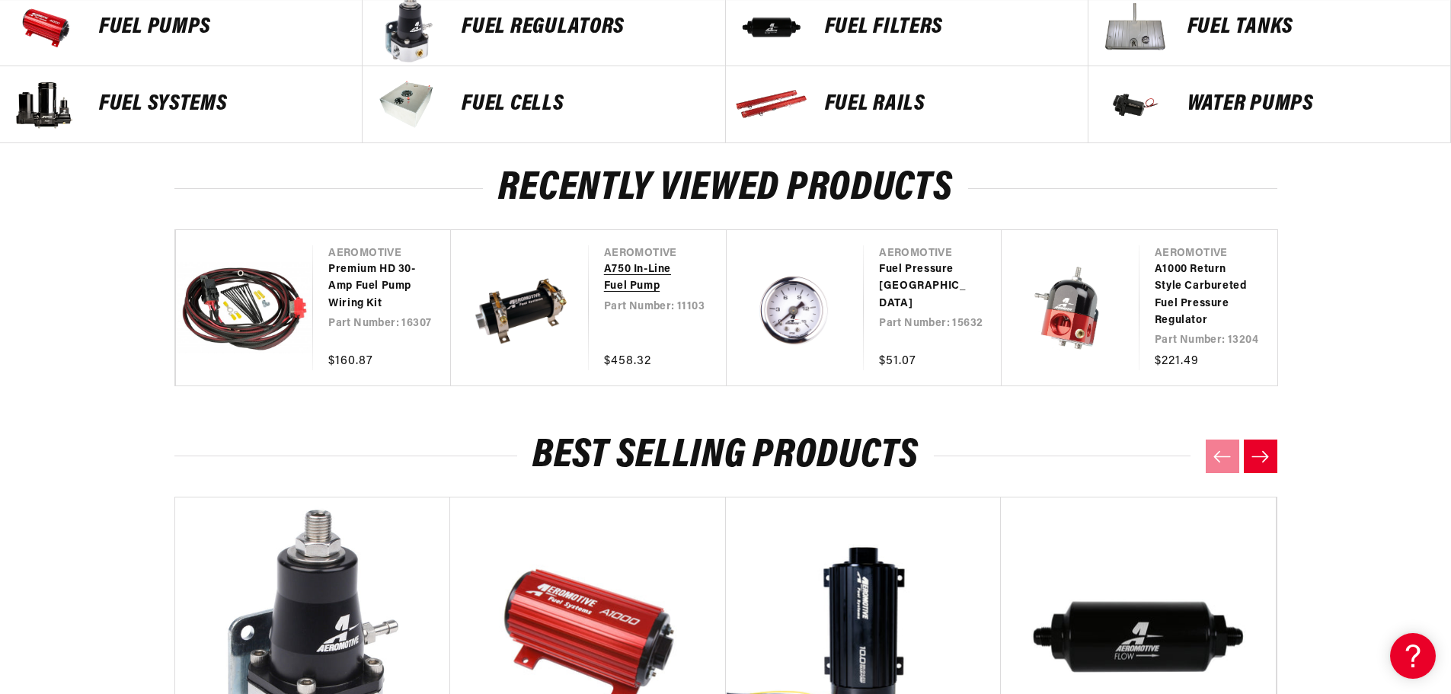
click at [604, 296] on link "A750 In-Line Fuel Pump" at bounding box center [650, 278] width 92 height 34
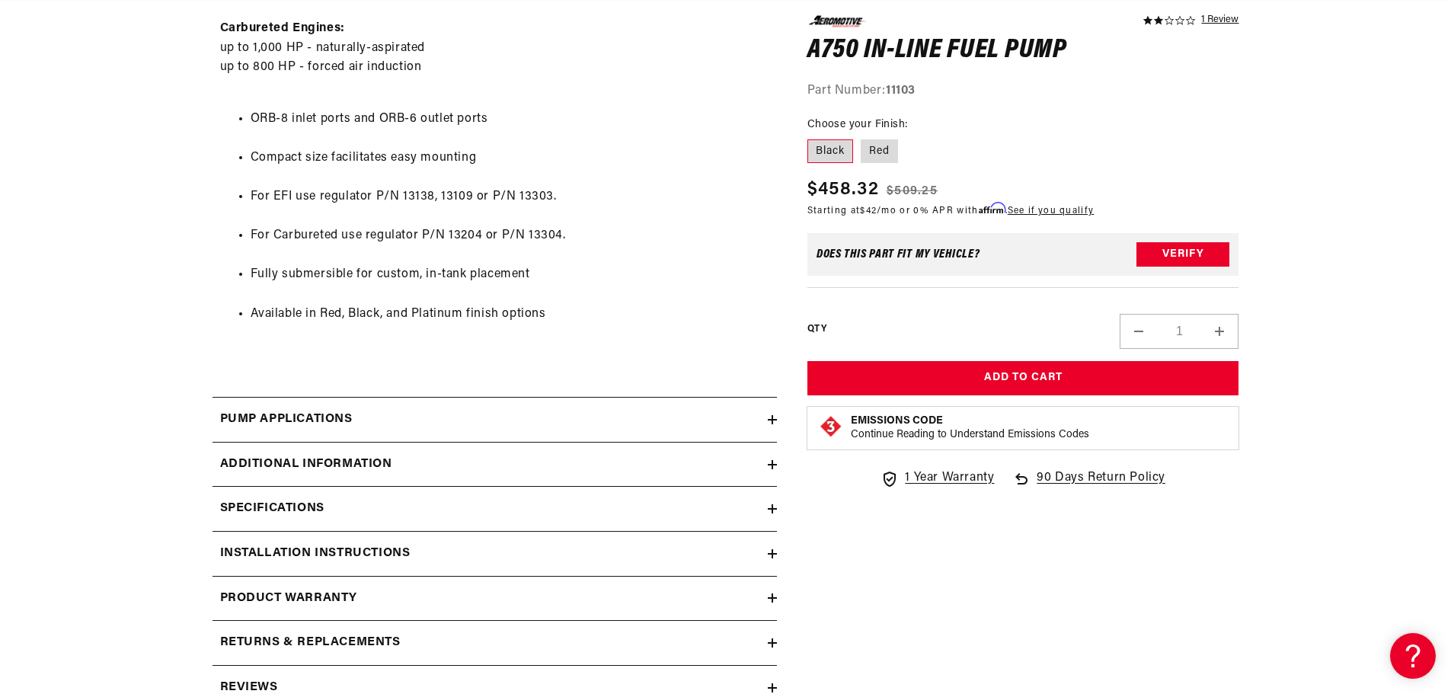
scroll to position [1015, 0]
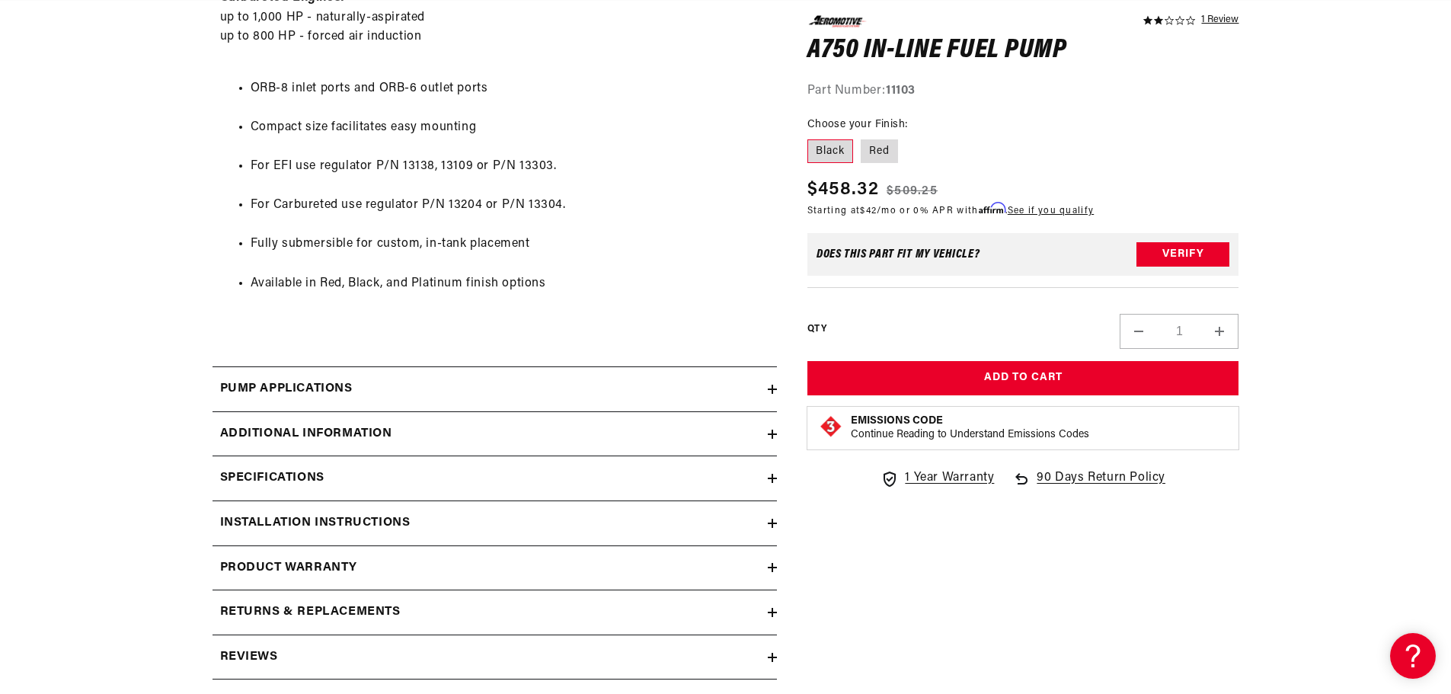
click at [769, 433] on icon at bounding box center [772, 434] width 9 height 9
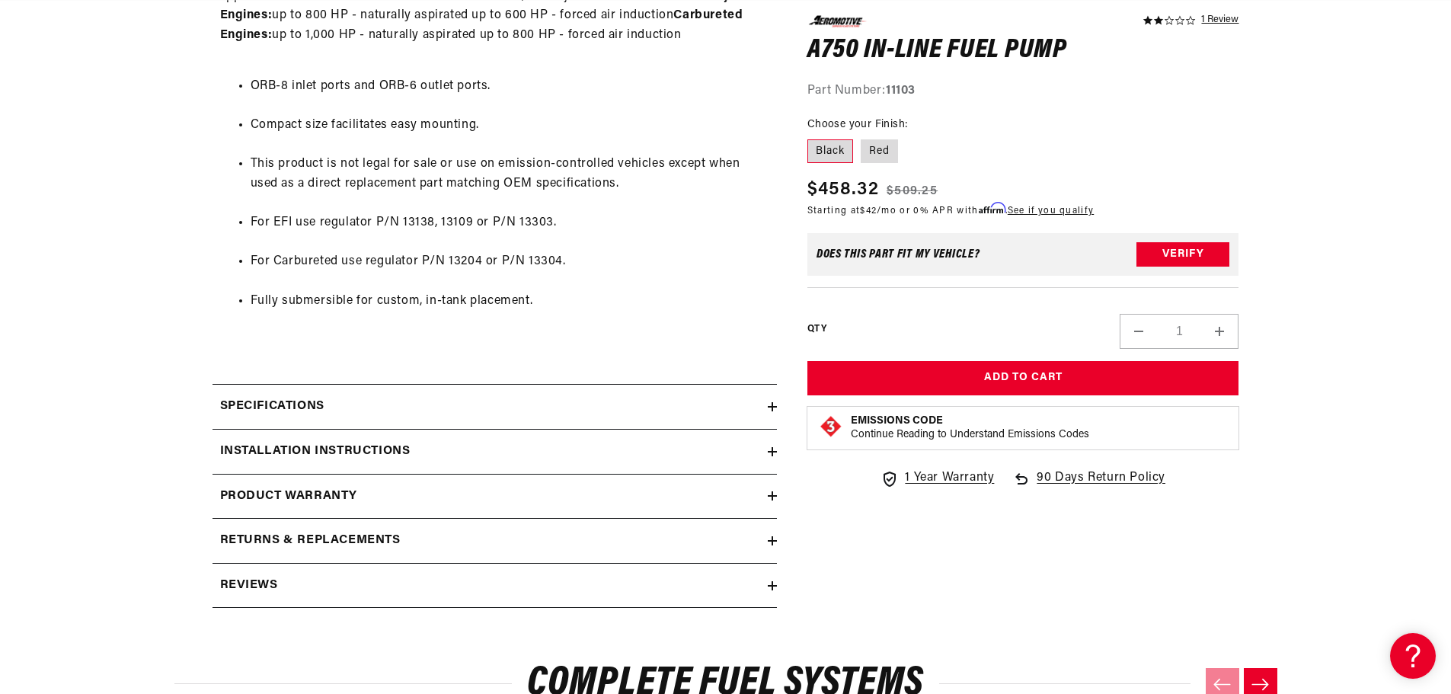
scroll to position [0, 0]
click at [769, 408] on icon at bounding box center [772, 406] width 9 height 9
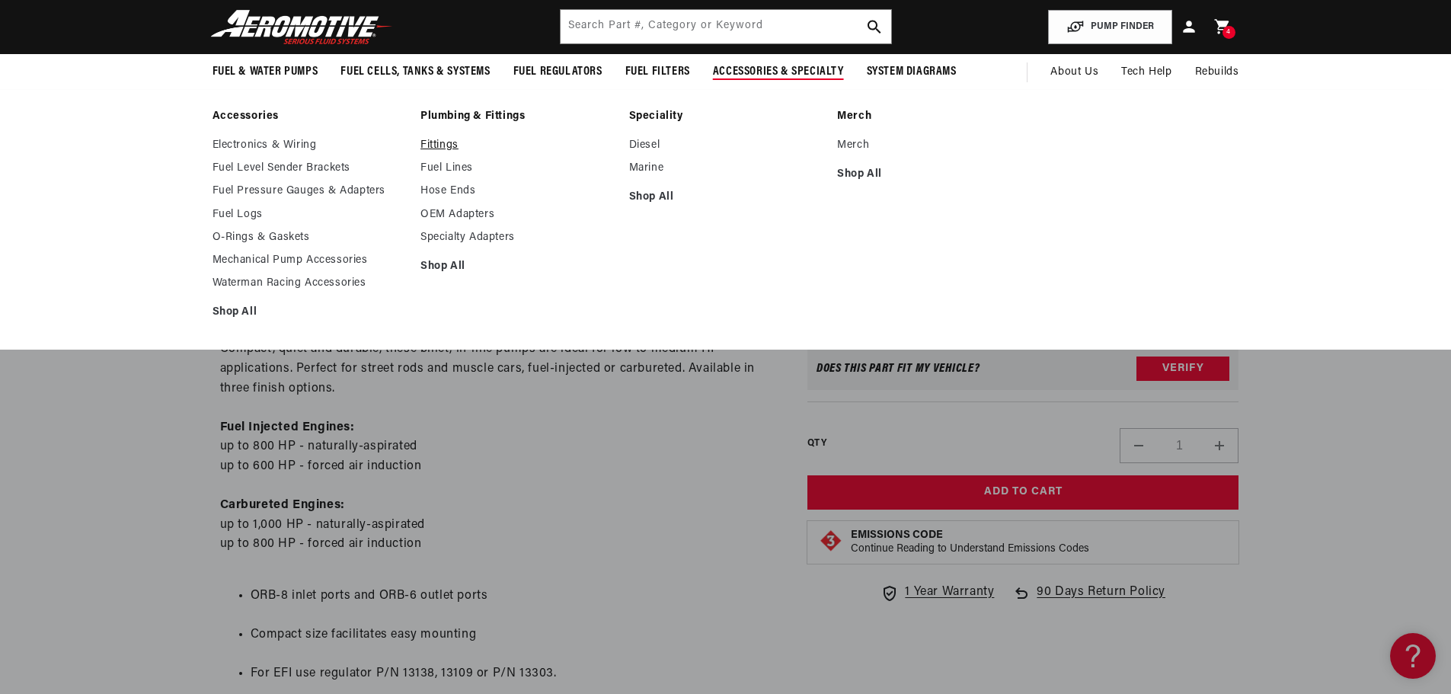
scroll to position [0, 1728]
click at [445, 168] on link "Fuel Lines" at bounding box center [516, 168] width 193 height 14
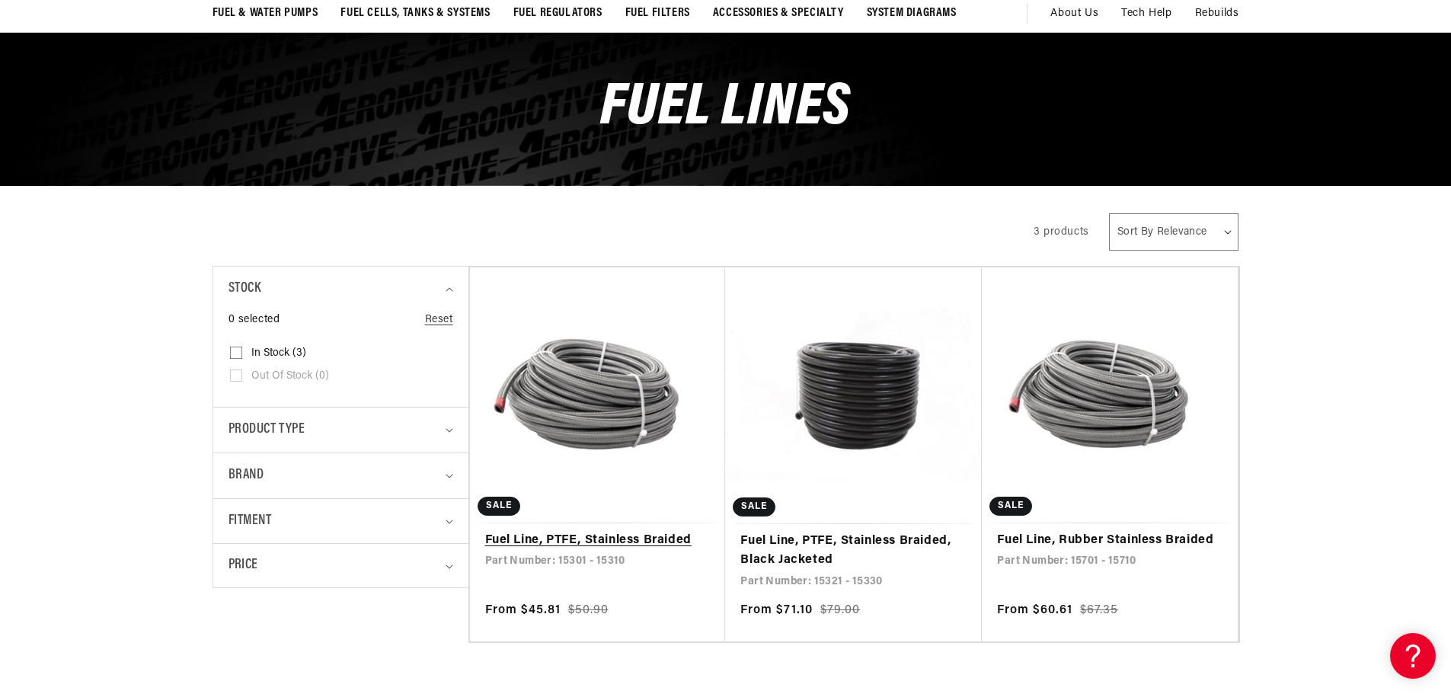
scroll to position [127, 0]
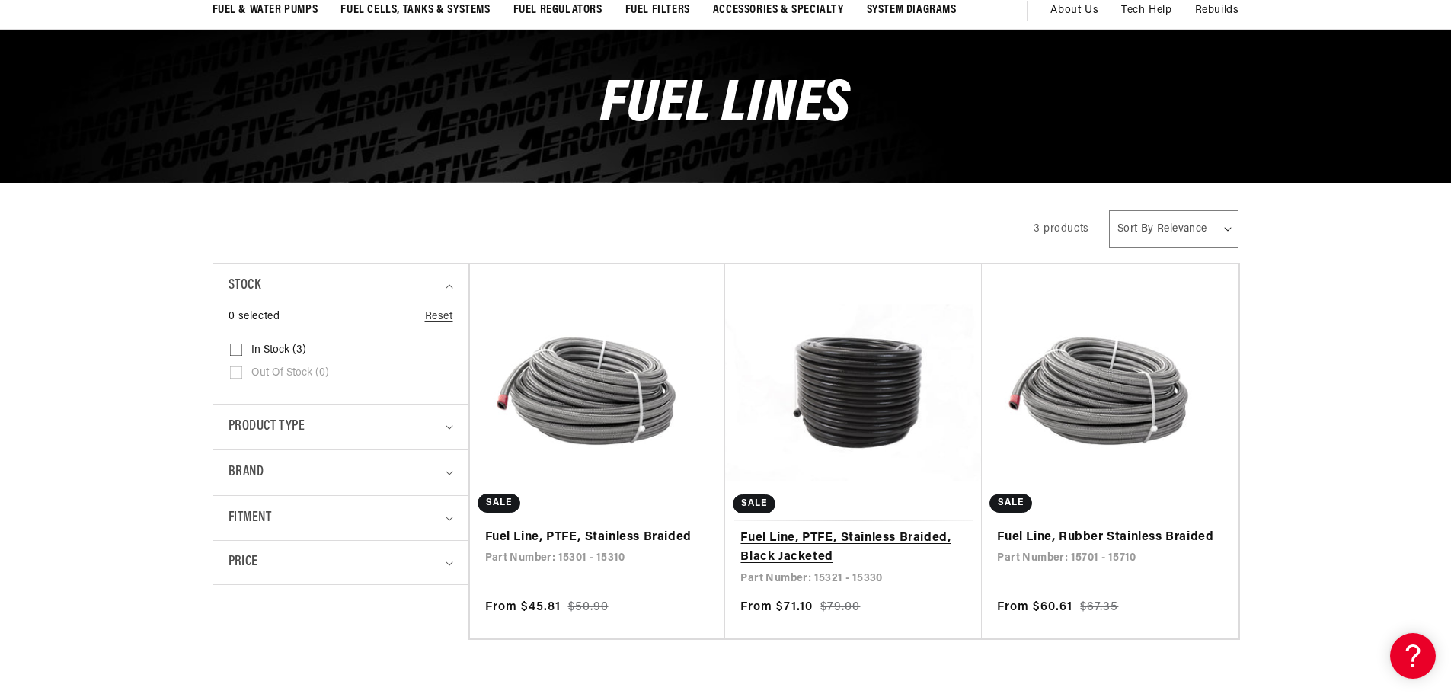
click at [840, 541] on link "Fuel Line, PTFE, Stainless Braided, Black Jacketed" at bounding box center [853, 548] width 226 height 39
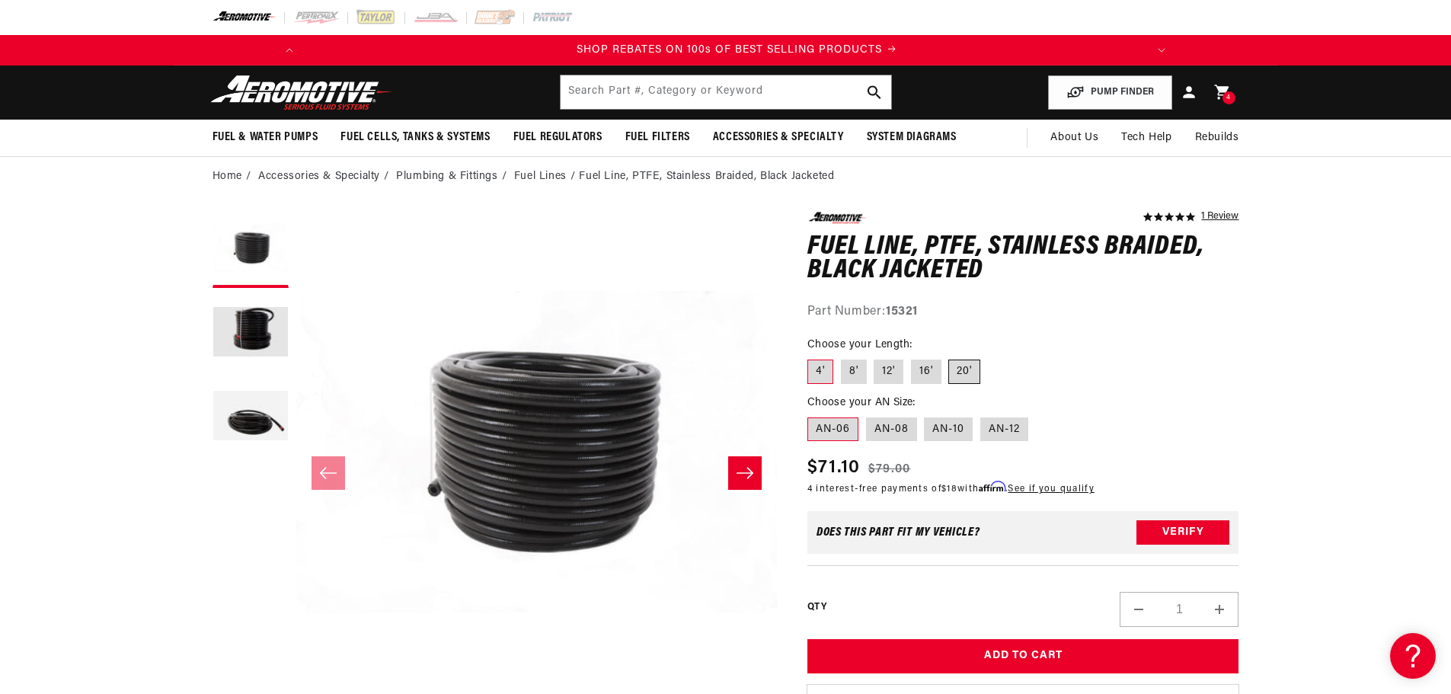
scroll to position [0, 864]
click at [971, 372] on label "20'" at bounding box center [964, 372] width 32 height 24
click at [950, 357] on input "20'" at bounding box center [949, 357] width 1 height 1
radio input "true"
click at [892, 430] on label "AN-08" at bounding box center [891, 429] width 51 height 24
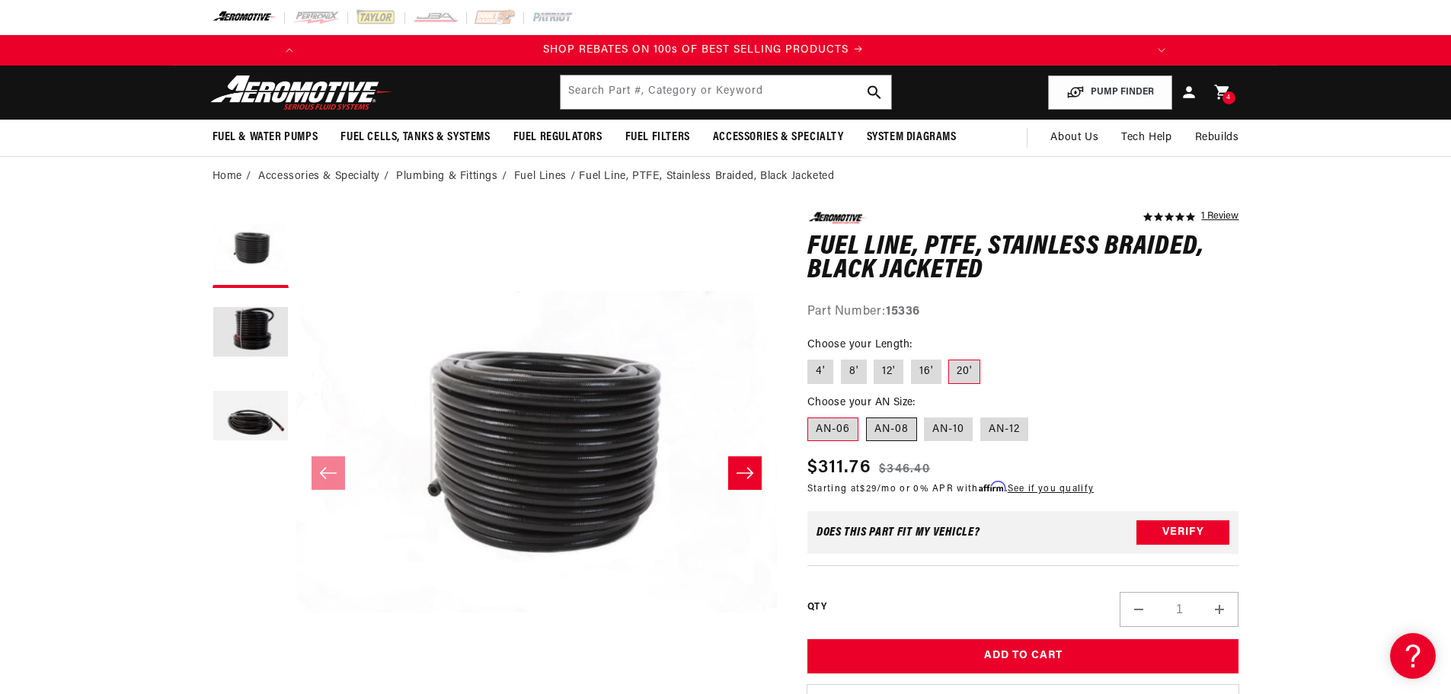
click at [867, 415] on input "AN-08" at bounding box center [866, 414] width 1 height 1
radio input "true"
